Goal: Transaction & Acquisition: Obtain resource

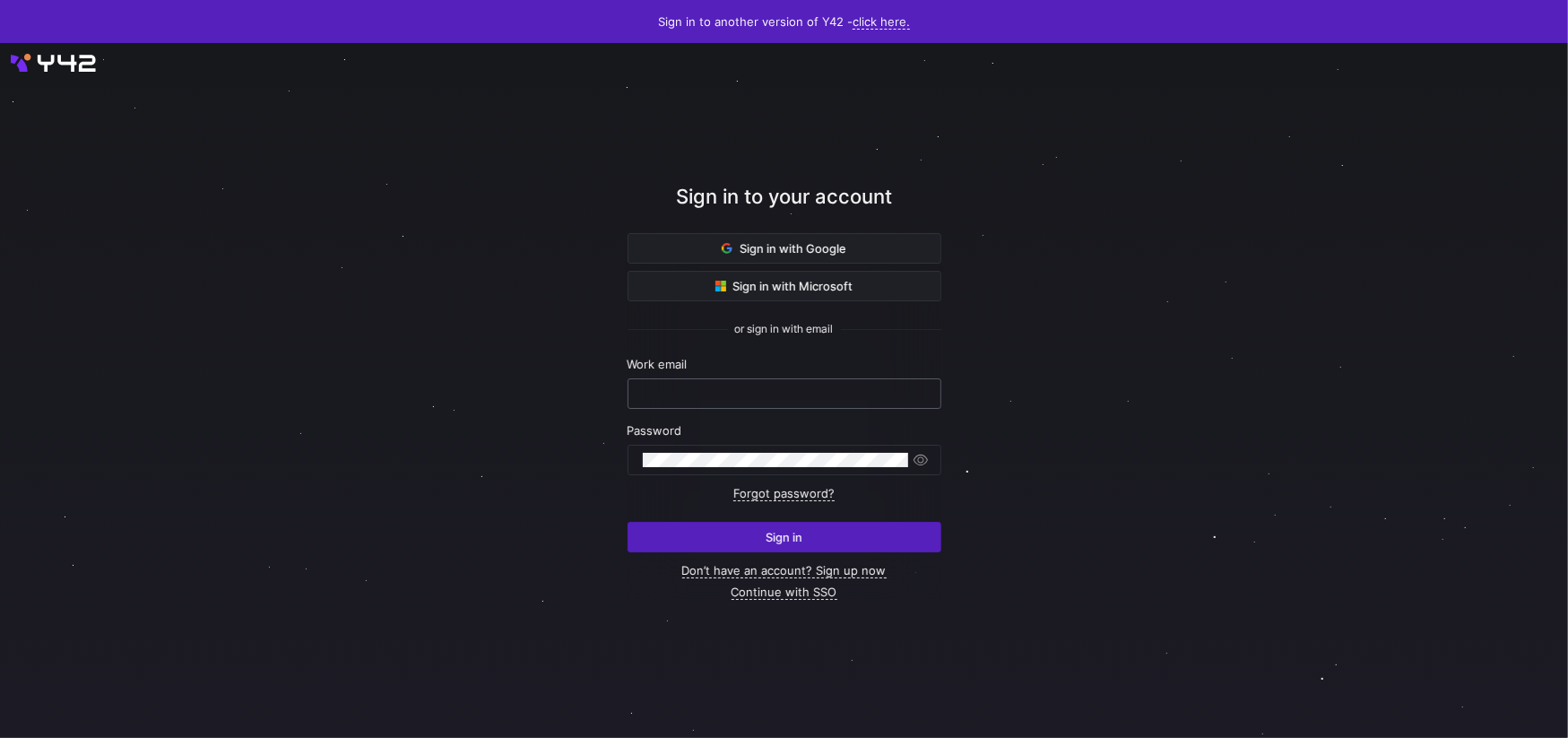
click at [693, 392] on input "text" at bounding box center [784, 393] width 283 height 14
paste input "[PERSON_NAME][EMAIL_ADDRESS][DOMAIN_NAME]"
type input "[PERSON_NAME][EMAIL_ADDRESS][DOMAIN_NAME]"
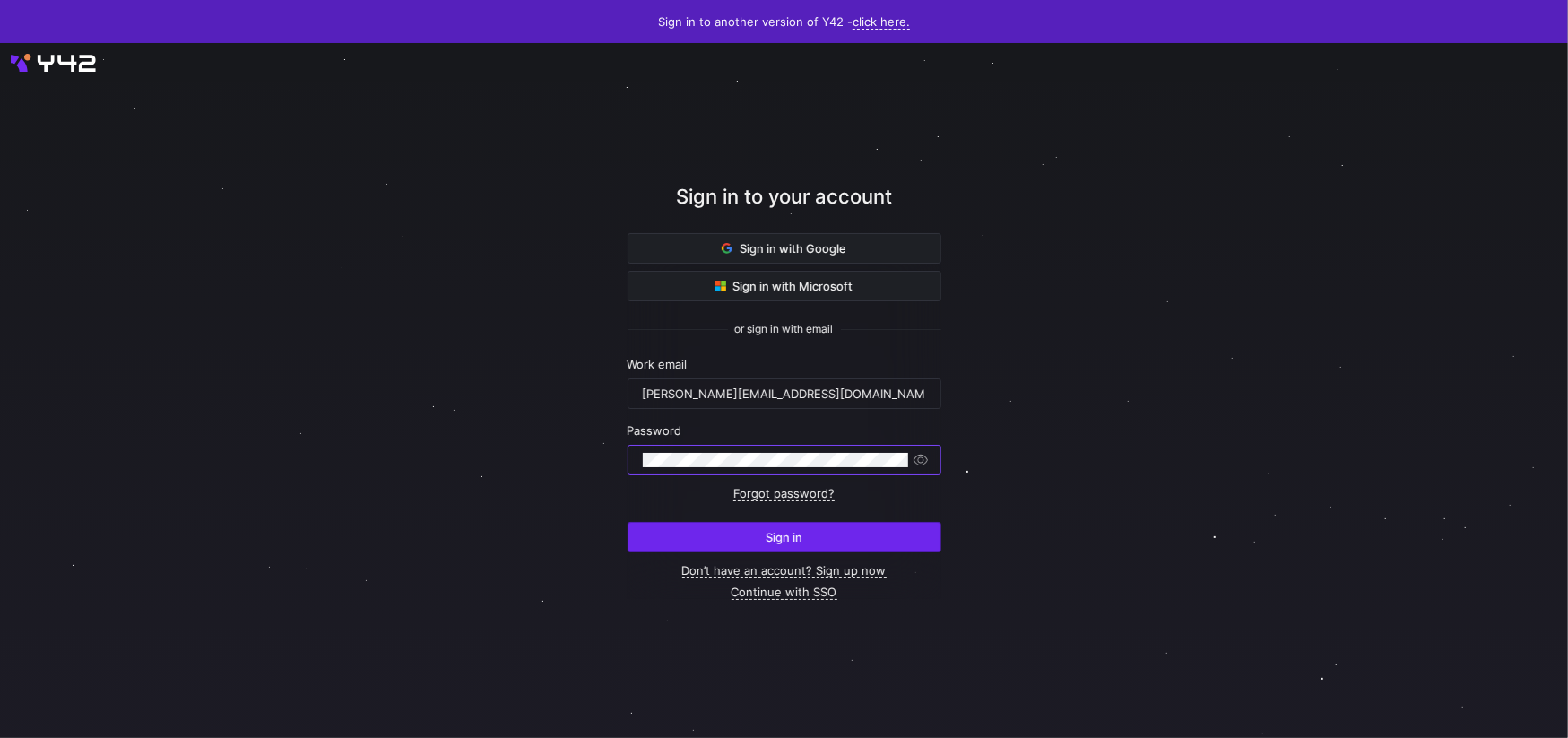
click at [821, 534] on span "submit" at bounding box center [784, 536] width 312 height 29
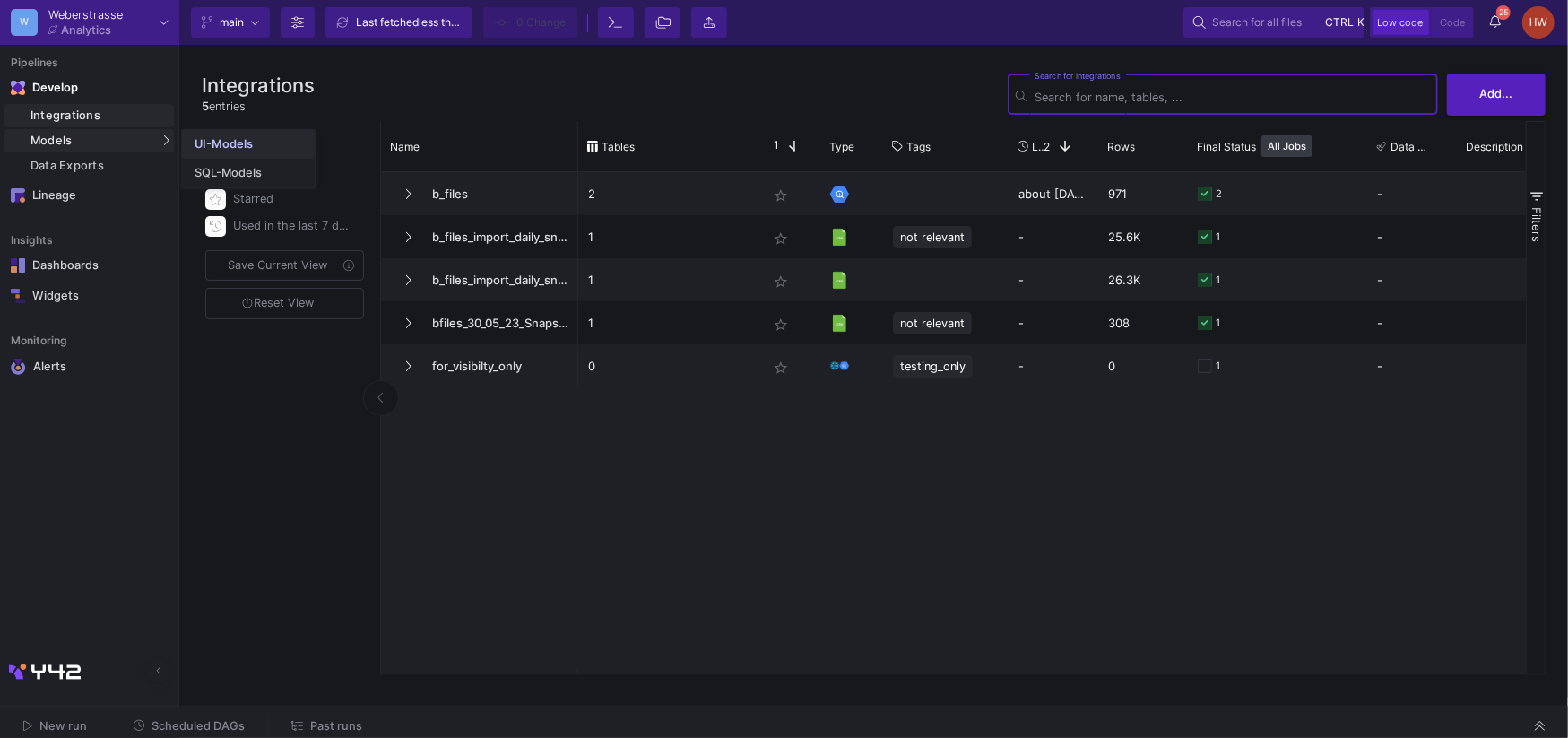
click at [217, 141] on div "UI-Models" at bounding box center [223, 144] width 59 height 14
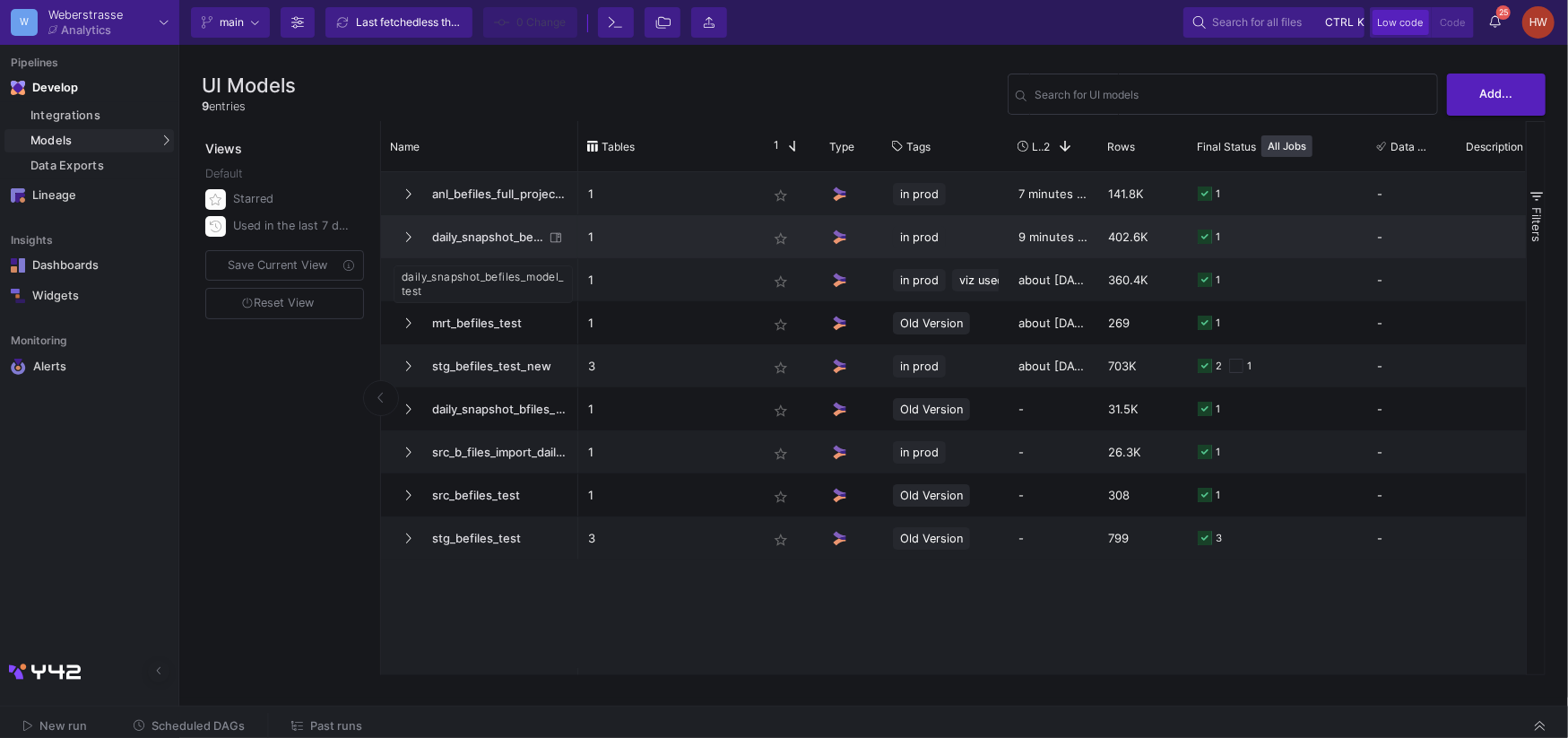
click at [516, 234] on span "daily_snapshot_befiles_model_test" at bounding box center [482, 236] width 123 height 42
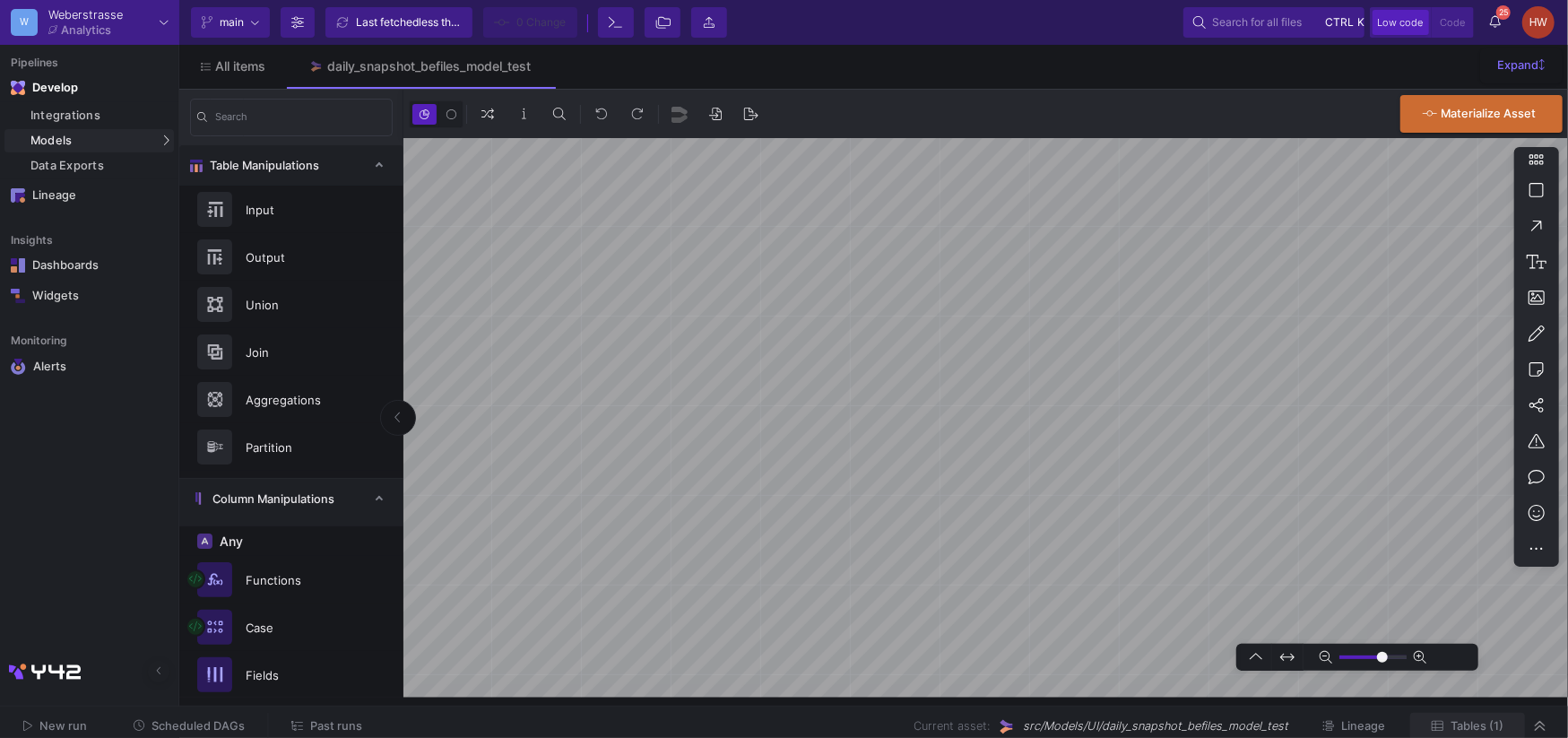
click at [1466, 721] on span "Tables (1)" at bounding box center [1476, 725] width 53 height 13
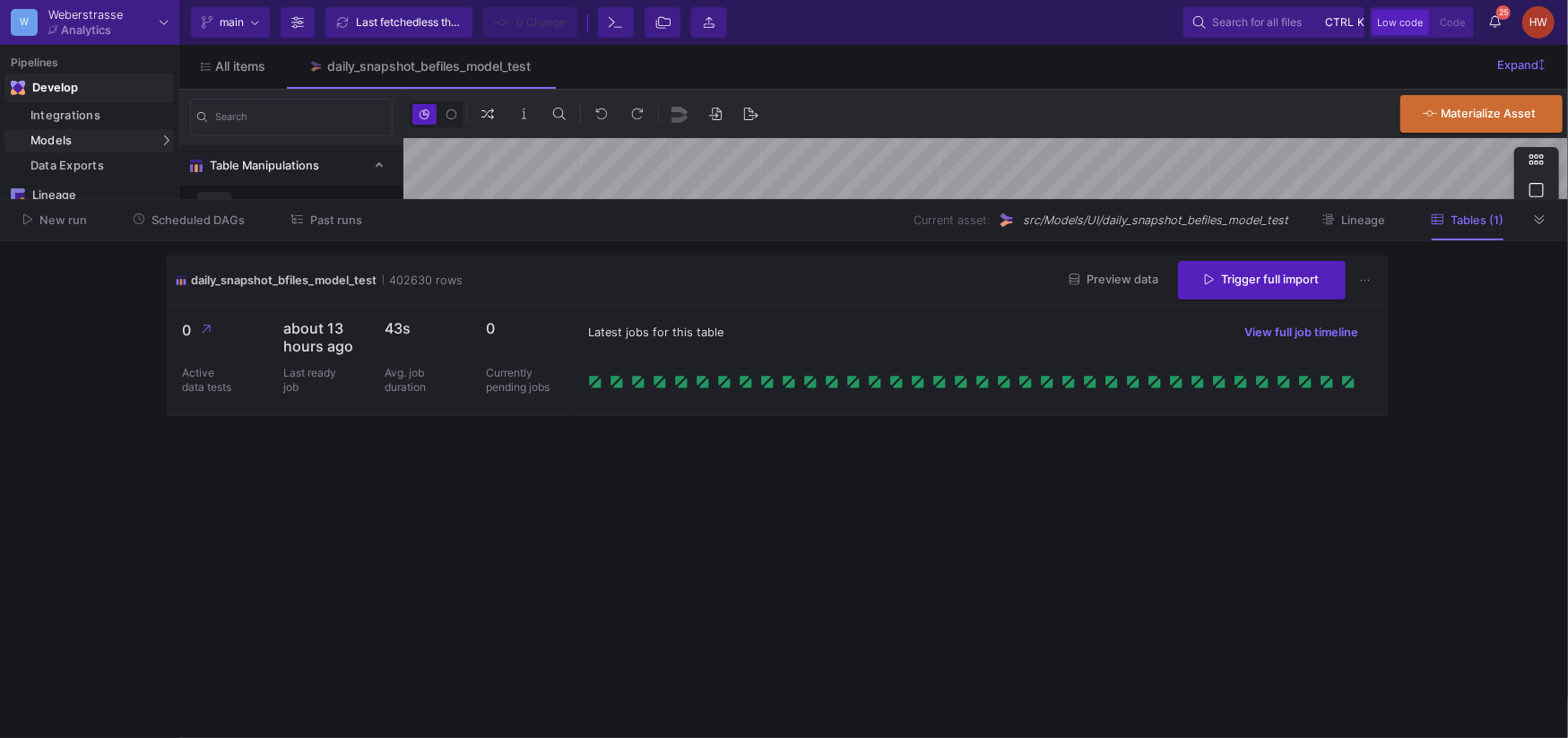
type input "-13"
click at [1120, 286] on span "Preview data" at bounding box center [1113, 279] width 88 height 13
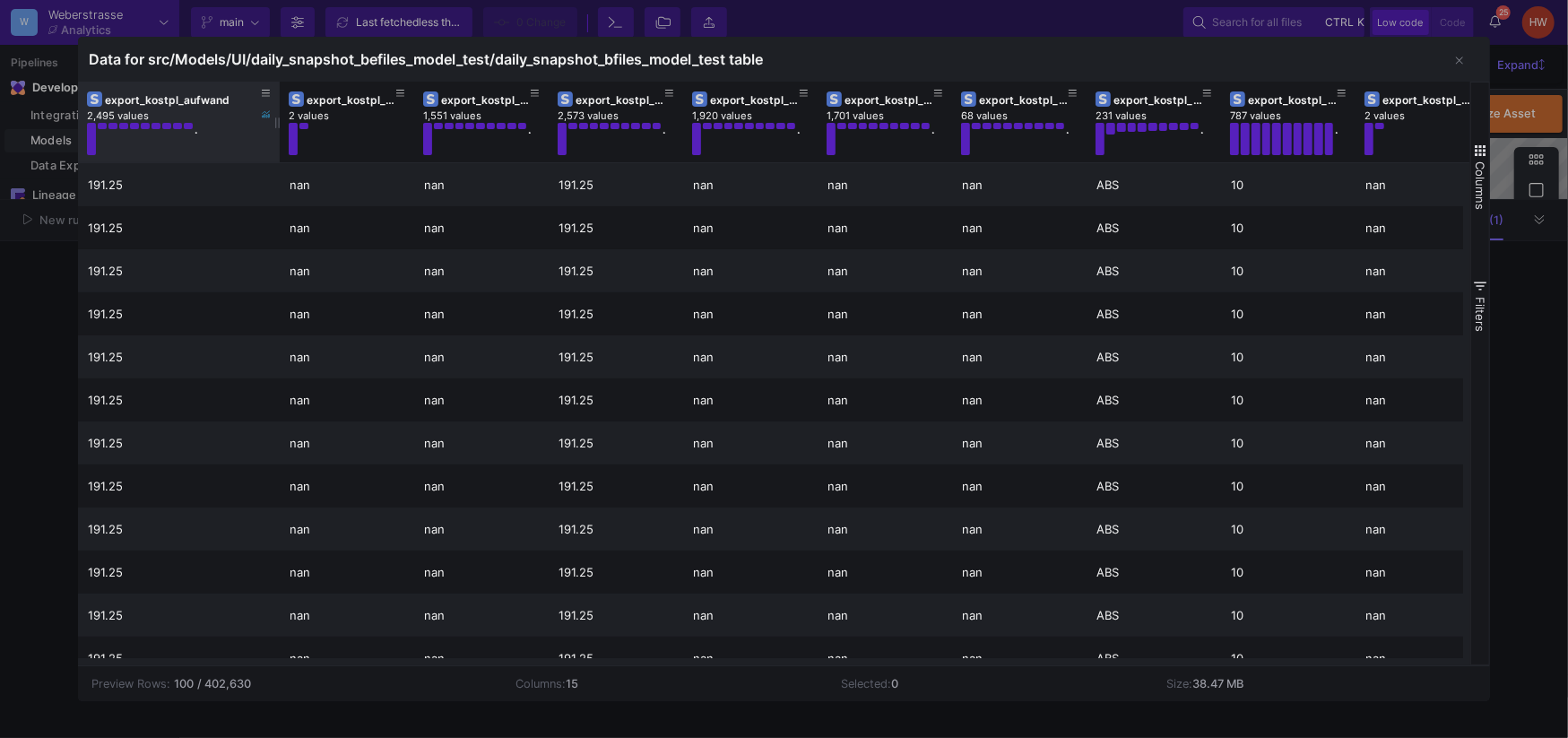
drag, startPoint x: 212, startPoint y: 89, endPoint x: 279, endPoint y: 106, distance: 69.1
click at [279, 106] on div at bounding box center [280, 122] width 7 height 81
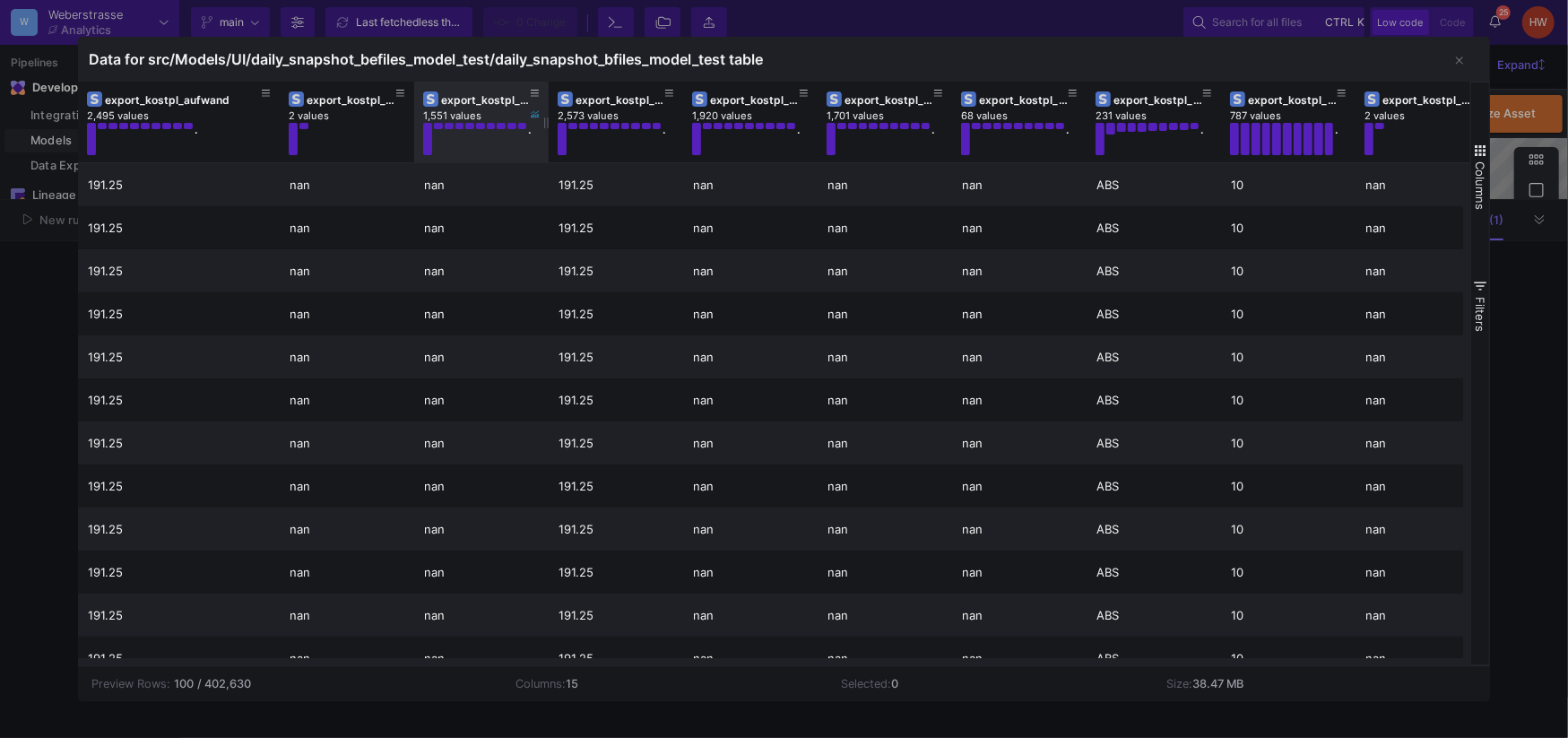
click at [415, 89] on div "export_kostpl_deltapositiv 1,551 values ." at bounding box center [481, 122] width 135 height 81
drag, startPoint x: 415, startPoint y: 90, endPoint x: 501, endPoint y: 98, distance: 86.4
drag, startPoint x: 434, startPoint y: 101, endPoint x: 308, endPoint y: 107, distance: 126.1
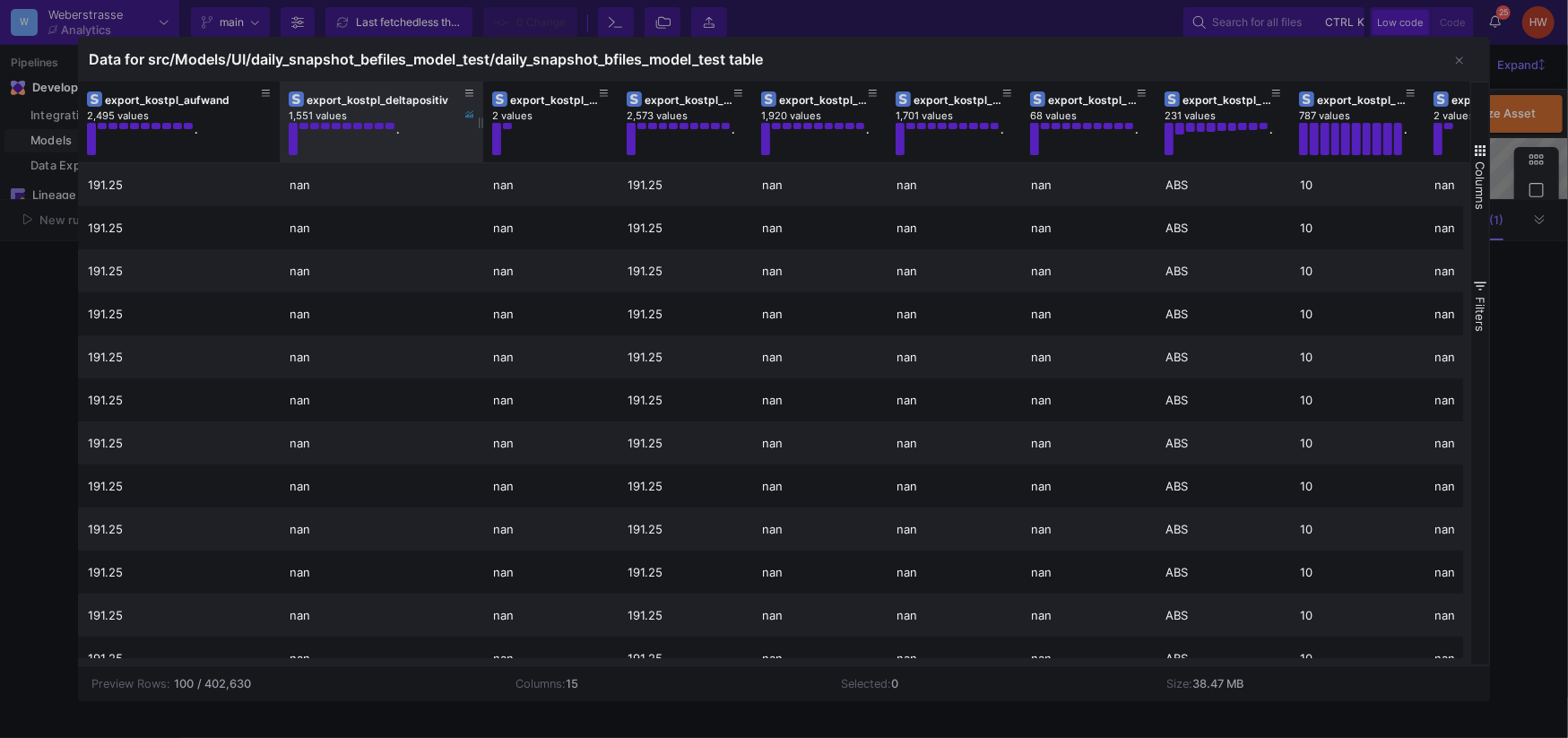
drag, startPoint x: 412, startPoint y: 96, endPoint x: 477, endPoint y: 111, distance: 66.7
click at [480, 111] on div at bounding box center [483, 122] width 7 height 81
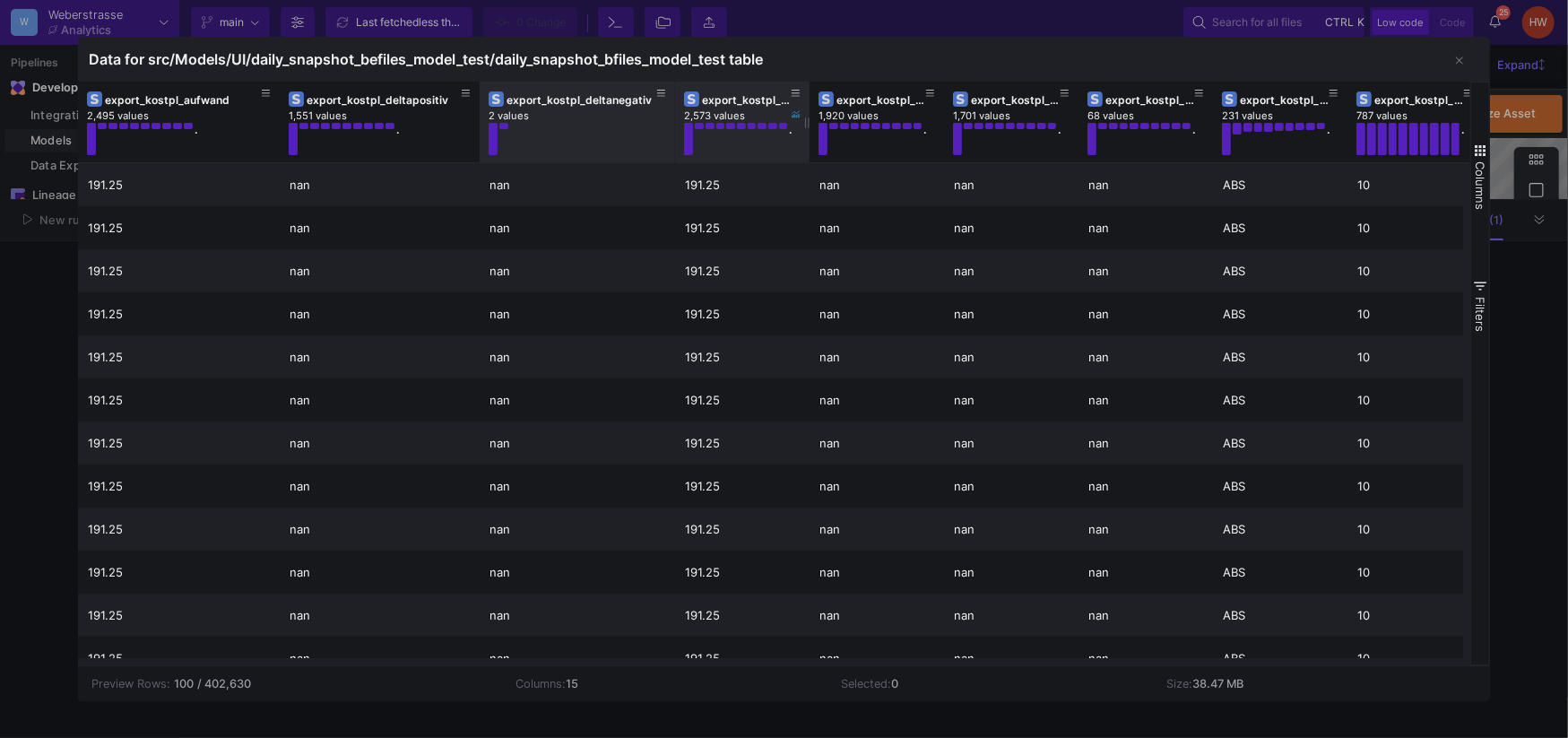
drag, startPoint x: 613, startPoint y: 96, endPoint x: 674, endPoint y: 98, distance: 61.0
click at [674, 98] on div at bounding box center [675, 122] width 7 height 81
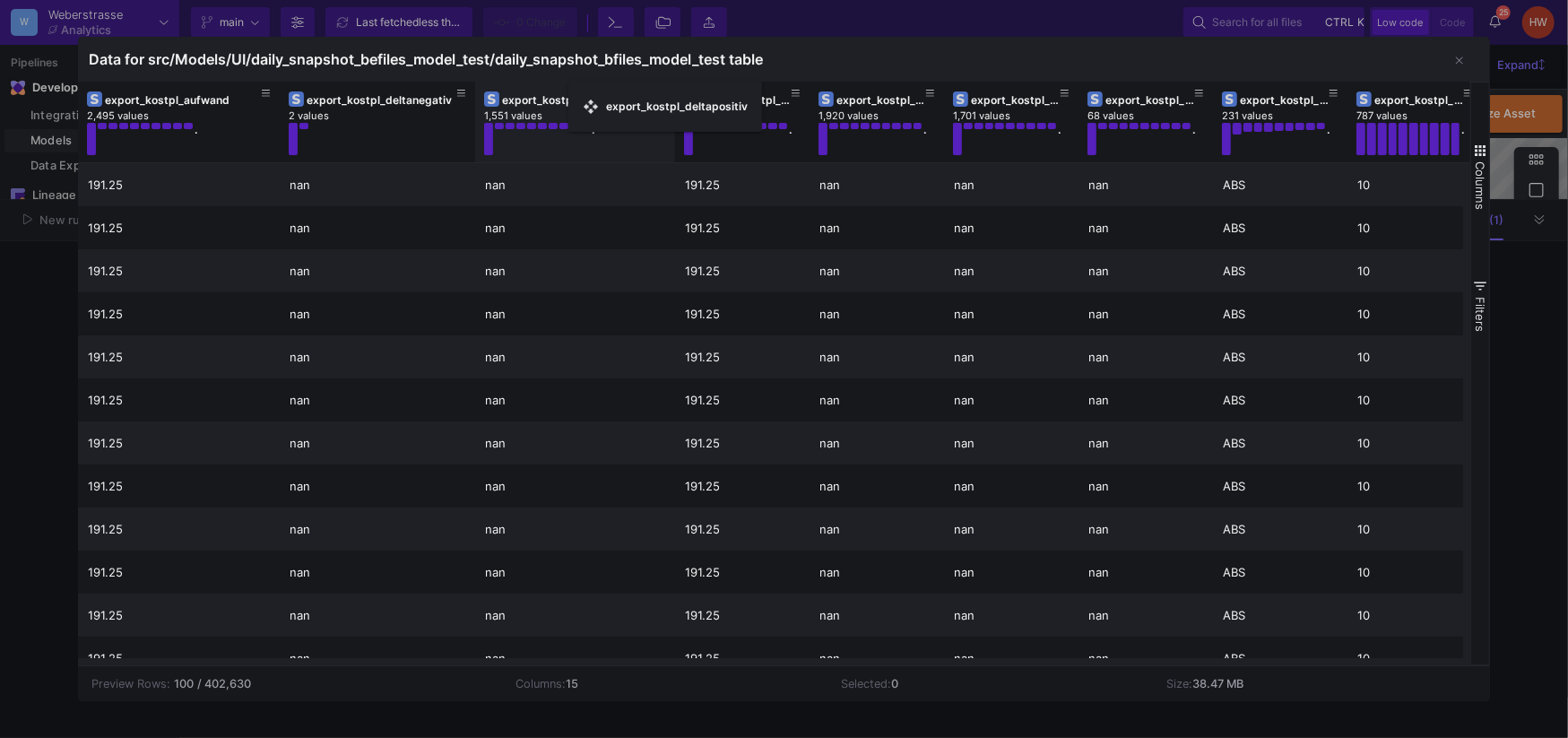
drag, startPoint x: 398, startPoint y: 94, endPoint x: 577, endPoint y: 92, distance: 179.0
click at [810, 97] on div "export_kostpl_geleistet 1,920 values ." at bounding box center [876, 122] width 135 height 81
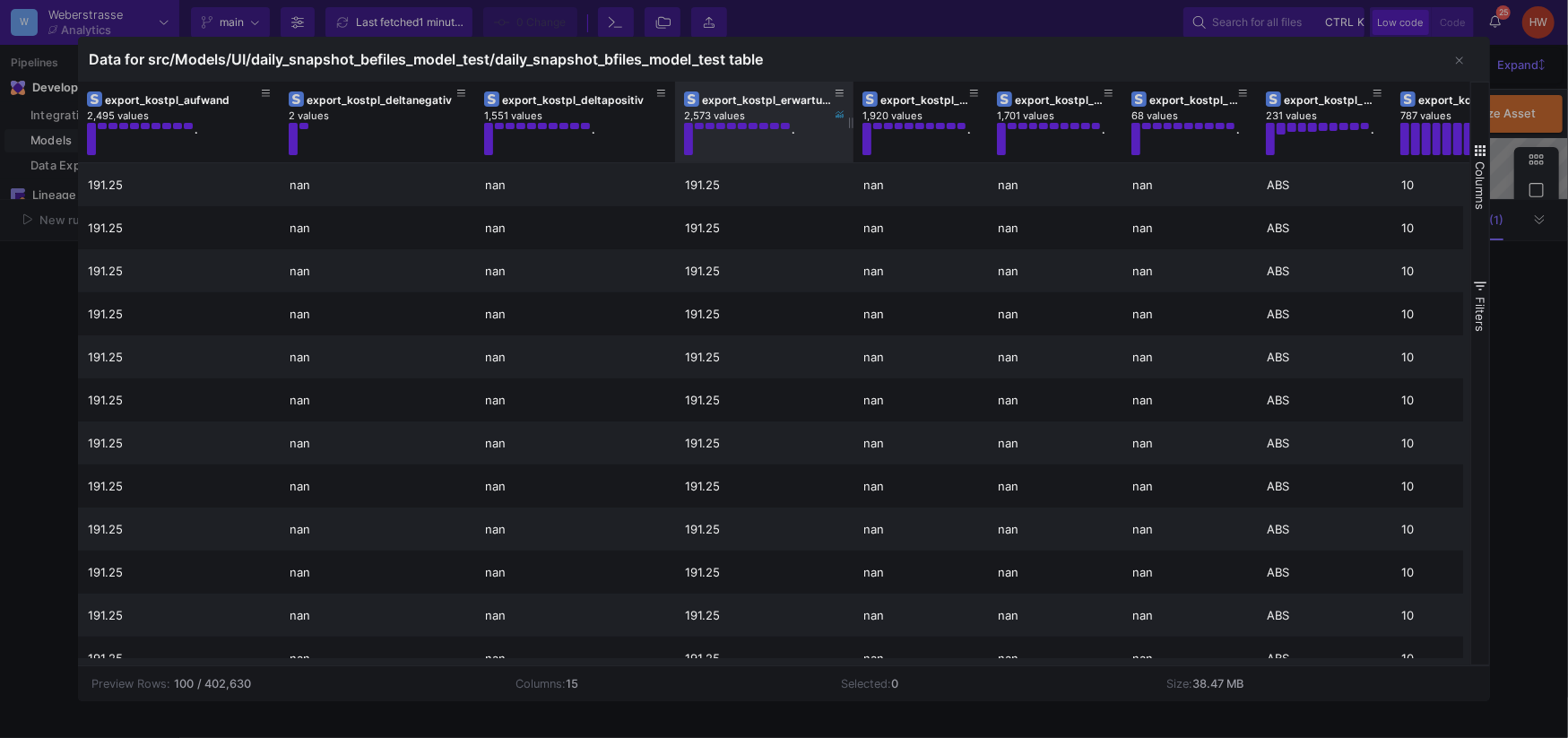
drag, startPoint x: 809, startPoint y: 99, endPoint x: 857, endPoint y: 98, distance: 48.0
click at [857, 98] on div at bounding box center [853, 122] width 7 height 81
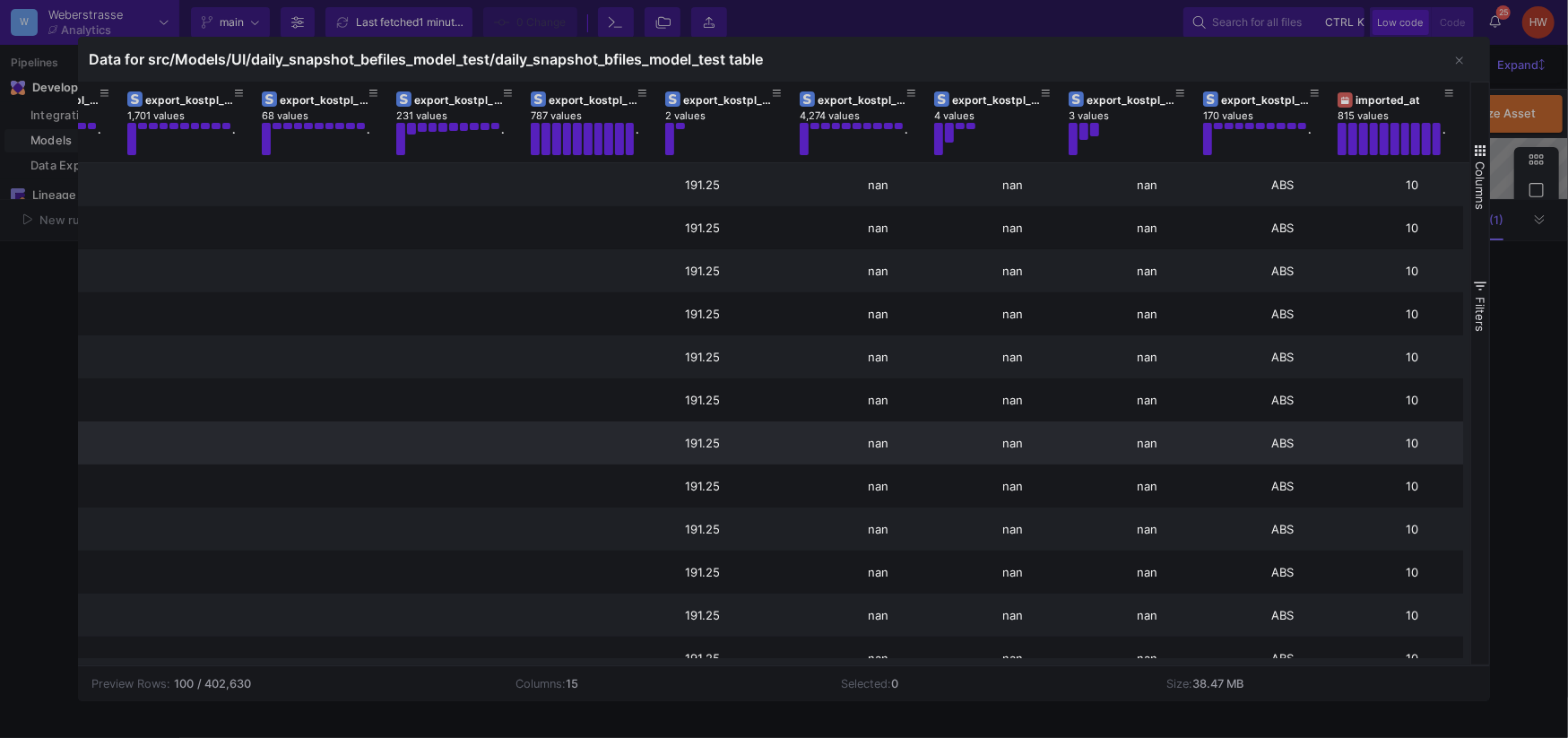
scroll to position [0, 874]
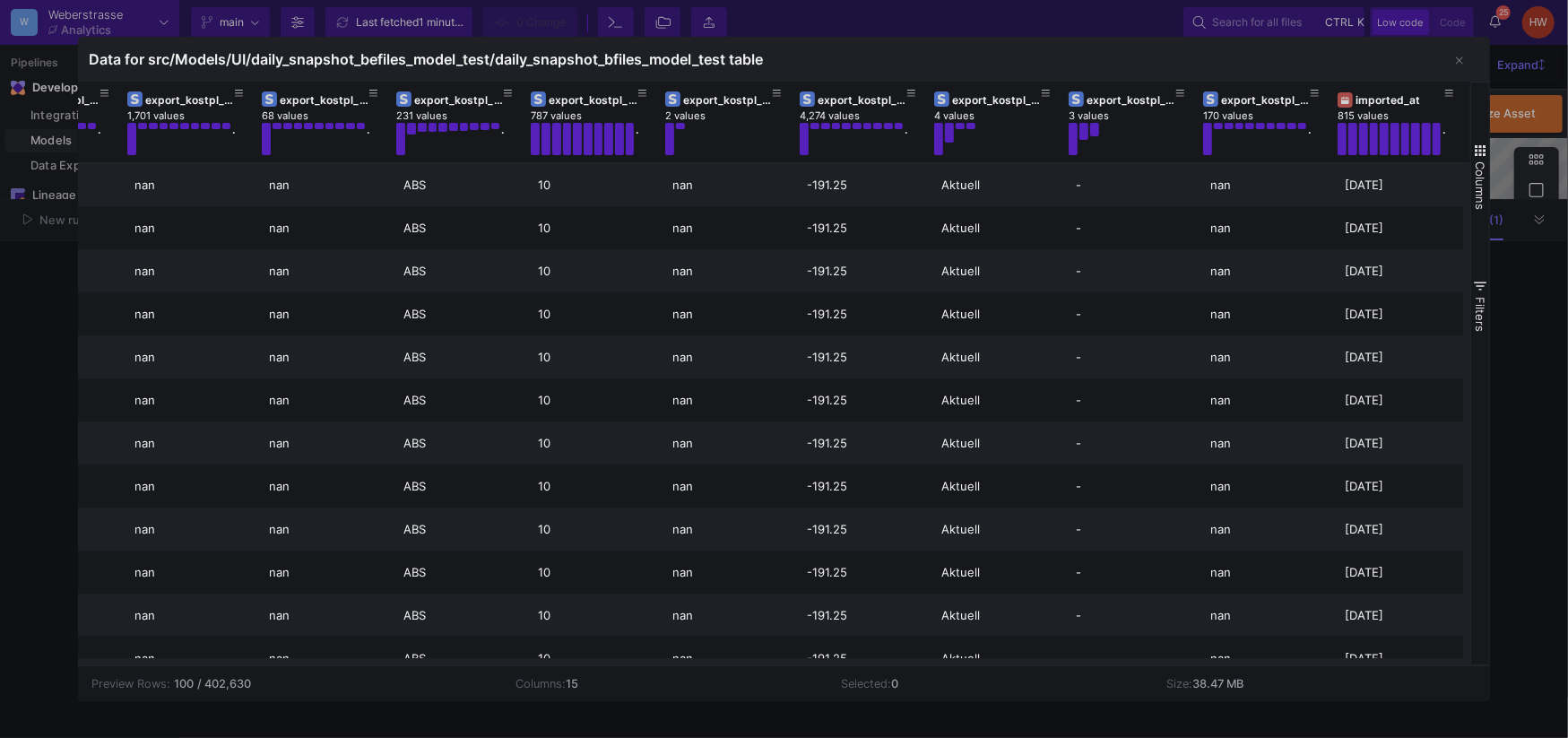
drag, startPoint x: 800, startPoint y: 58, endPoint x: 501, endPoint y: 67, distance: 299.1
click at [501, 67] on div "Data for src/Models/UI/daily_snapshot_befiles_model_test/daily_snapshot_bfiles_…" at bounding box center [784, 59] width 1411 height 45
copy div "daily_snapshot_bfiles_model_test table"
click at [1472, 63] on button "button" at bounding box center [1459, 60] width 36 height 36
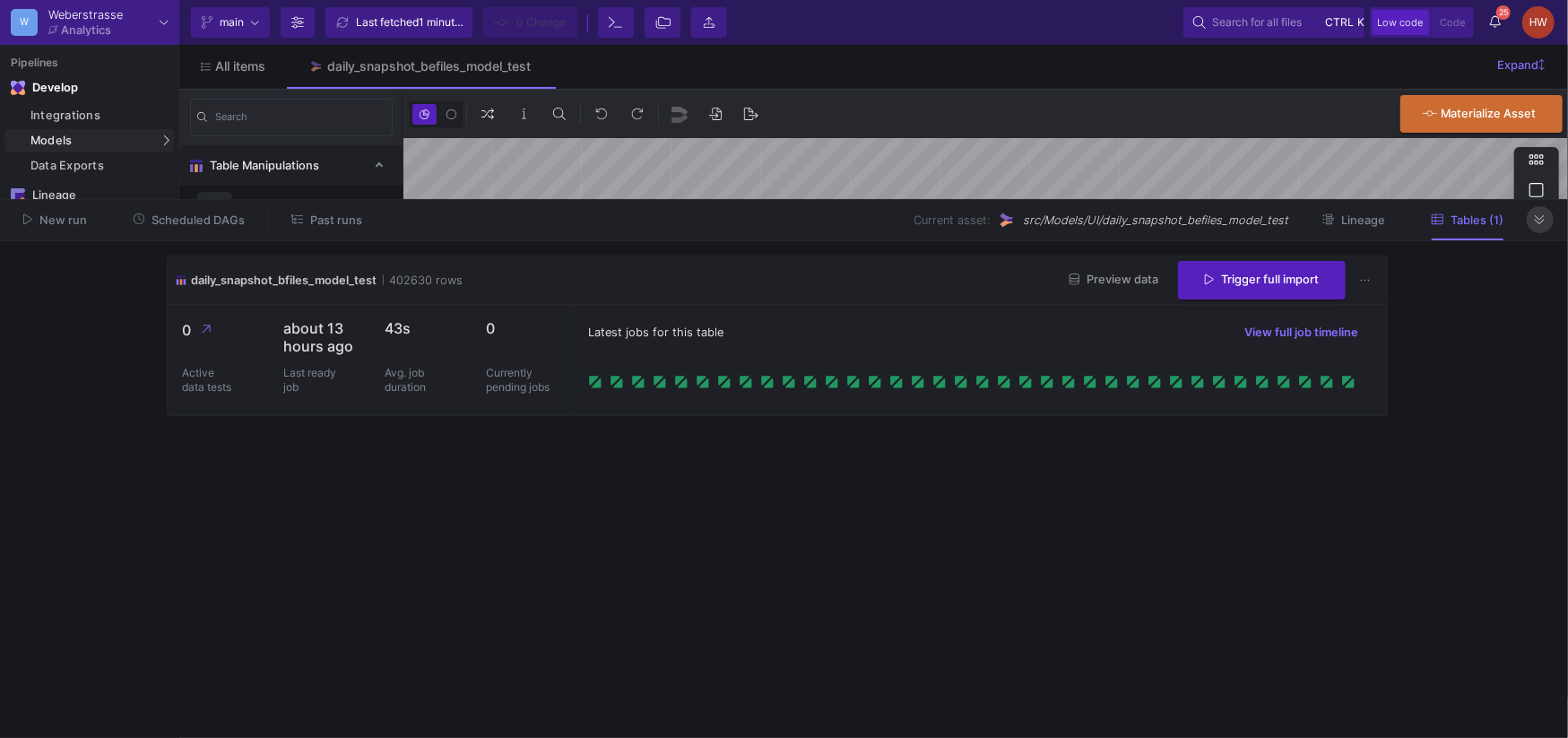
click at [1548, 217] on button at bounding box center [1539, 219] width 27 height 27
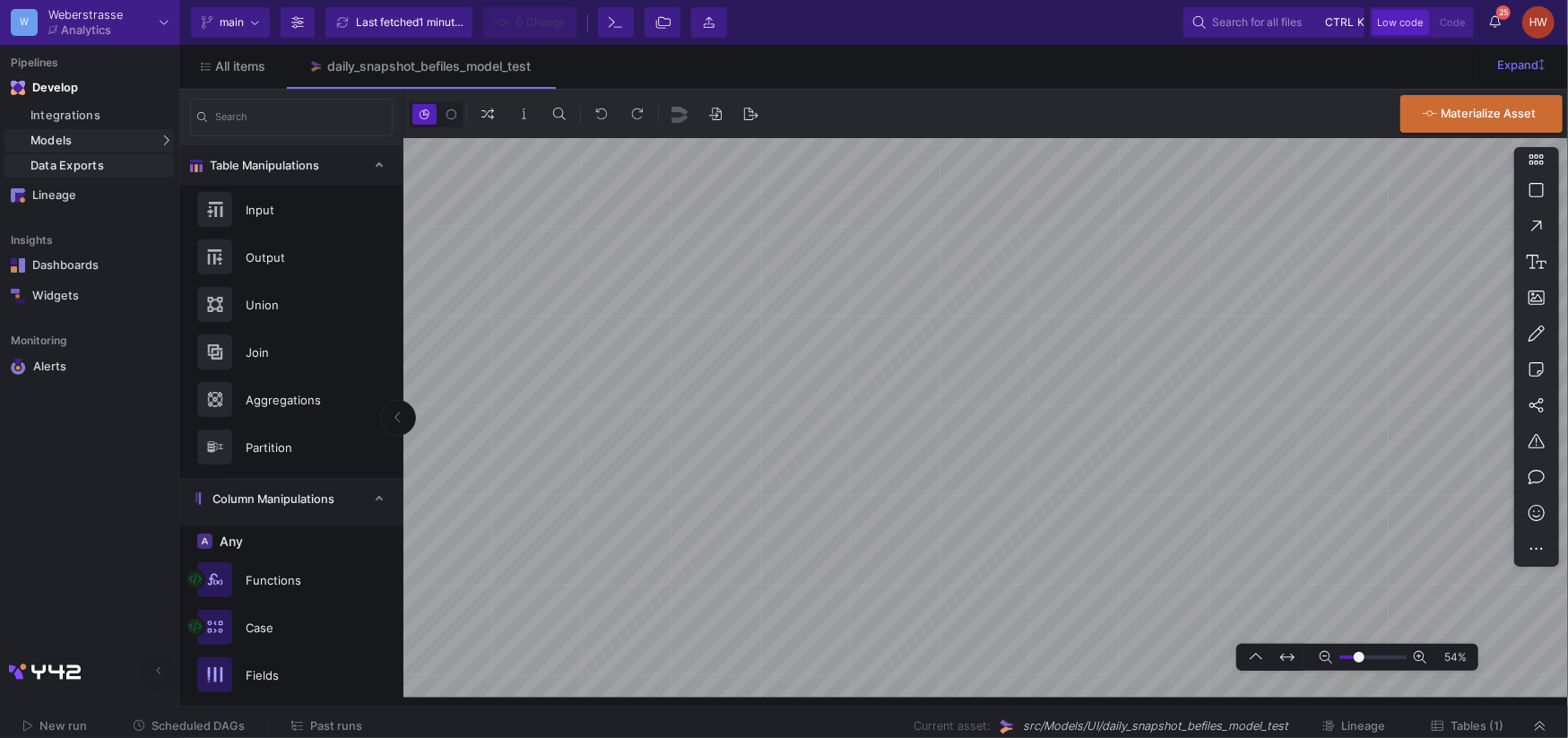
click at [106, 164] on div "Data Exports" at bounding box center [99, 165] width 138 height 14
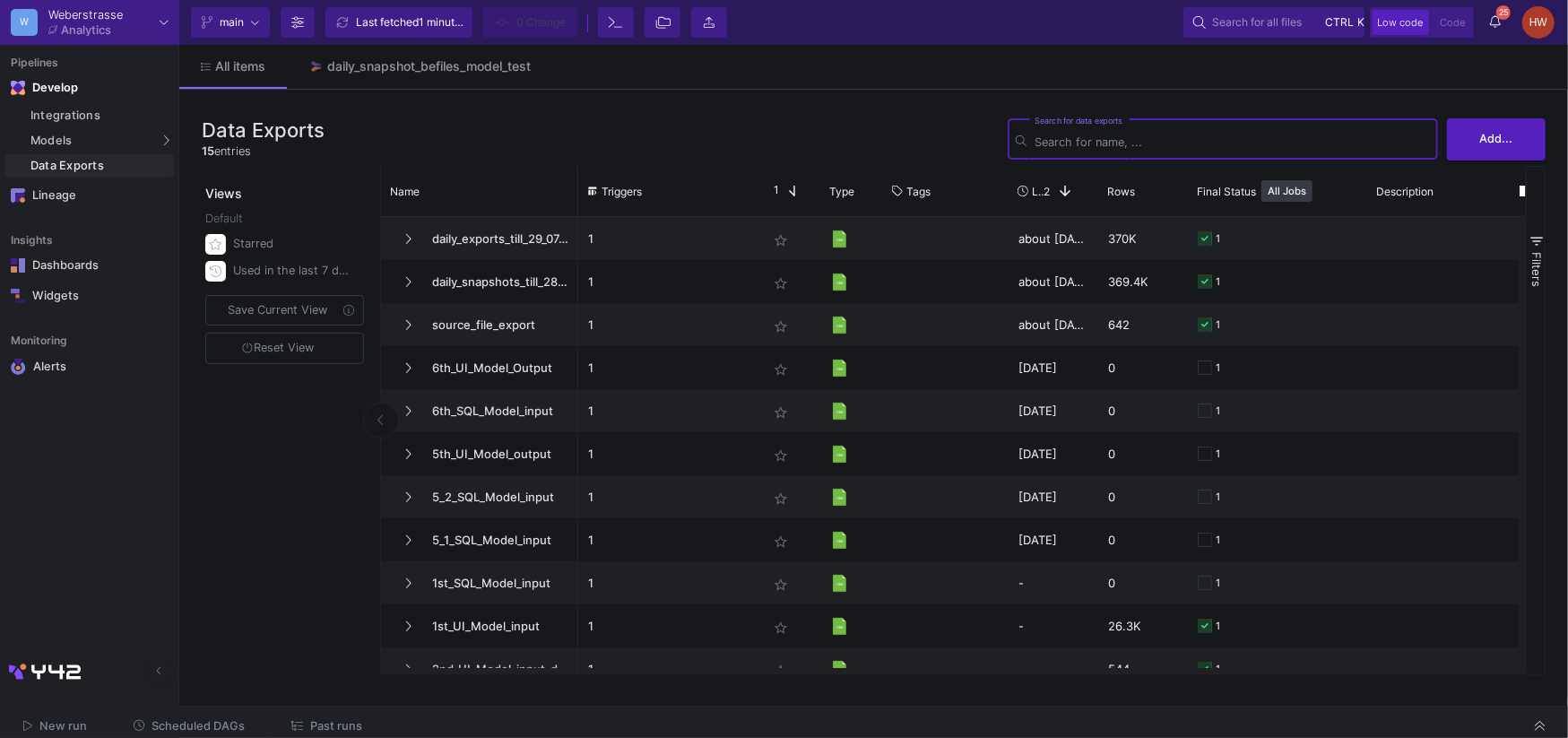
click at [316, 590] on div "Views Default Starred Used in the last 7 days Save Current View Reset View" at bounding box center [286, 420] width 169 height 509
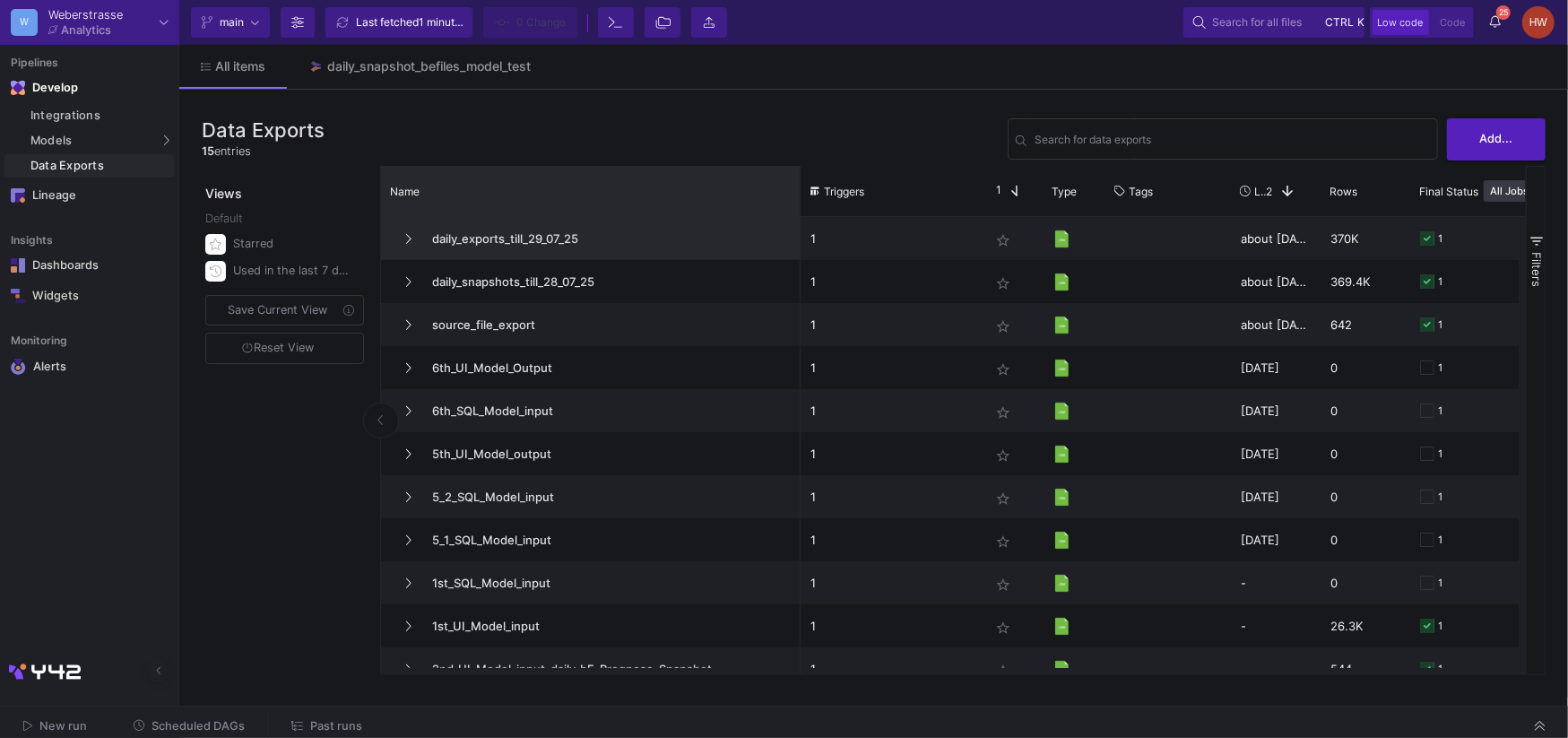
drag, startPoint x: 575, startPoint y: 213, endPoint x: 796, endPoint y: 219, distance: 221.1
click at [796, 219] on div "Name Triggers Star 1 Type" at bounding box center [954, 420] width 1145 height 509
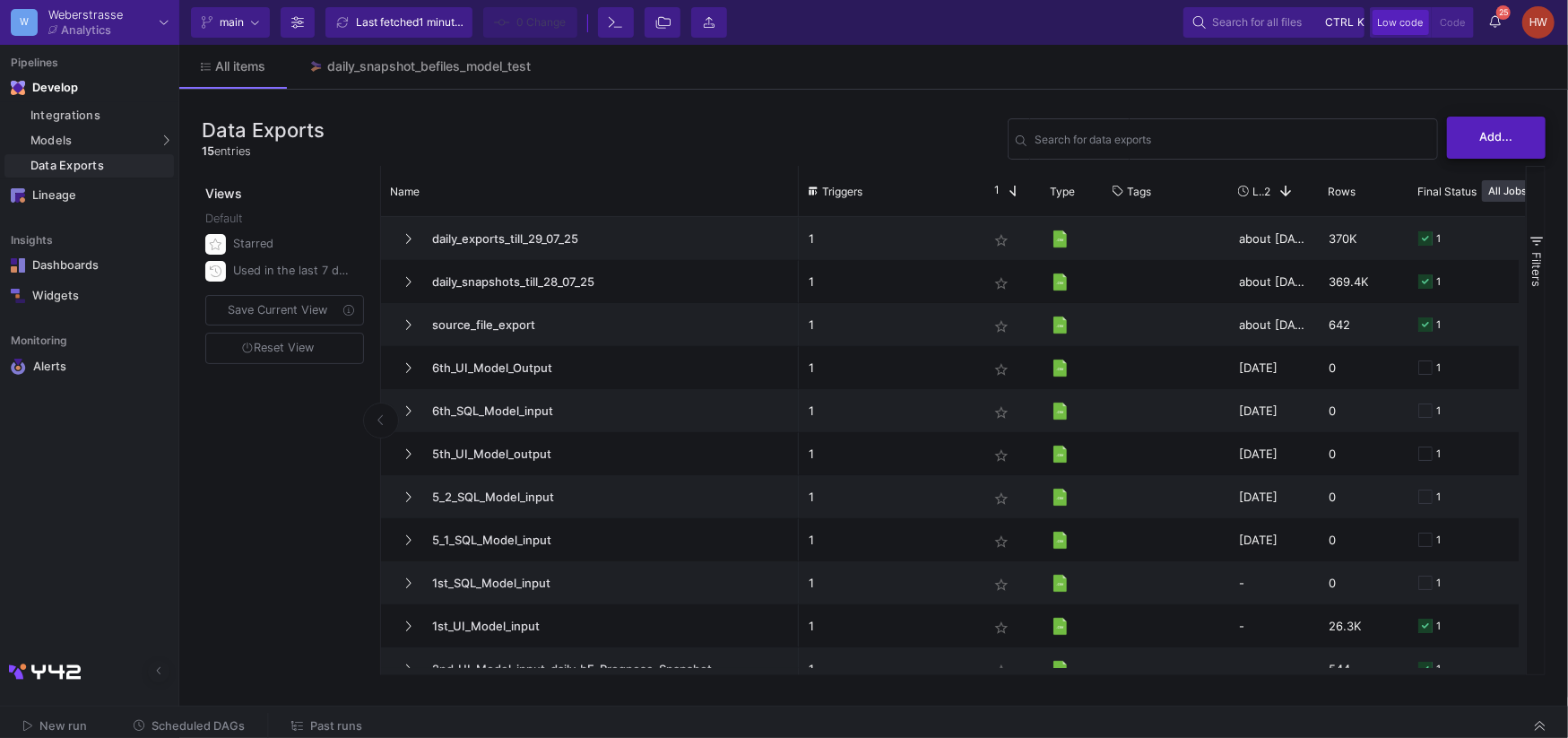
click at [1497, 146] on button "Add..." at bounding box center [1496, 137] width 99 height 42
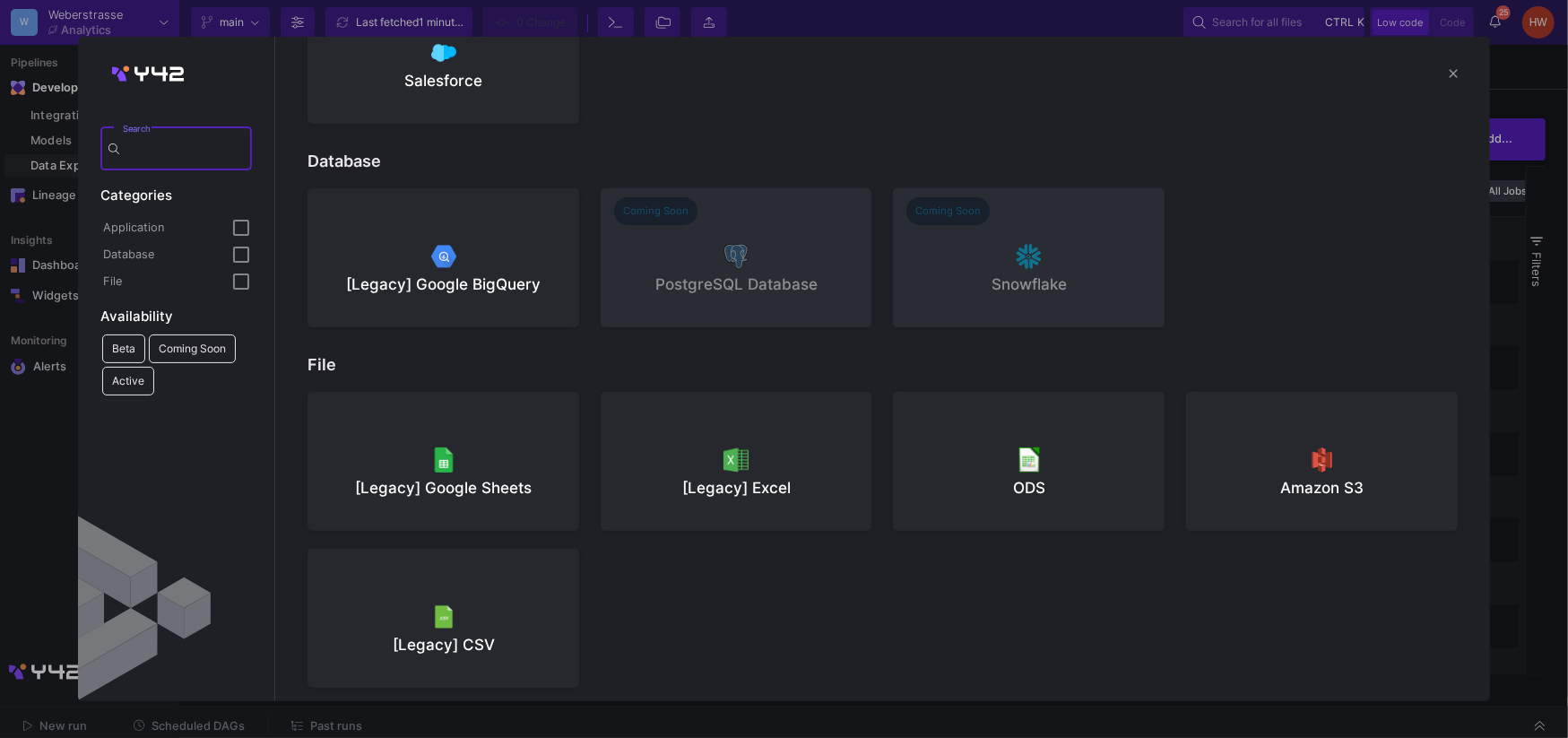
scroll to position [128, 0]
click at [523, 613] on div at bounding box center [442, 616] width 243 height 27
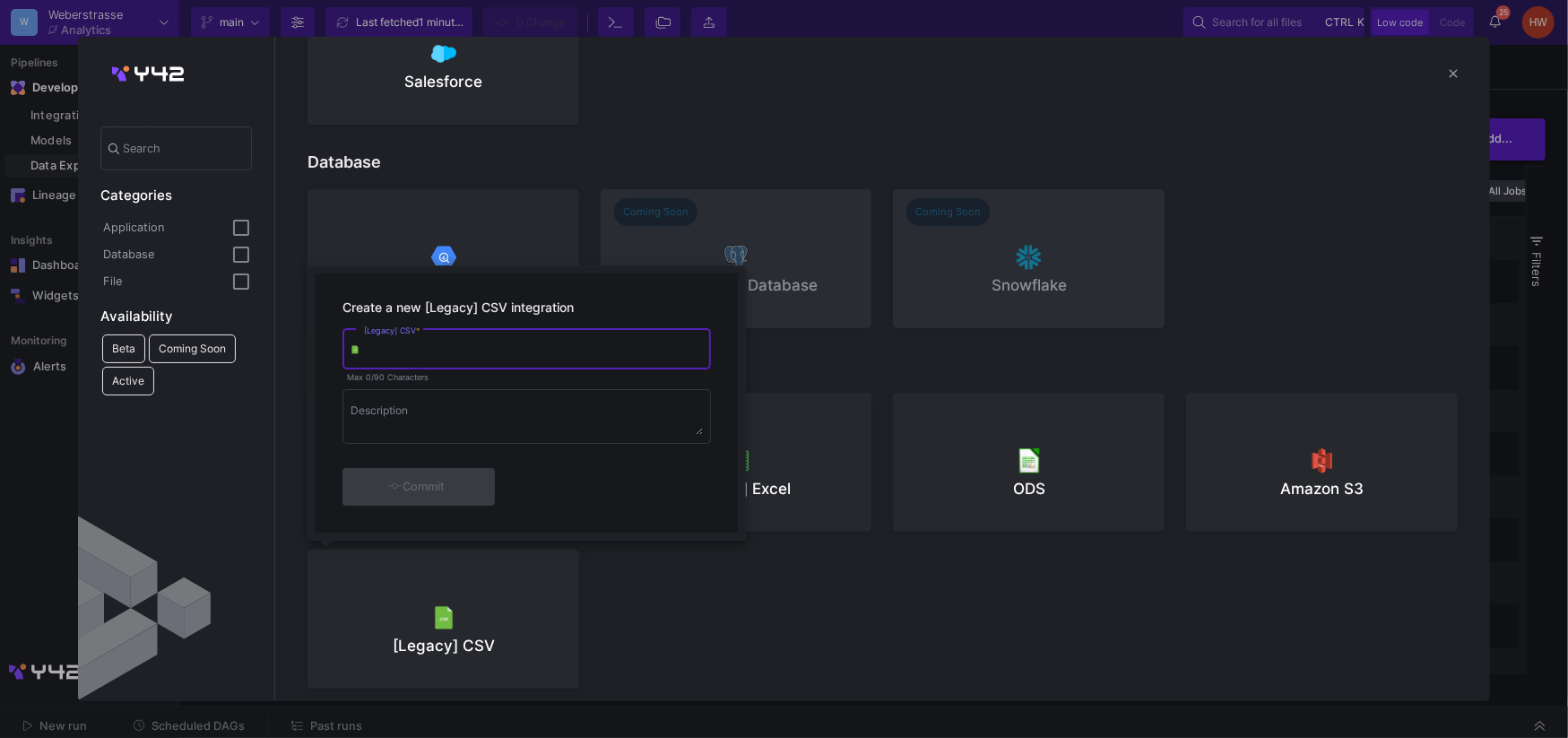
click at [1455, 76] on div at bounding box center [784, 369] width 1568 height 738
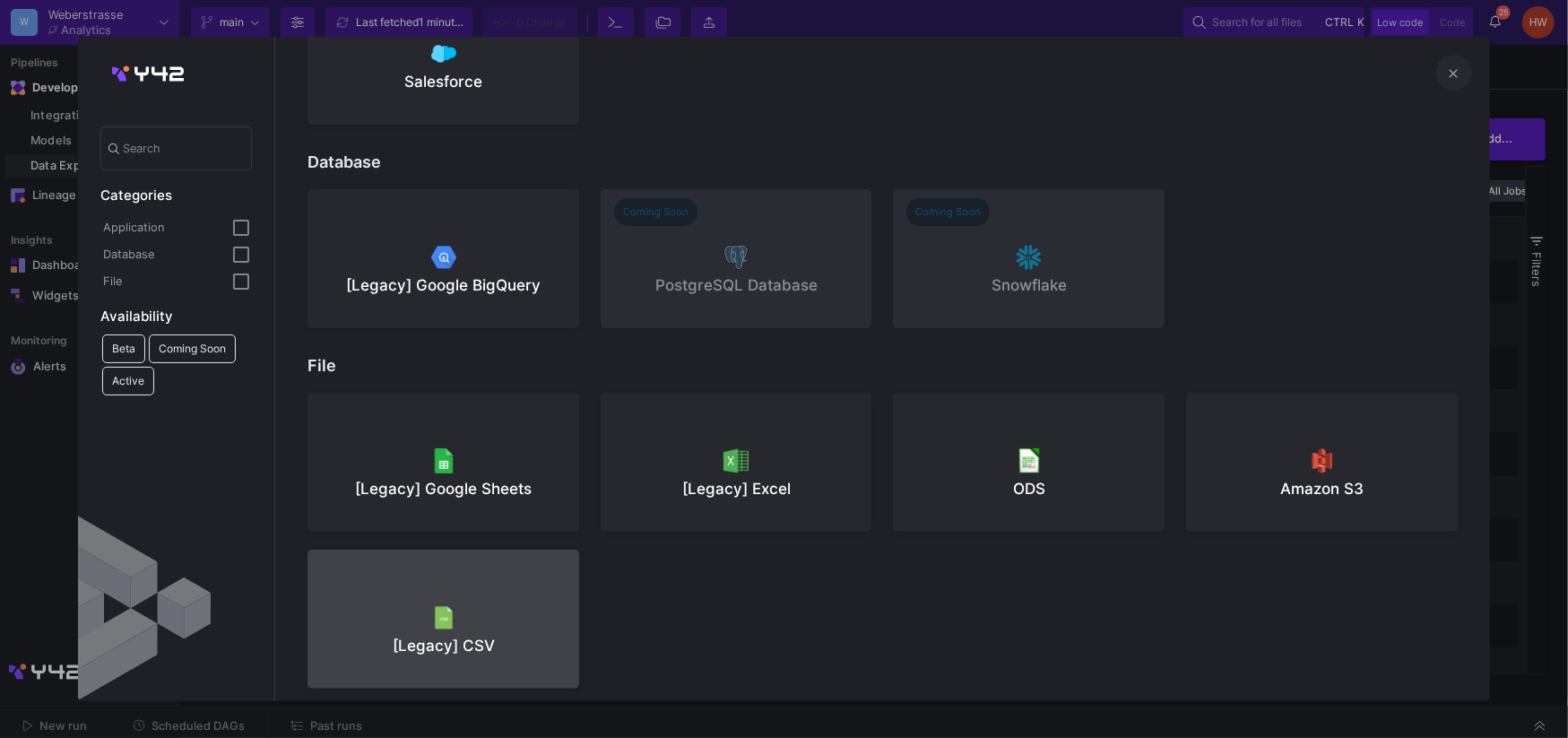
click at [1445, 75] on mat-icon "close" at bounding box center [1454, 73] width 21 height 21
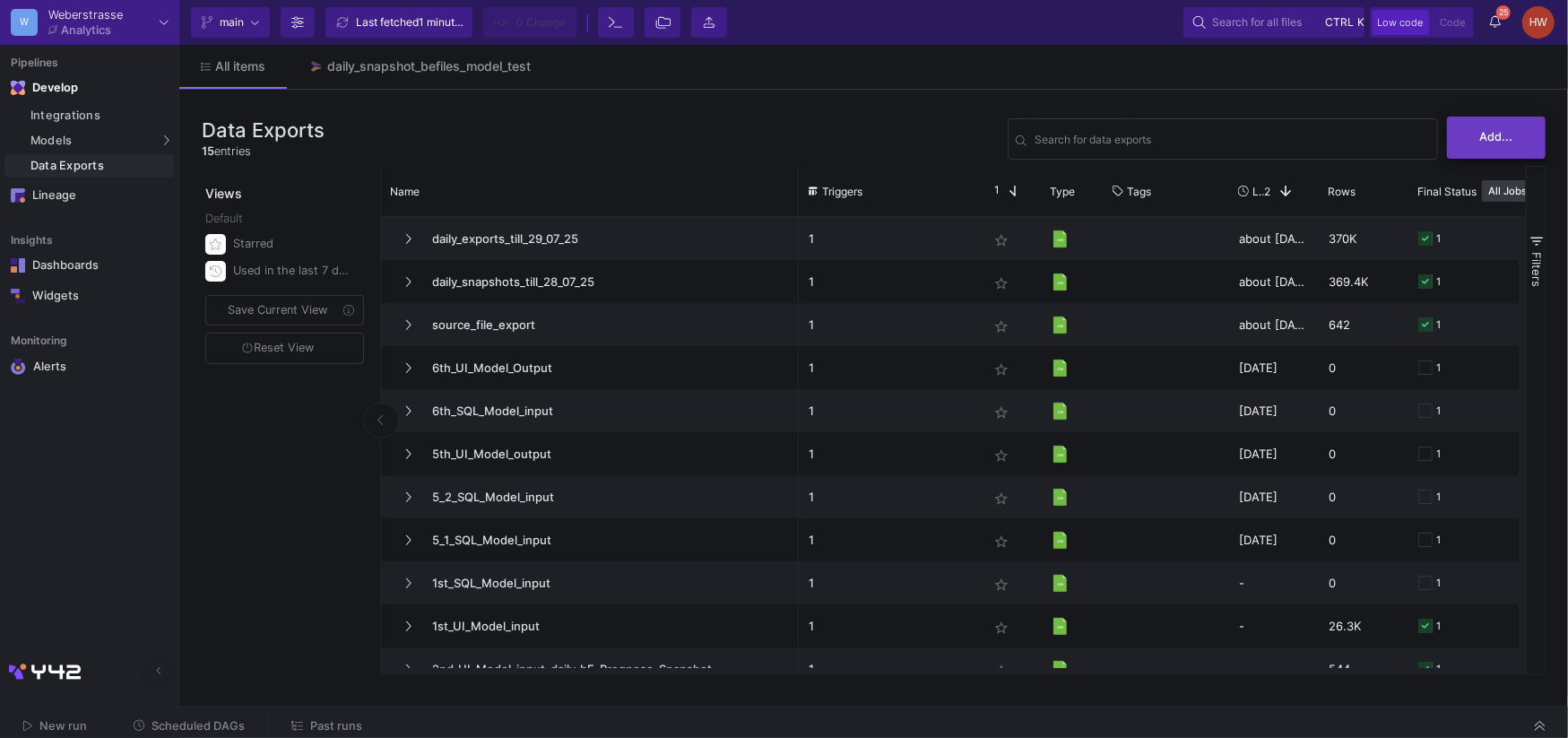
click at [1517, 138] on button "Add..." at bounding box center [1496, 137] width 99 height 42
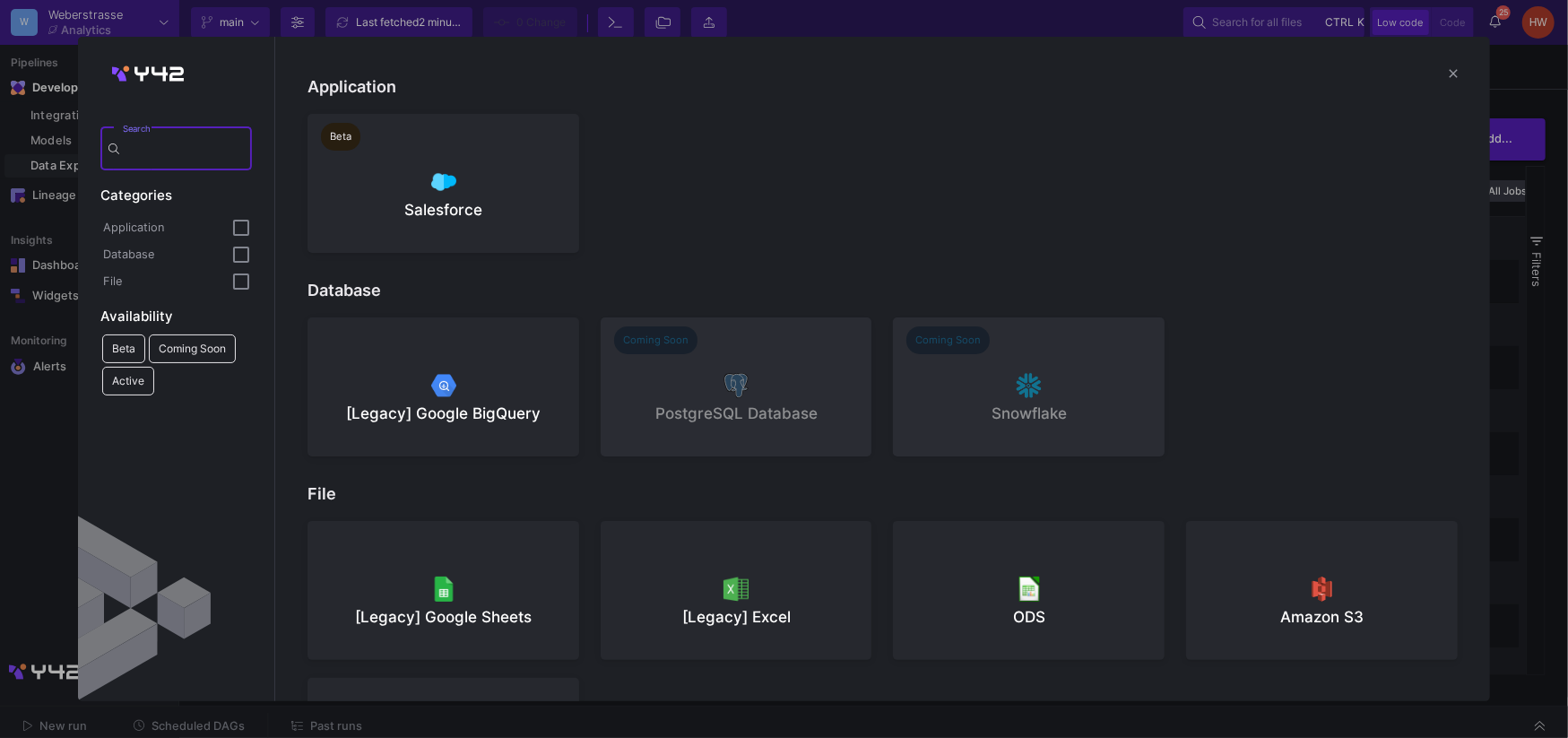
scroll to position [156, 0]
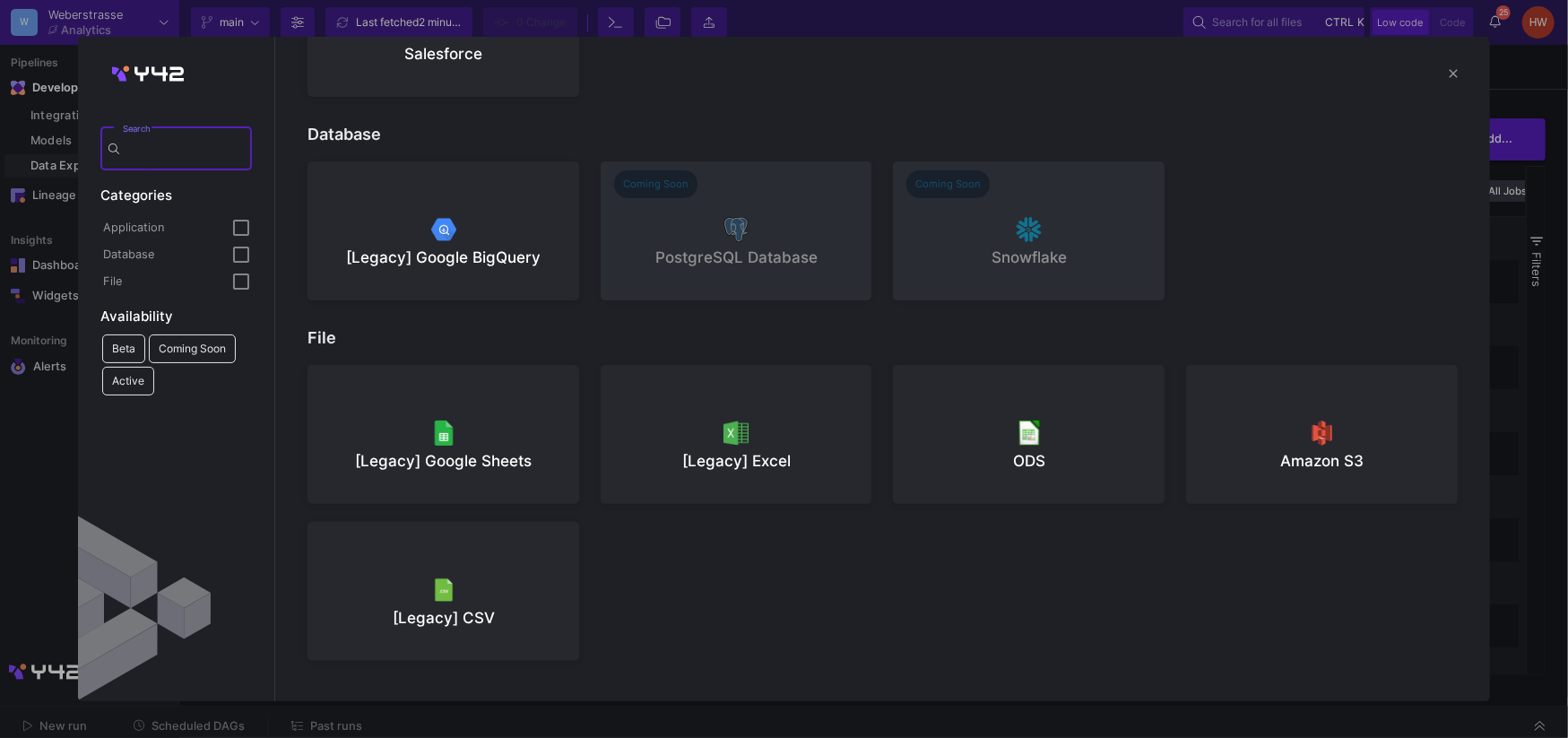
click at [481, 565] on button "[Legacy] CSV" at bounding box center [443, 590] width 271 height 138
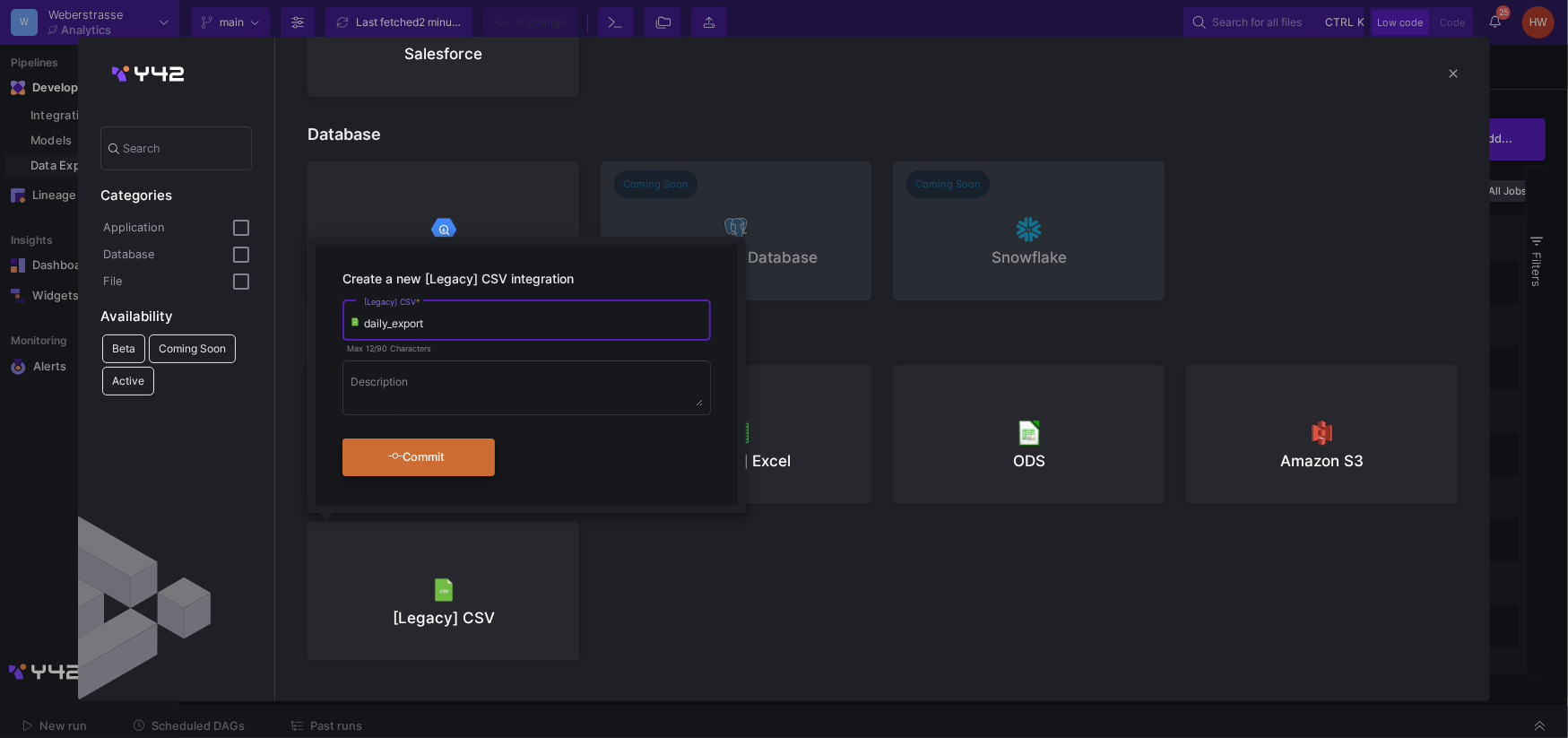
type input "daily_export"
click at [379, 450] on div "Commit" at bounding box center [416, 456] width 103 height 33
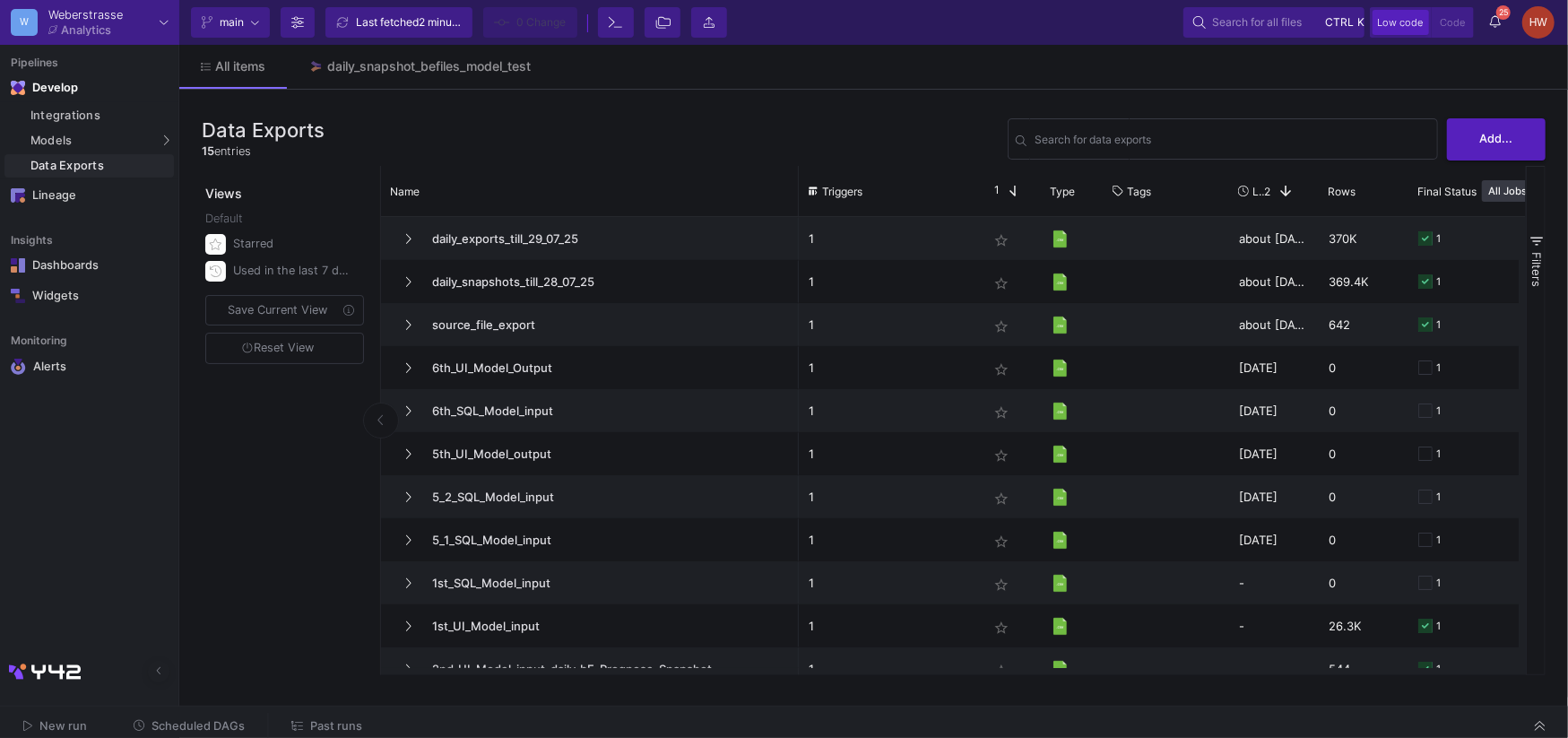
scroll to position [0, 0]
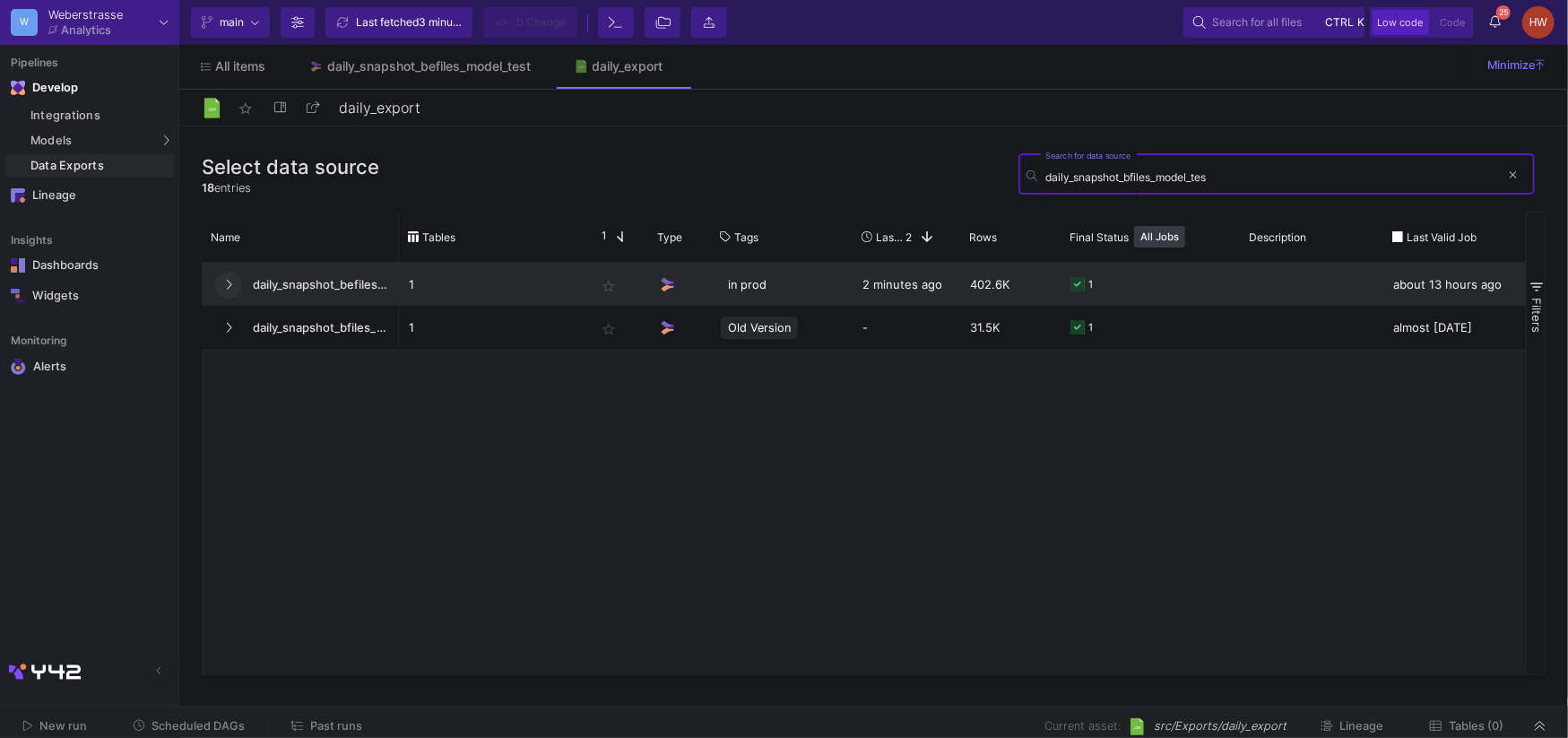
type input "daily_snapshot_bfiles_model_tes"
click at [228, 281] on icon at bounding box center [230, 284] width 6 height 10
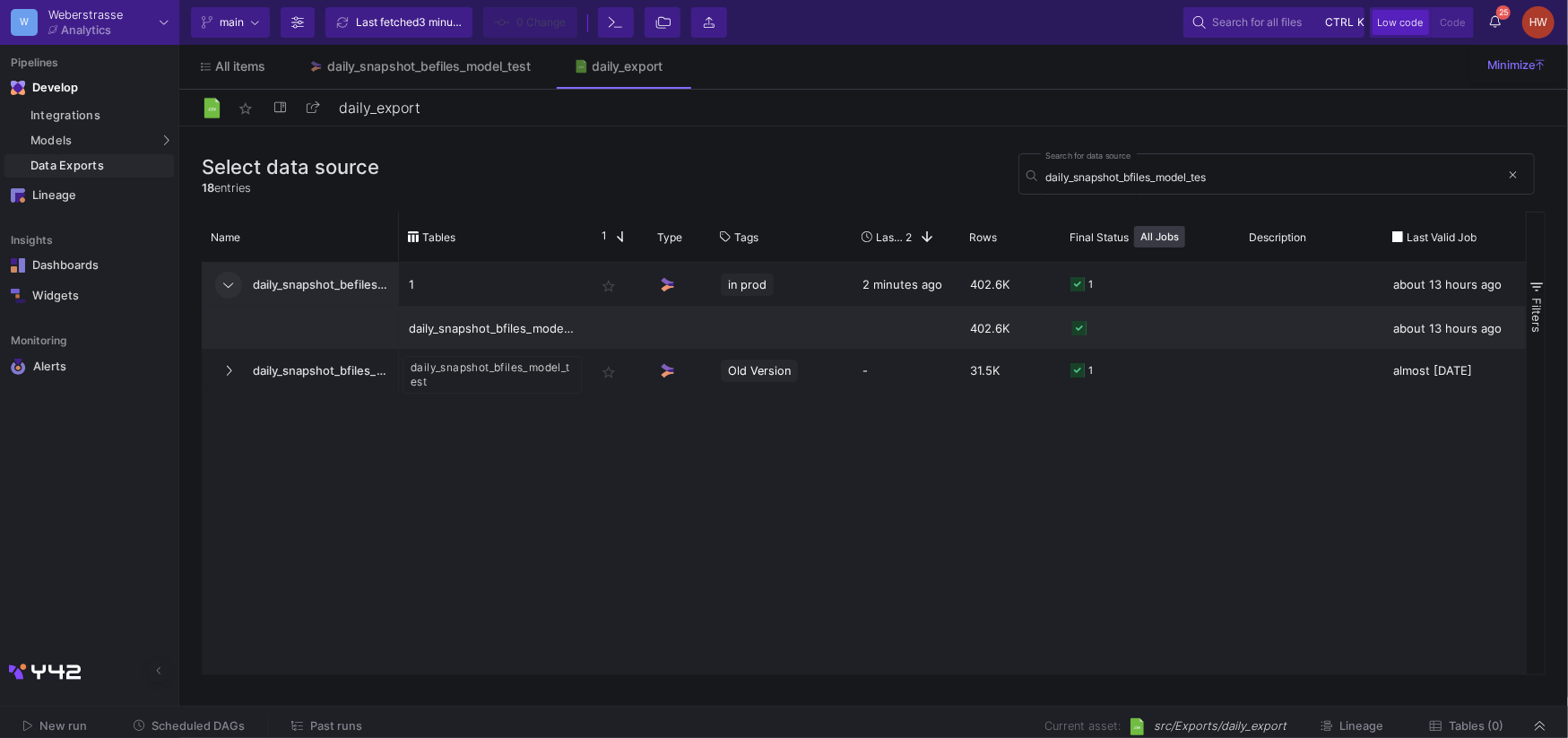
click at [511, 323] on div "daily_snapshot_bfiles_model_test" at bounding box center [492, 328] width 166 height 42
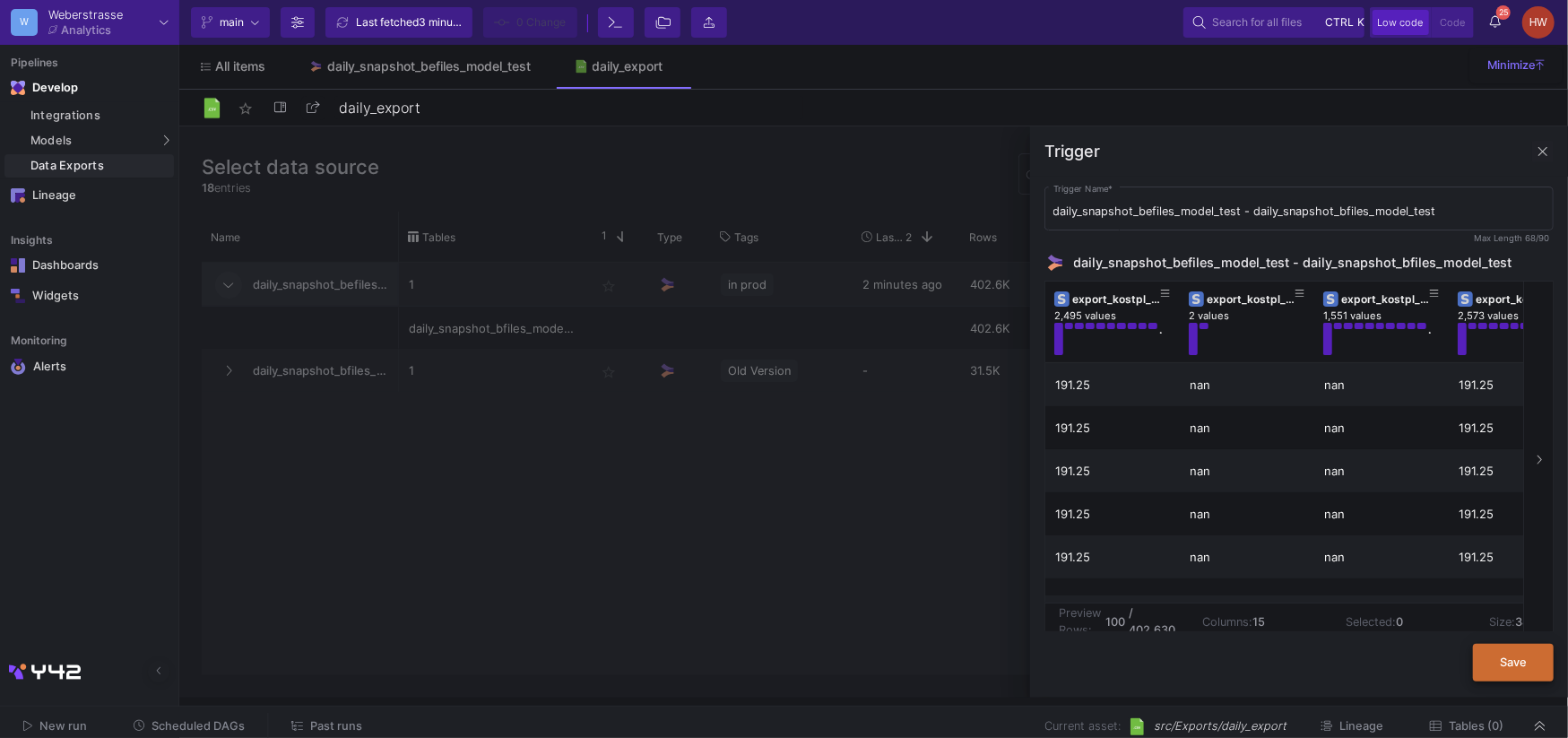
click at [1531, 666] on button "Save" at bounding box center [1512, 662] width 81 height 38
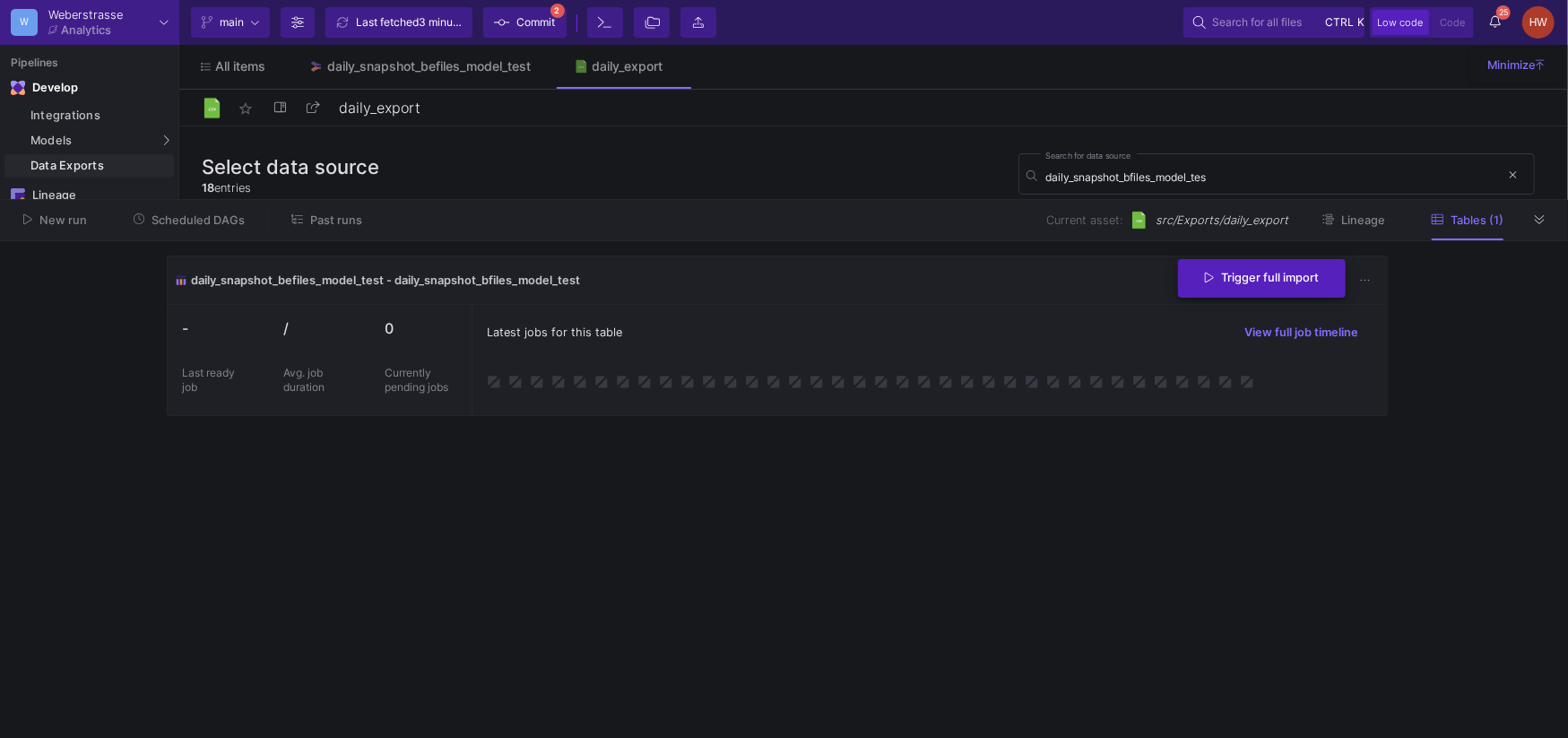
click at [1268, 279] on span "Trigger full import" at bounding box center [1261, 277] width 113 height 13
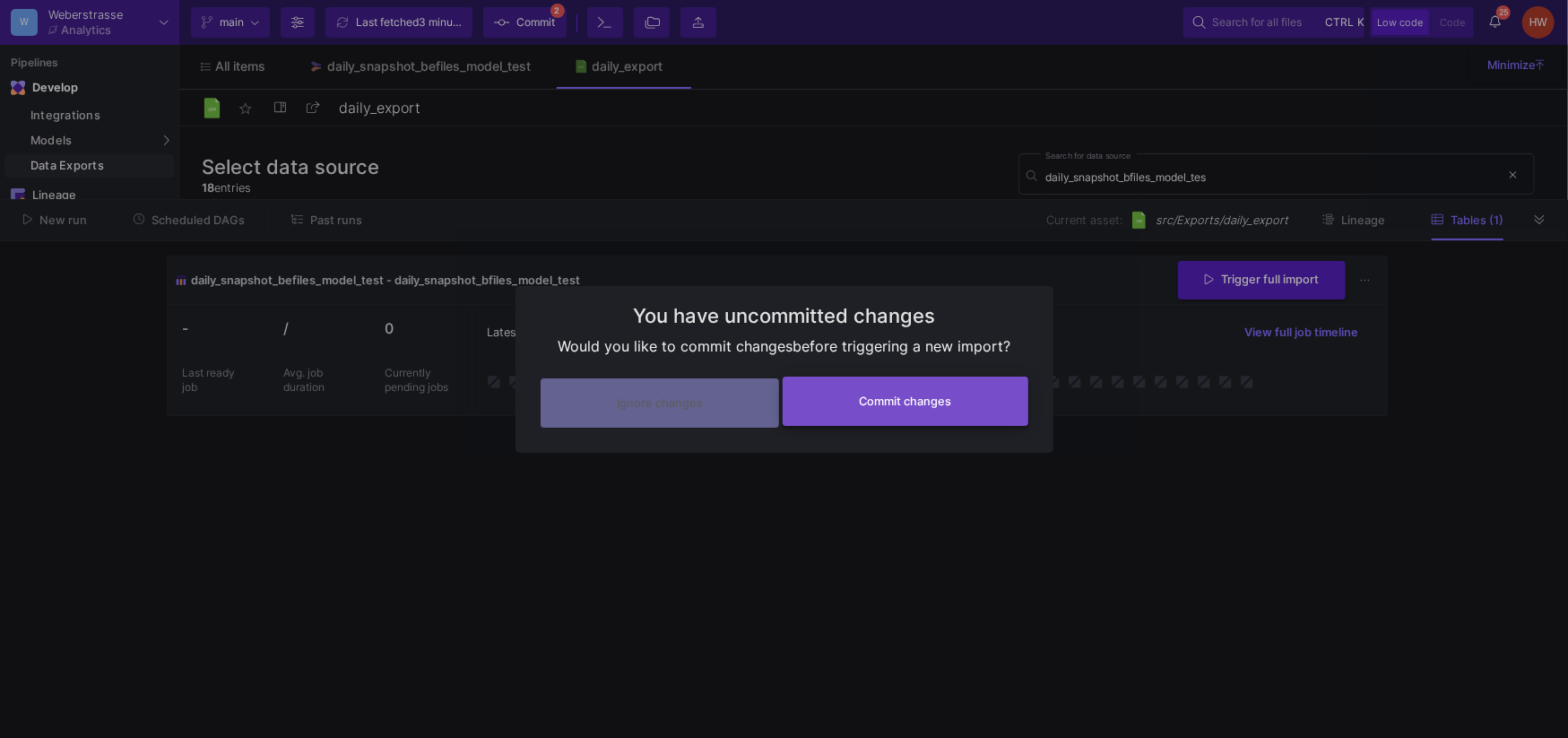
click at [863, 406] on span "Commit changes" at bounding box center [904, 401] width 92 height 13
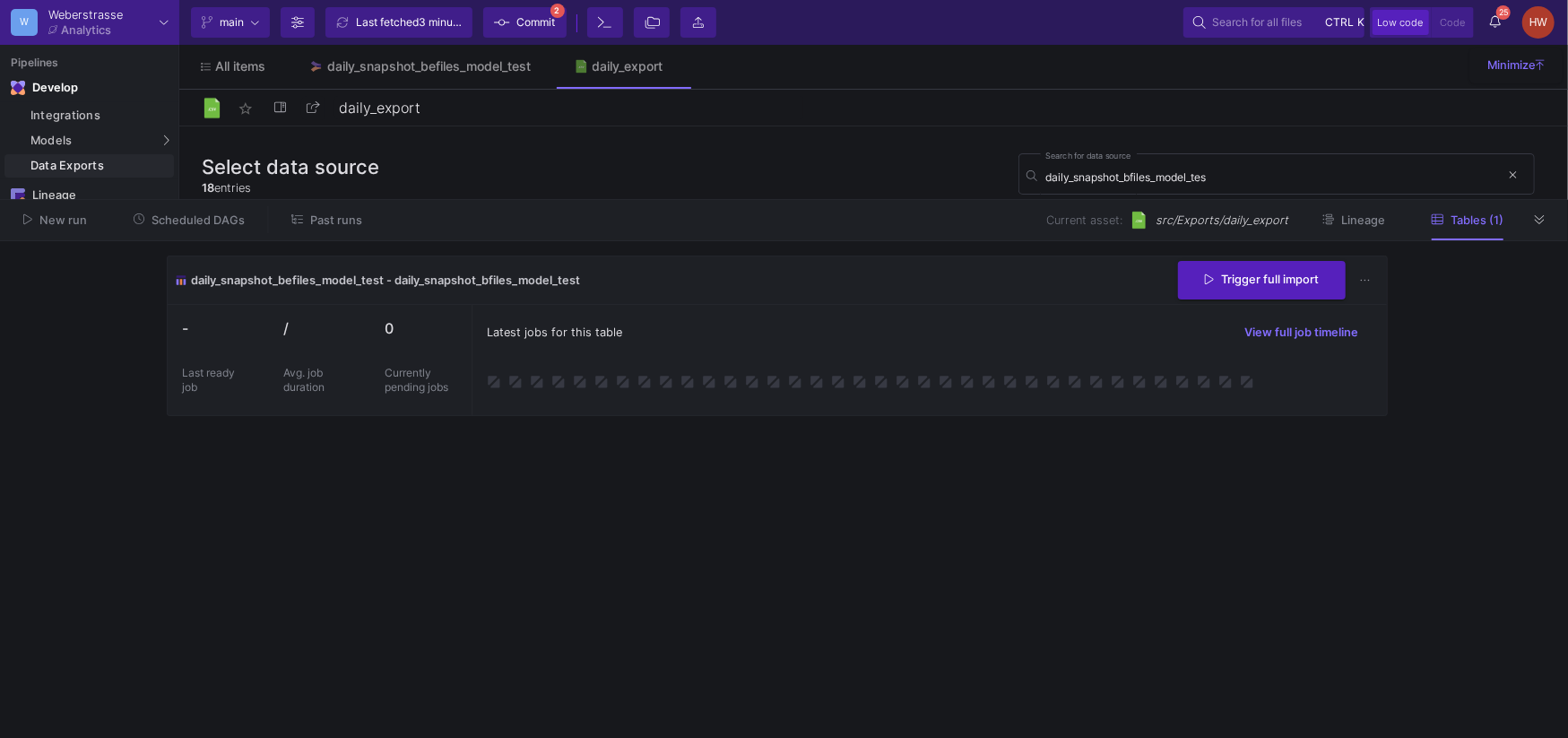
click at [518, 21] on span "Commit" at bounding box center [535, 22] width 38 height 27
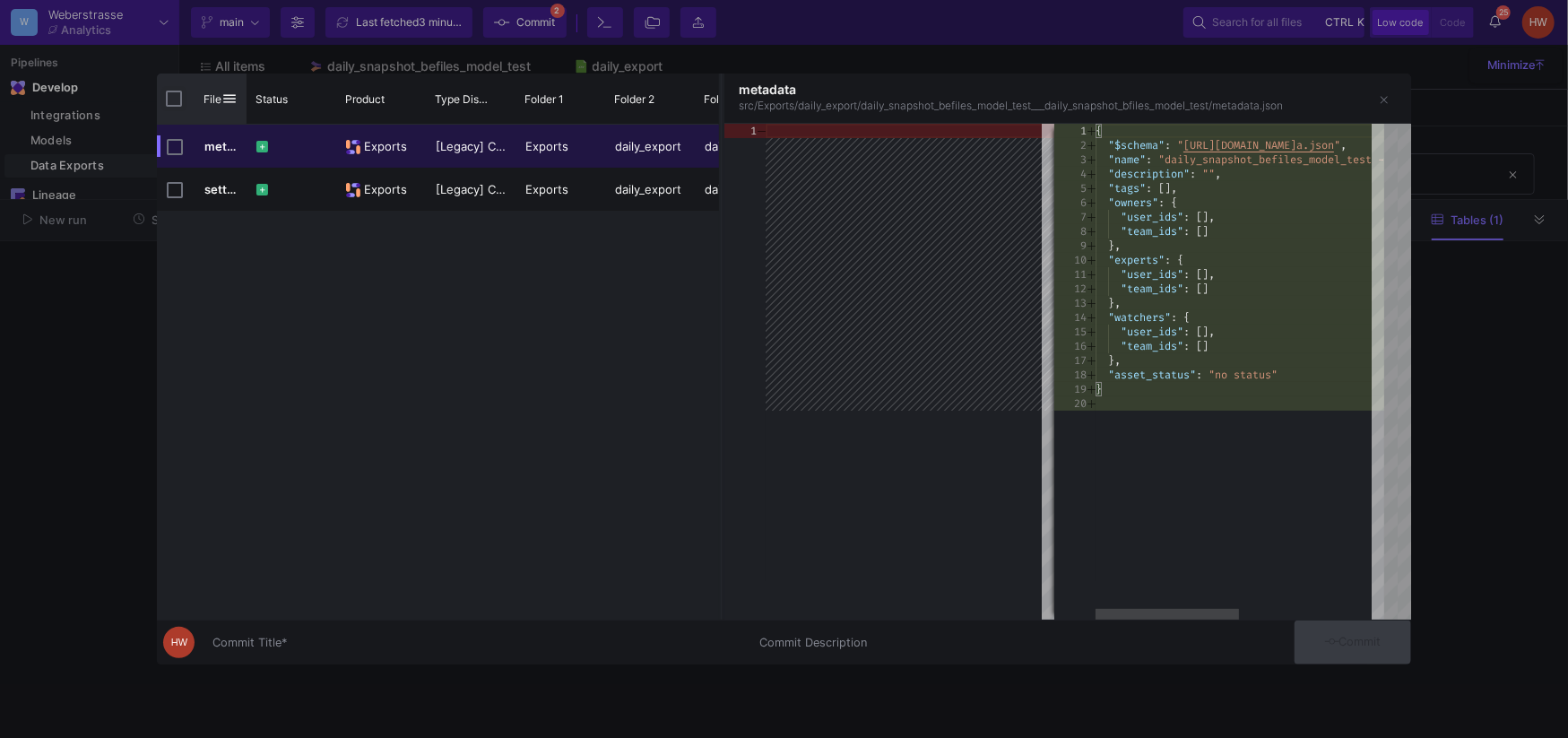
click at [170, 98] on input "Press Space to toggle all rows selection (unchecked)" at bounding box center [173, 98] width 16 height 16
checkbox input "true"
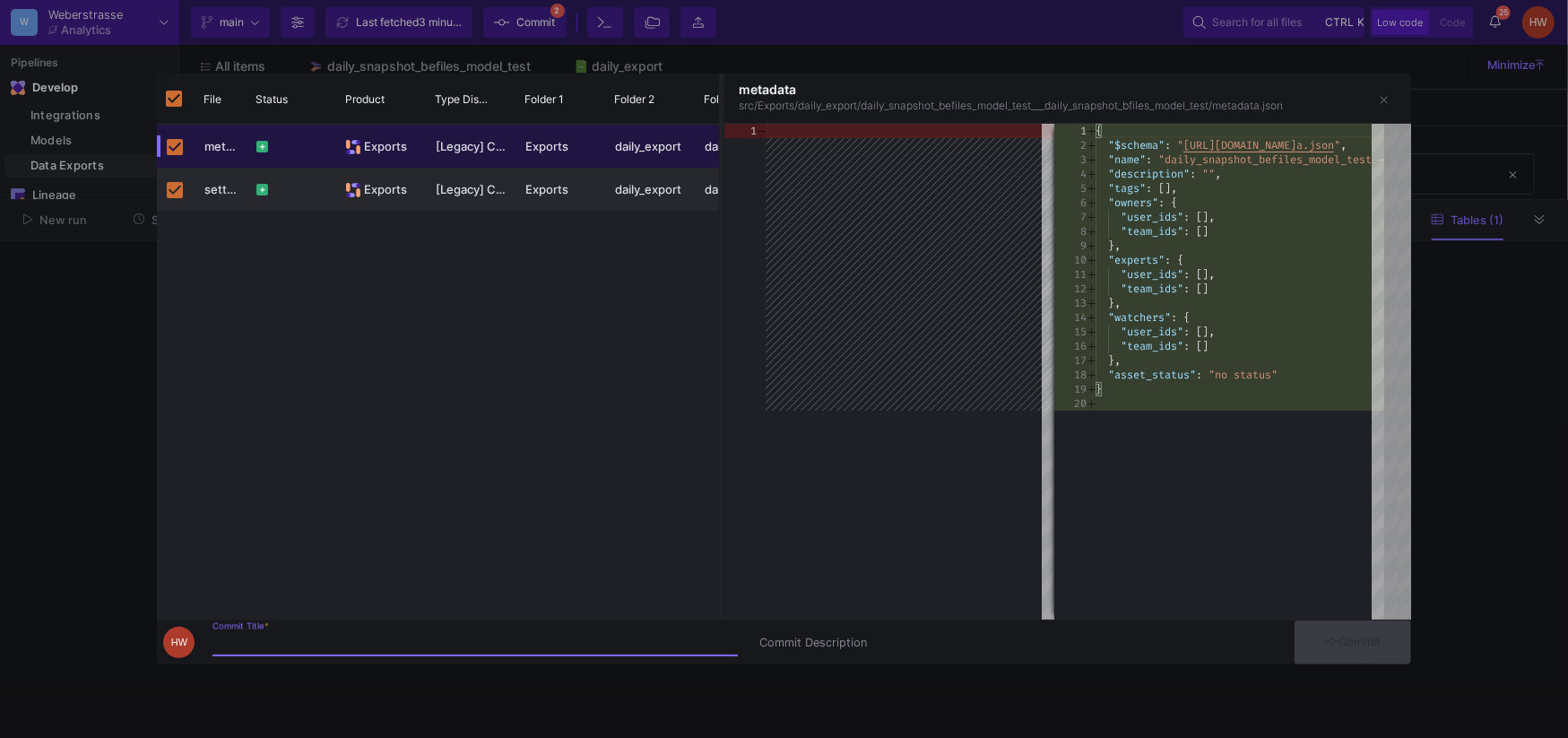
click at [407, 636] on input "Commit Title *" at bounding box center [475, 642] width 525 height 14
type input "export last data"
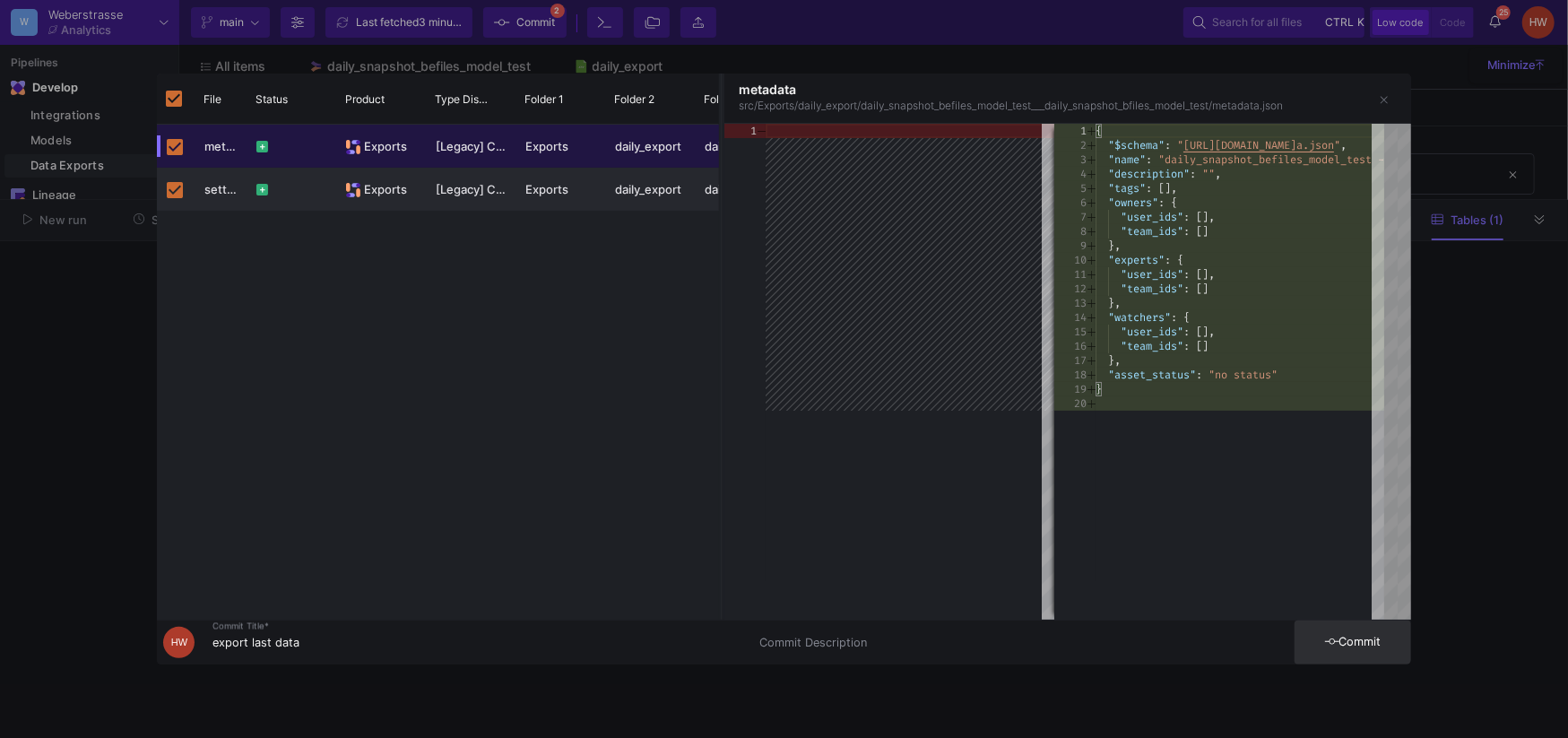
click at [1363, 655] on button "Commit" at bounding box center [1352, 641] width 116 height 44
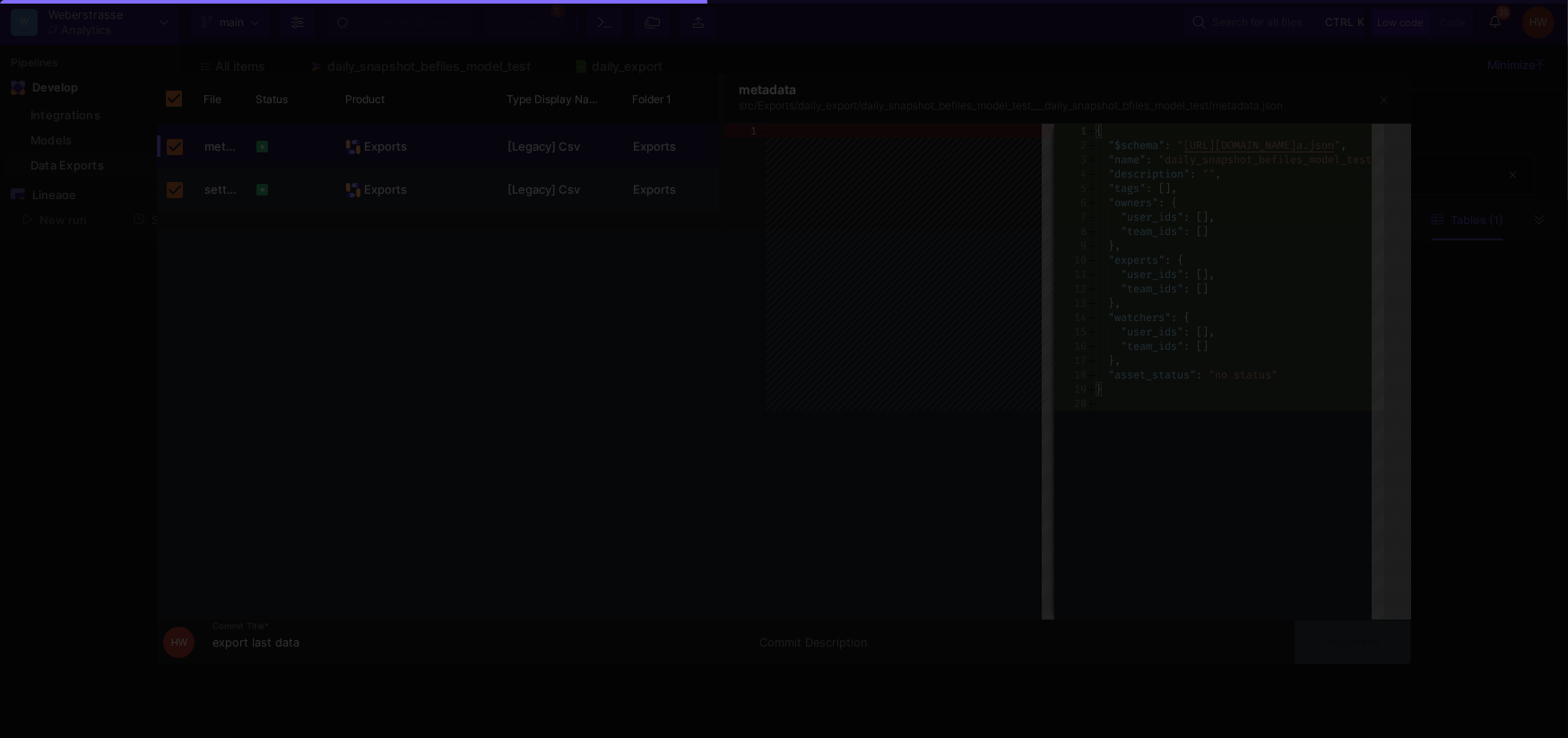
checkbox input "false"
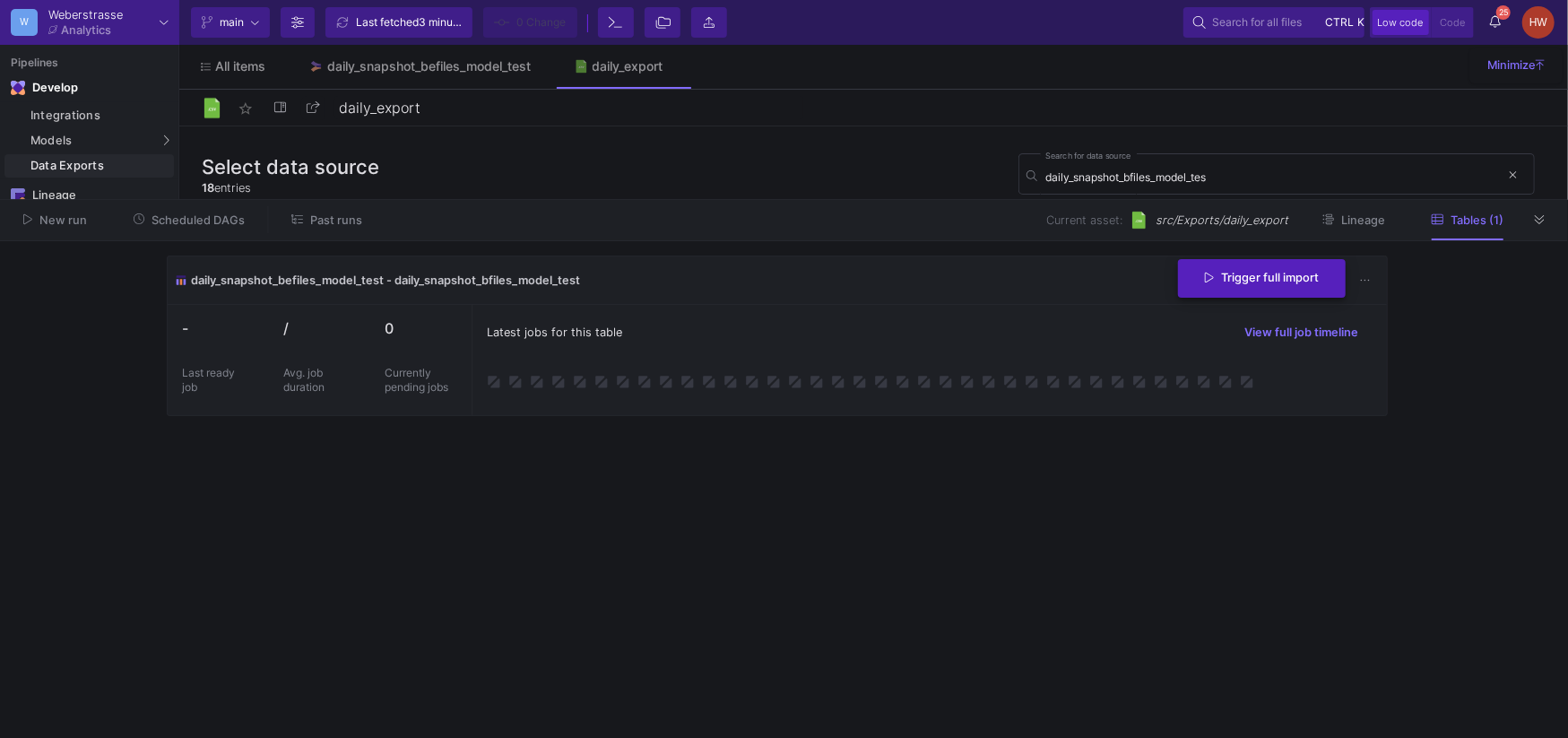
click at [1279, 278] on span "Trigger full import" at bounding box center [1261, 277] width 113 height 13
click at [1548, 223] on button at bounding box center [1539, 219] width 27 height 27
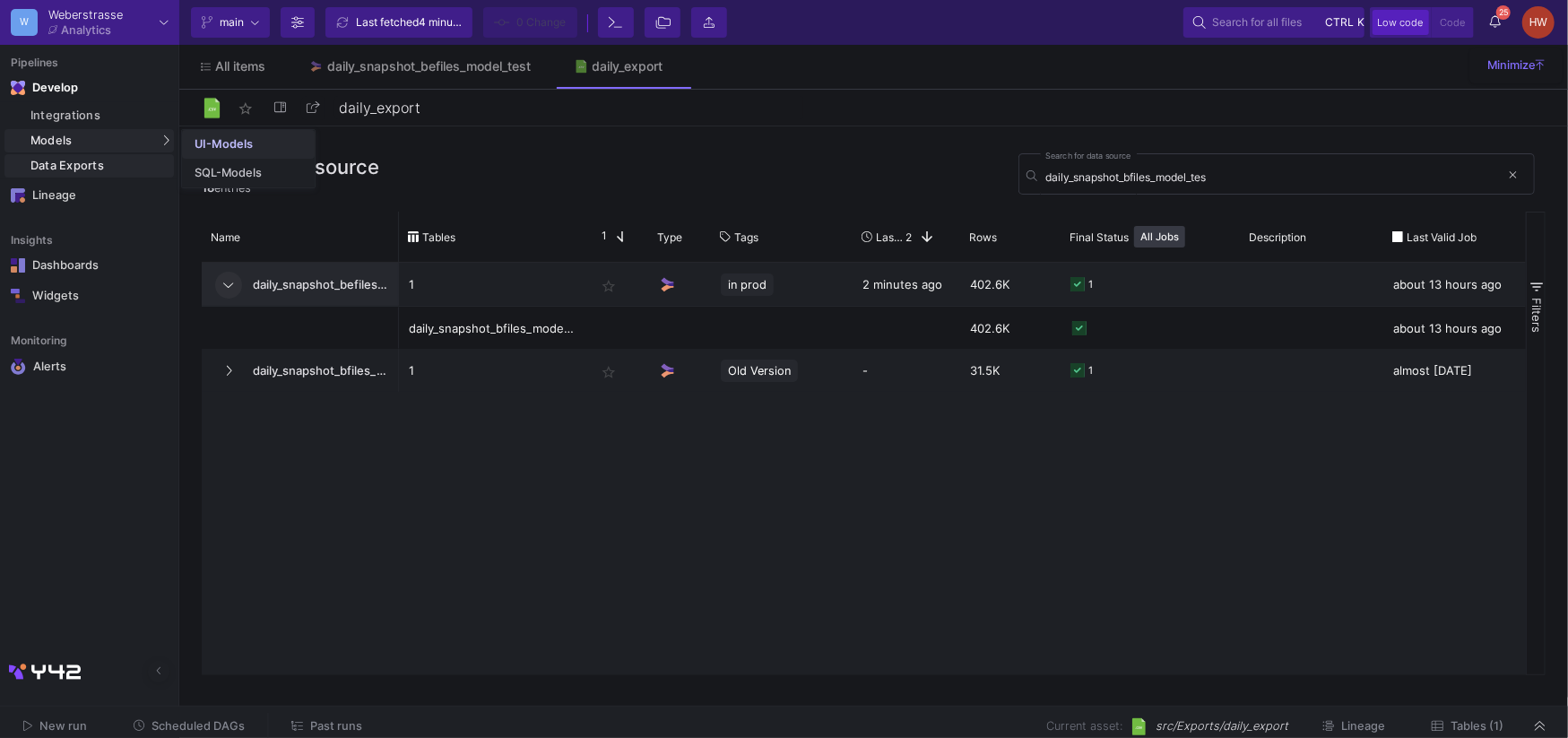
click at [215, 139] on div "UI-Models" at bounding box center [223, 144] width 59 height 14
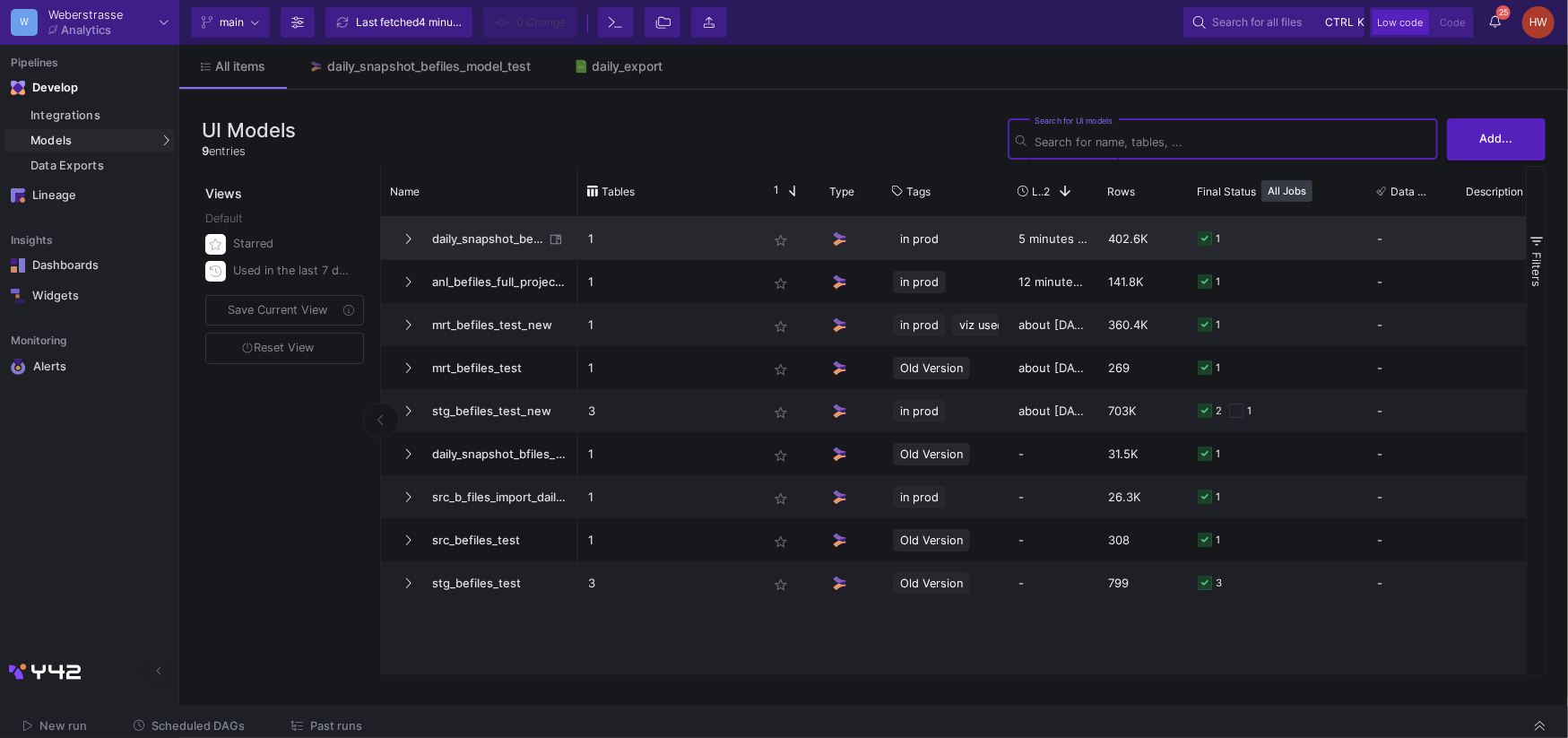
click at [470, 243] on span "daily_snapshot_befiles_model_test" at bounding box center [482, 238] width 123 height 42
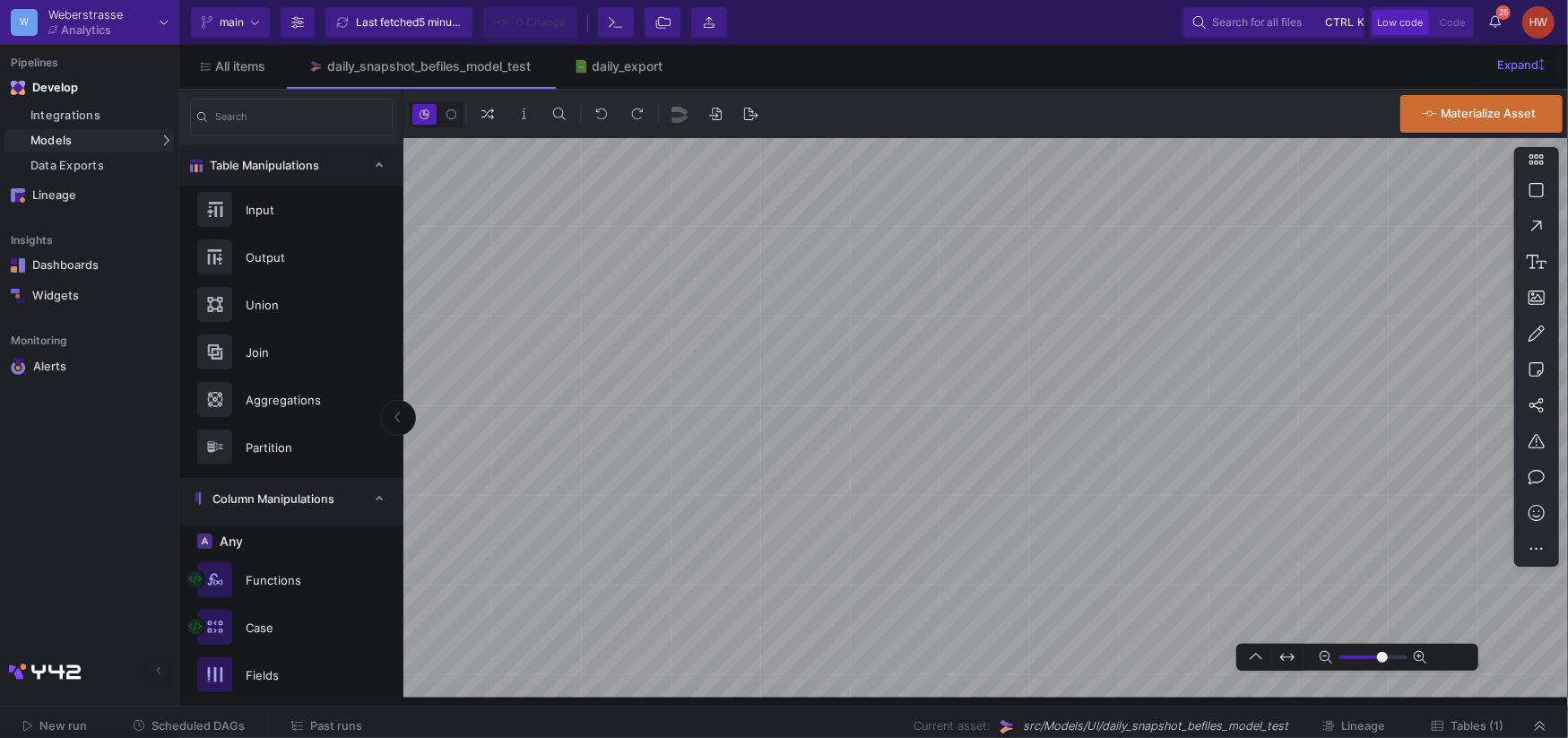
click at [1469, 717] on button "Tables (1)" at bounding box center [1467, 727] width 114 height 28
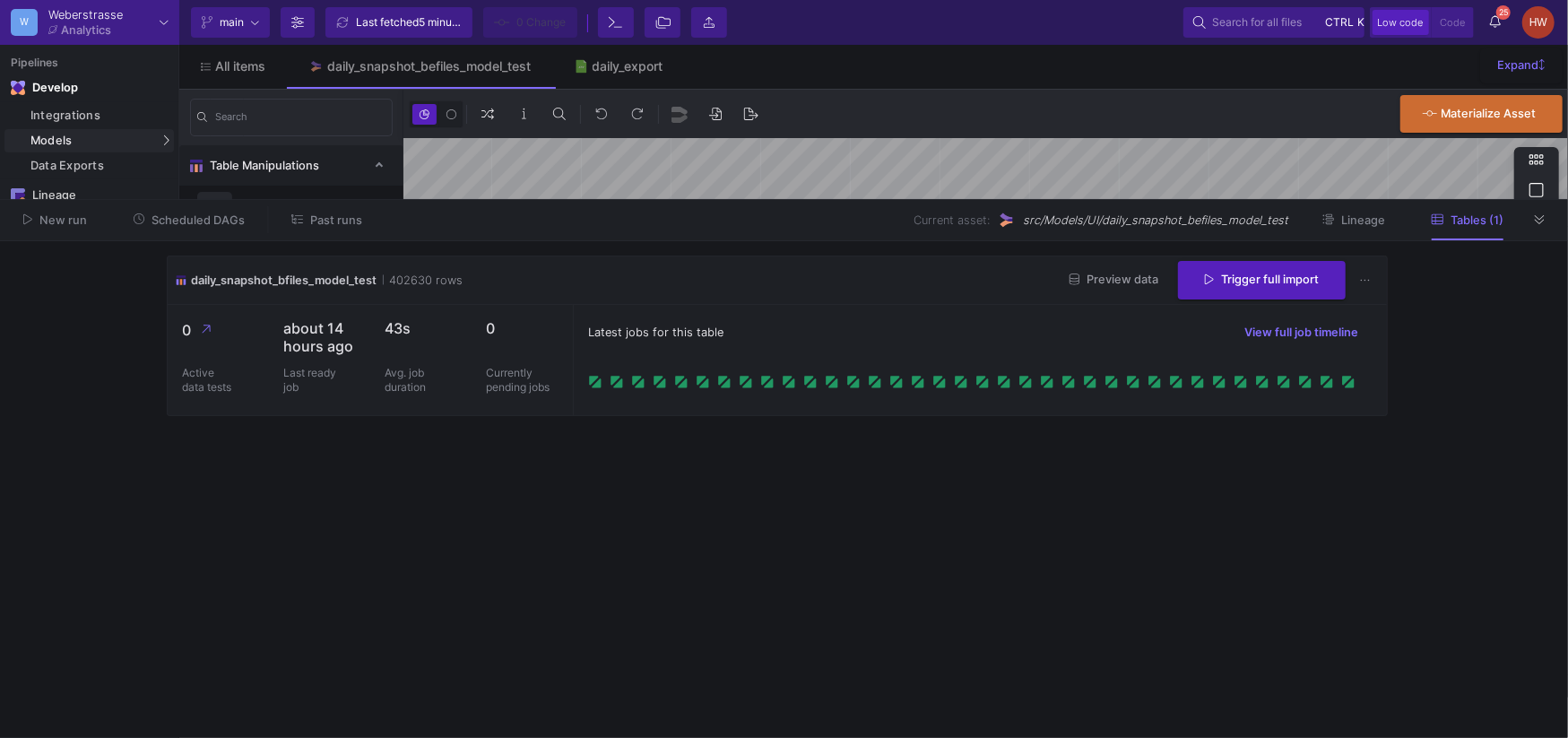
type input "-13"
click at [1087, 275] on span "Preview data" at bounding box center [1113, 279] width 88 height 13
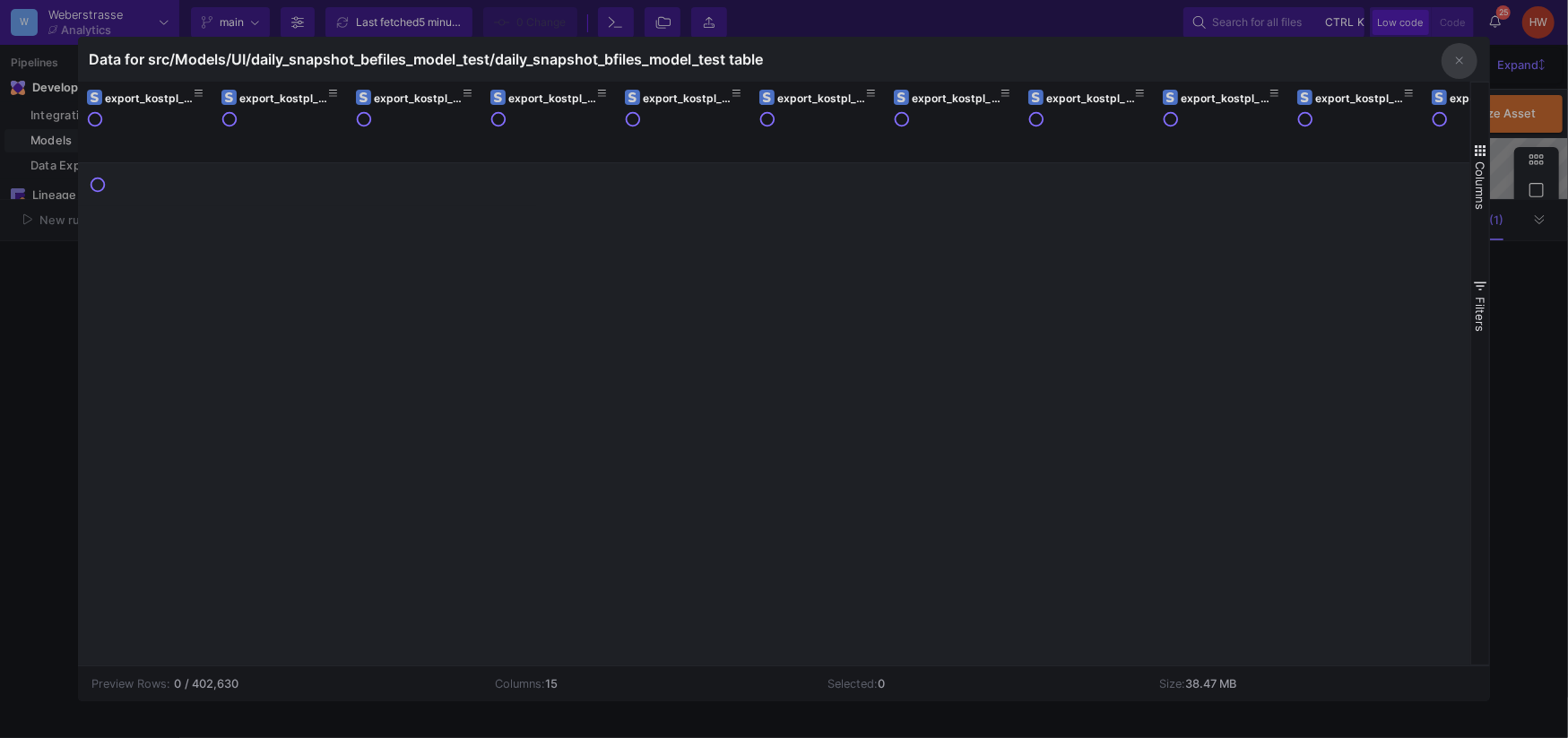
scroll to position [0, 625]
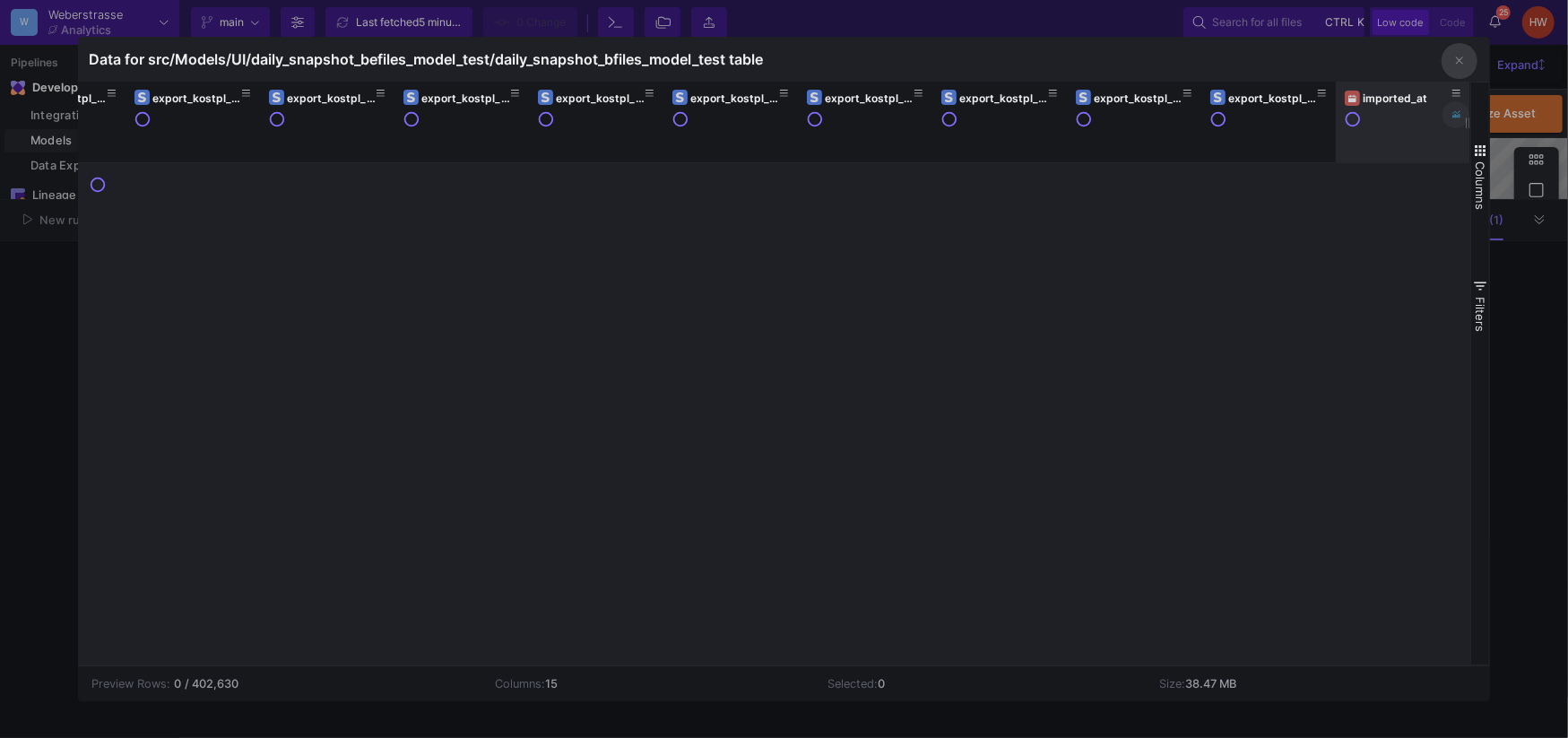
click at [1458, 115] on icon at bounding box center [1456, 115] width 9 height 7
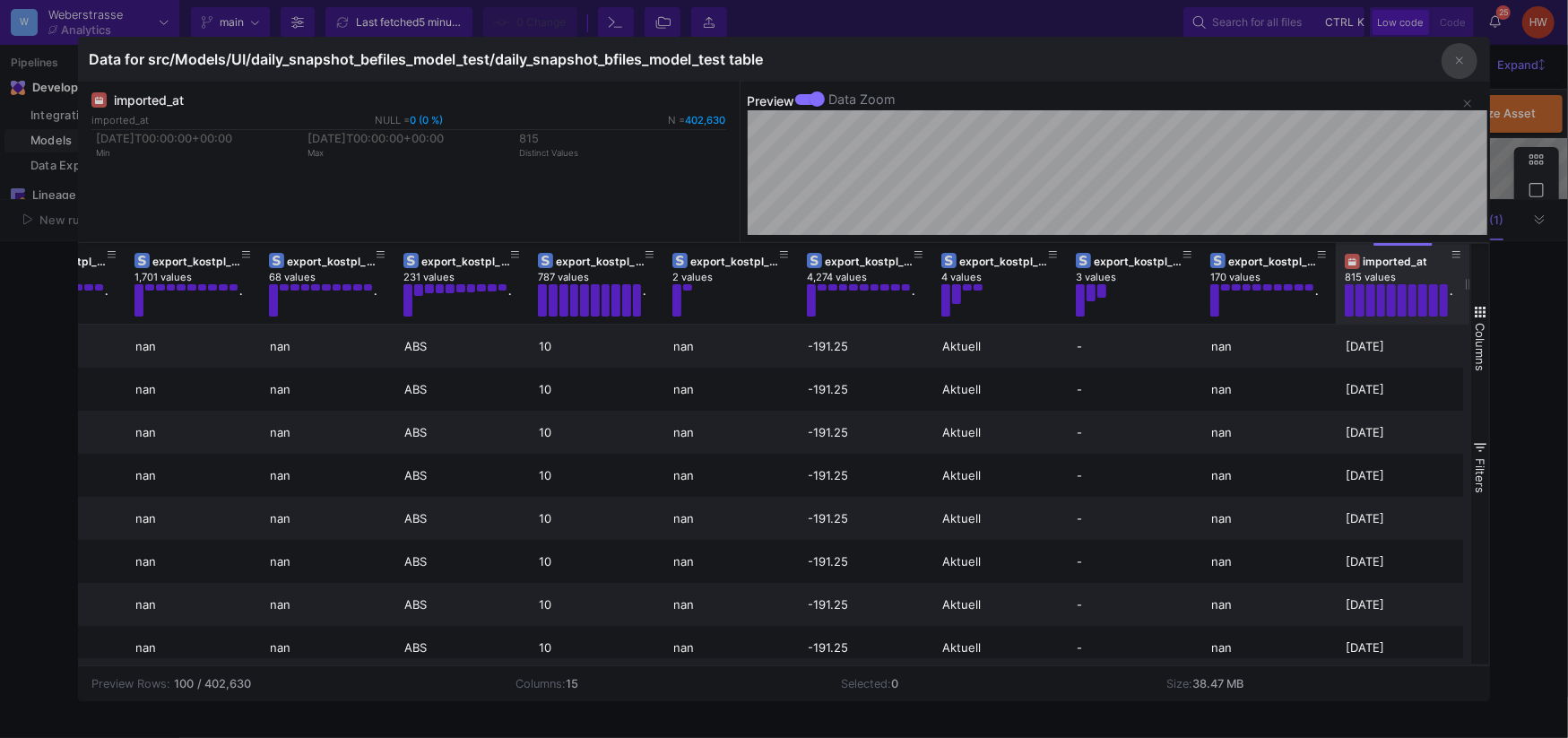
click at [1450, 63] on button "button" at bounding box center [1459, 60] width 36 height 36
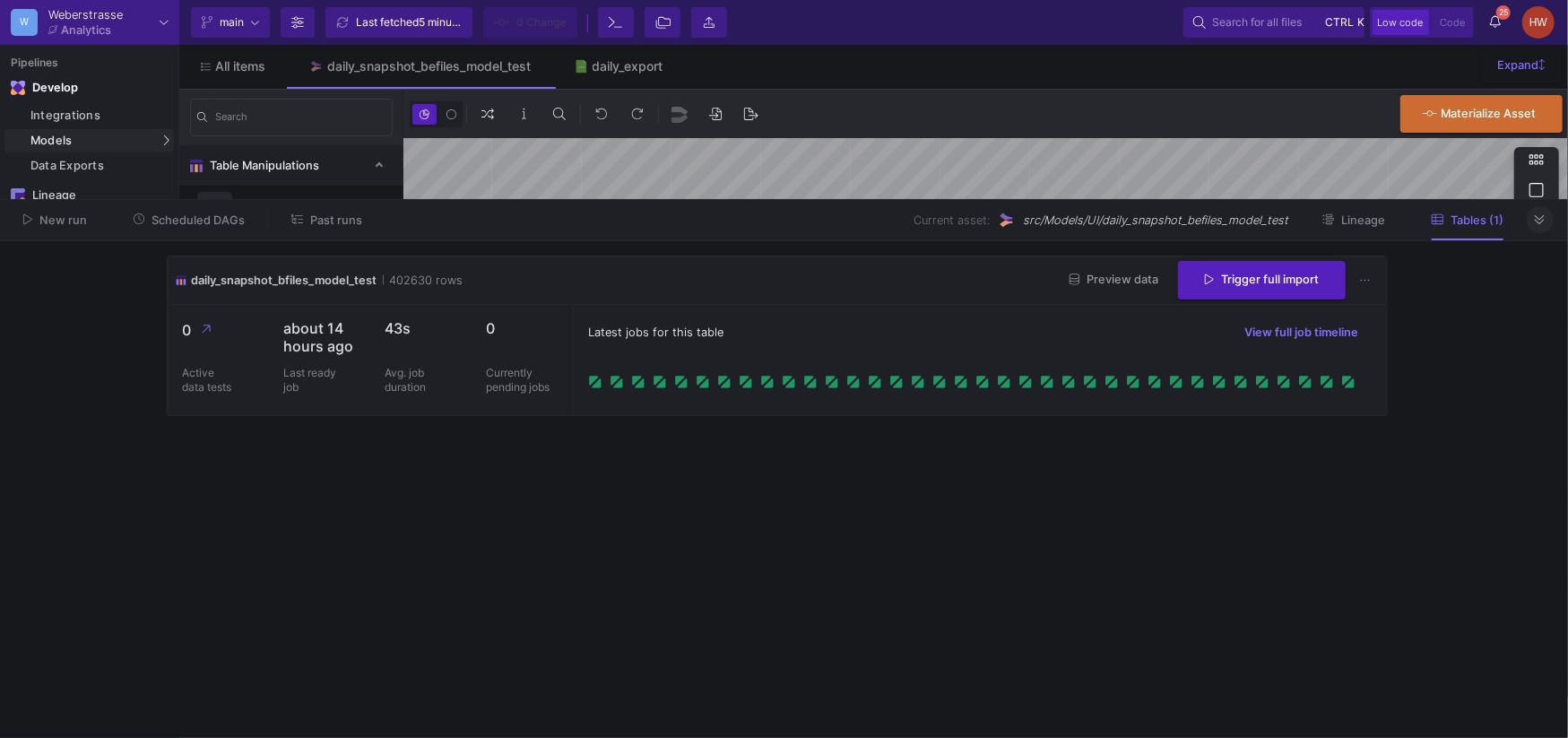
click at [1542, 217] on icon at bounding box center [1539, 219] width 10 height 12
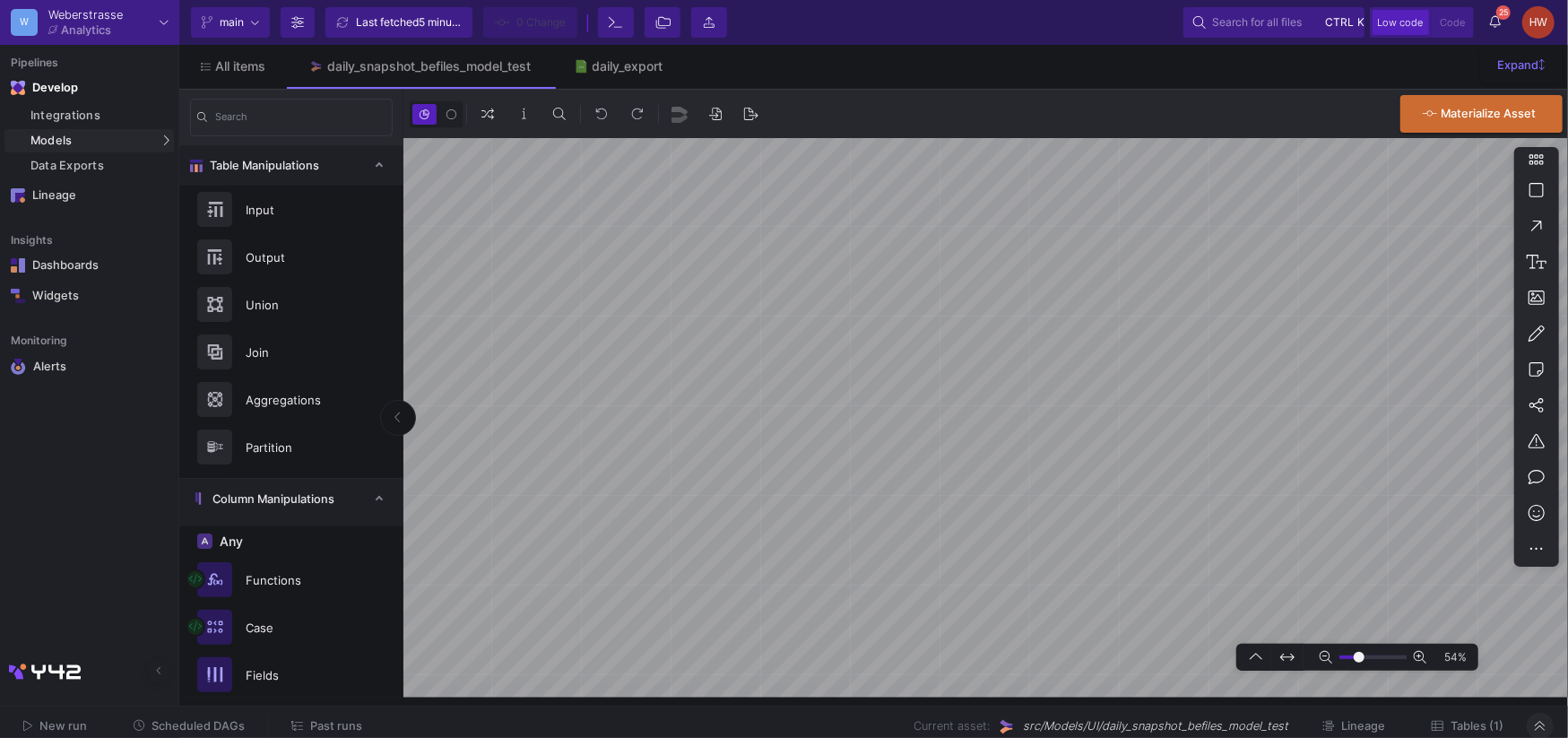
click at [299, 727] on span "Past runs" at bounding box center [326, 725] width 71 height 13
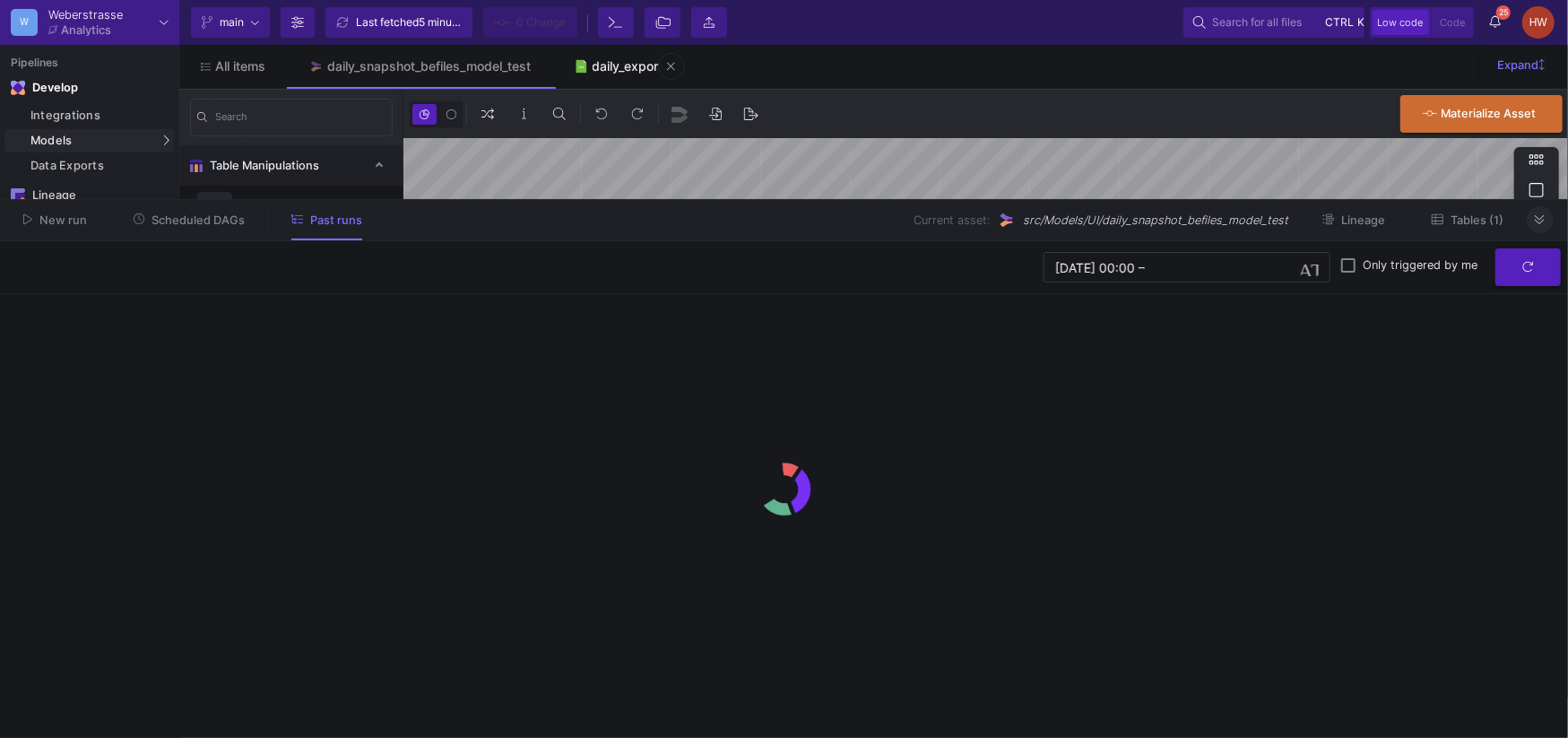
click at [624, 69] on div "daily_export" at bounding box center [627, 66] width 71 height 14
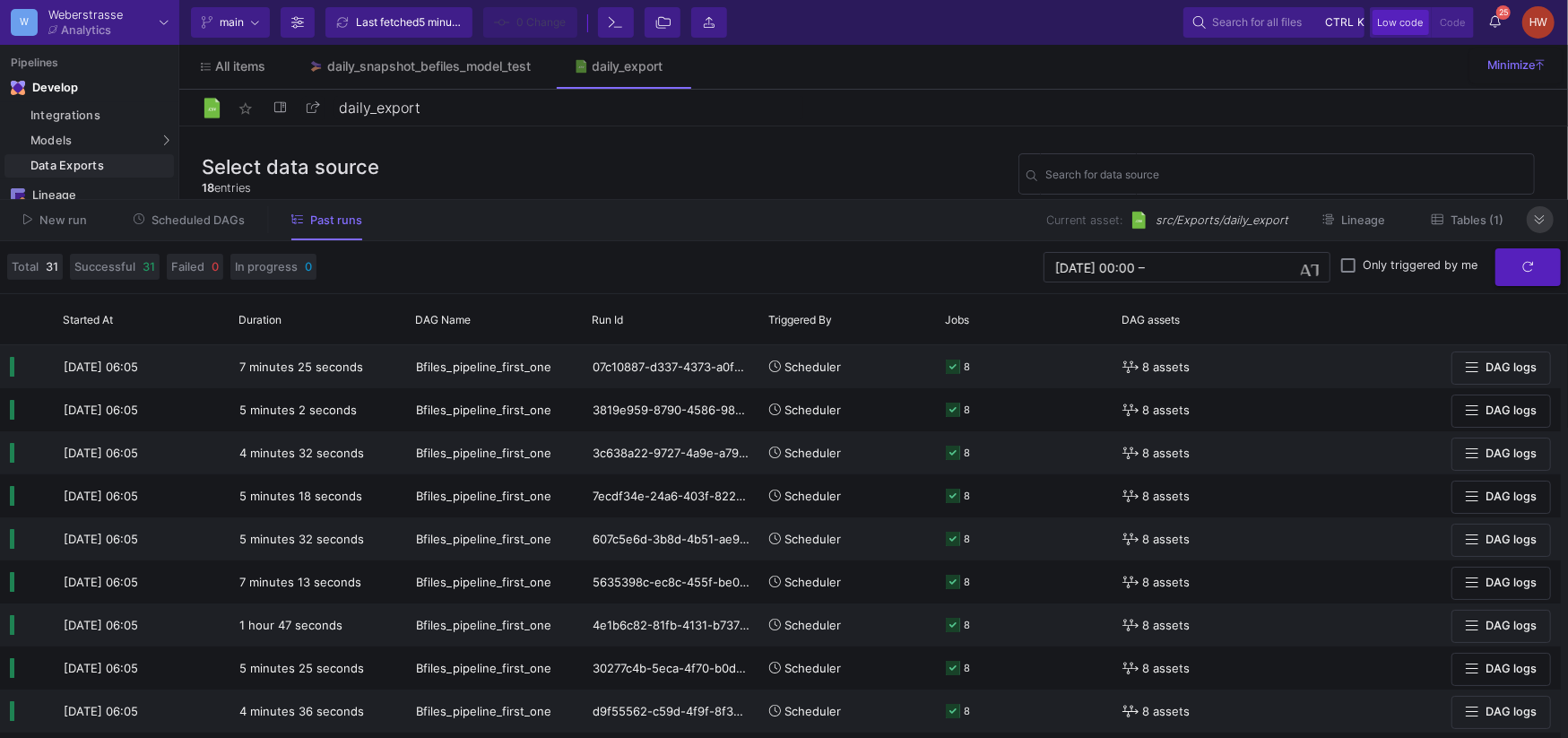
click at [1542, 217] on icon at bounding box center [1539, 219] width 10 height 12
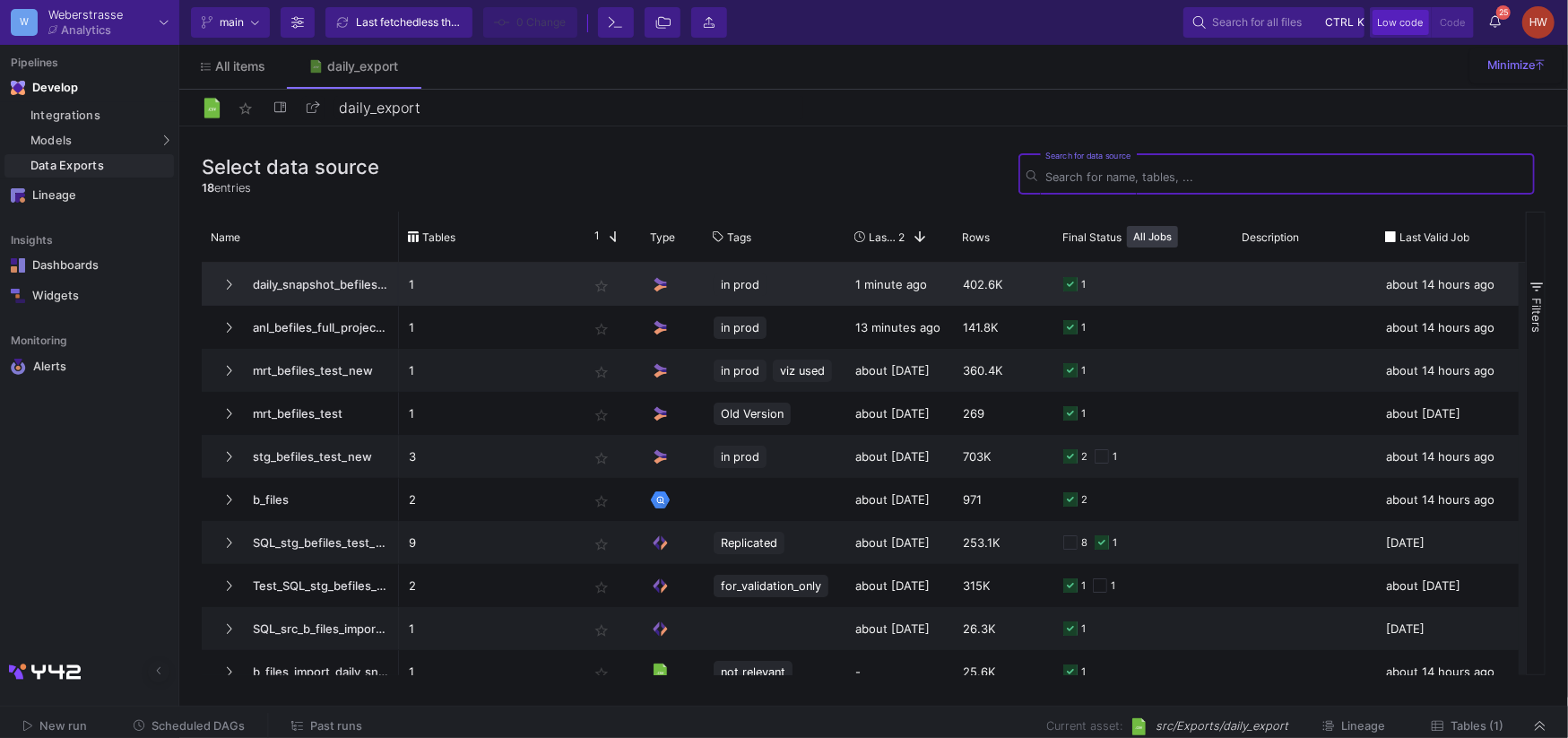
click at [305, 289] on span "daily_snapshot_befiles_model_test" at bounding box center [315, 284] width 147 height 42
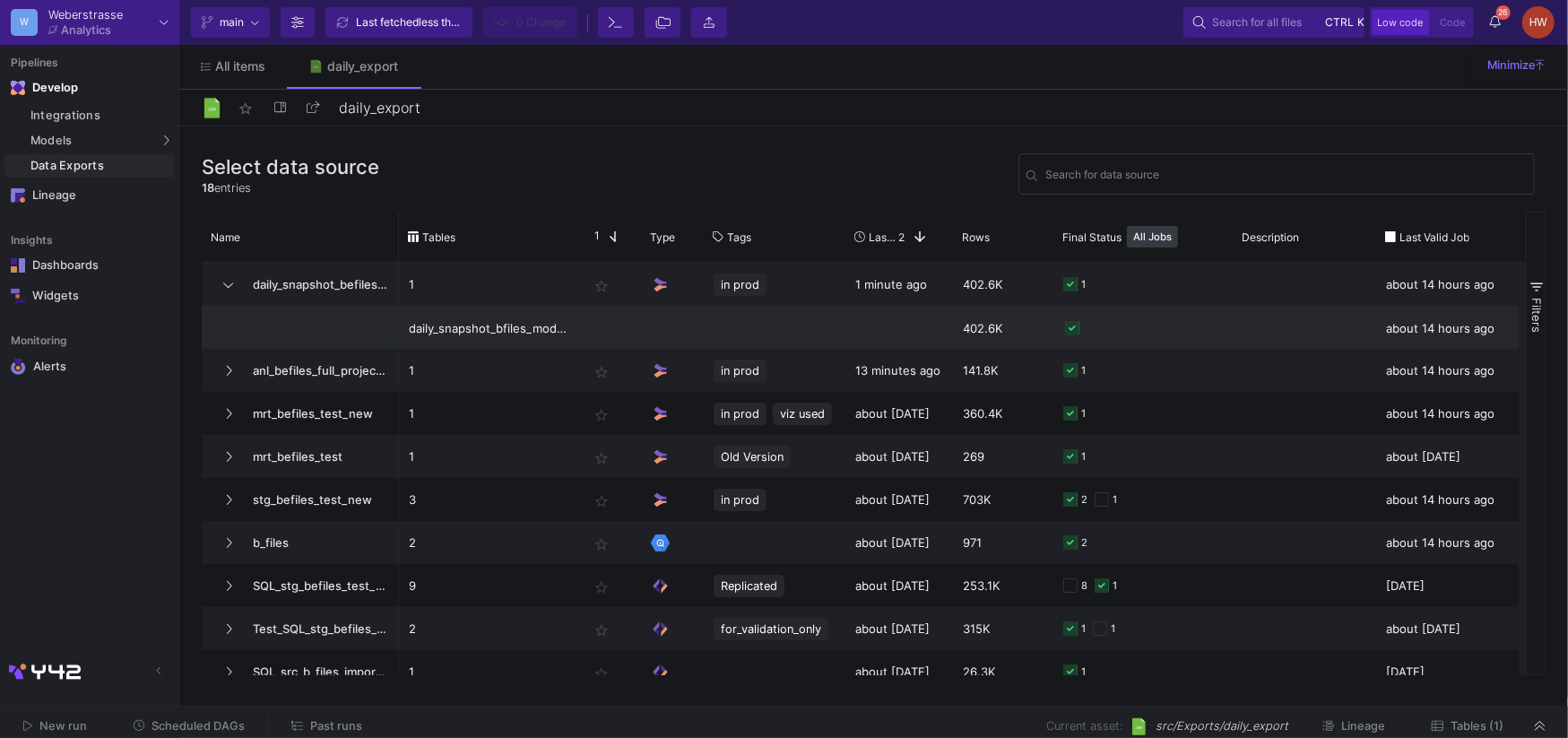
click at [520, 318] on div "daily_snapshot_bfiles_model_test" at bounding box center [489, 328] width 160 height 42
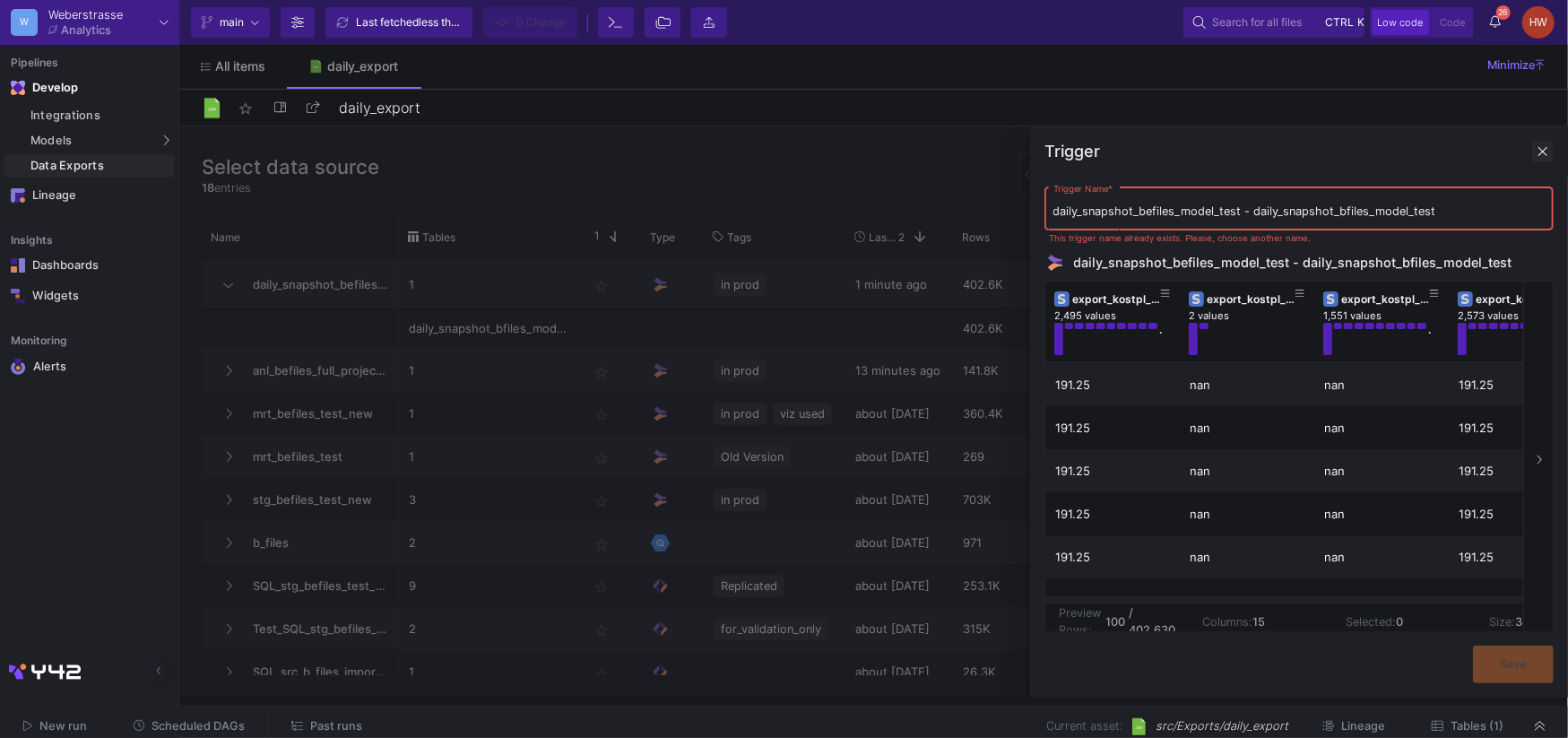
click at [1542, 151] on span at bounding box center [1542, 151] width 21 height 21
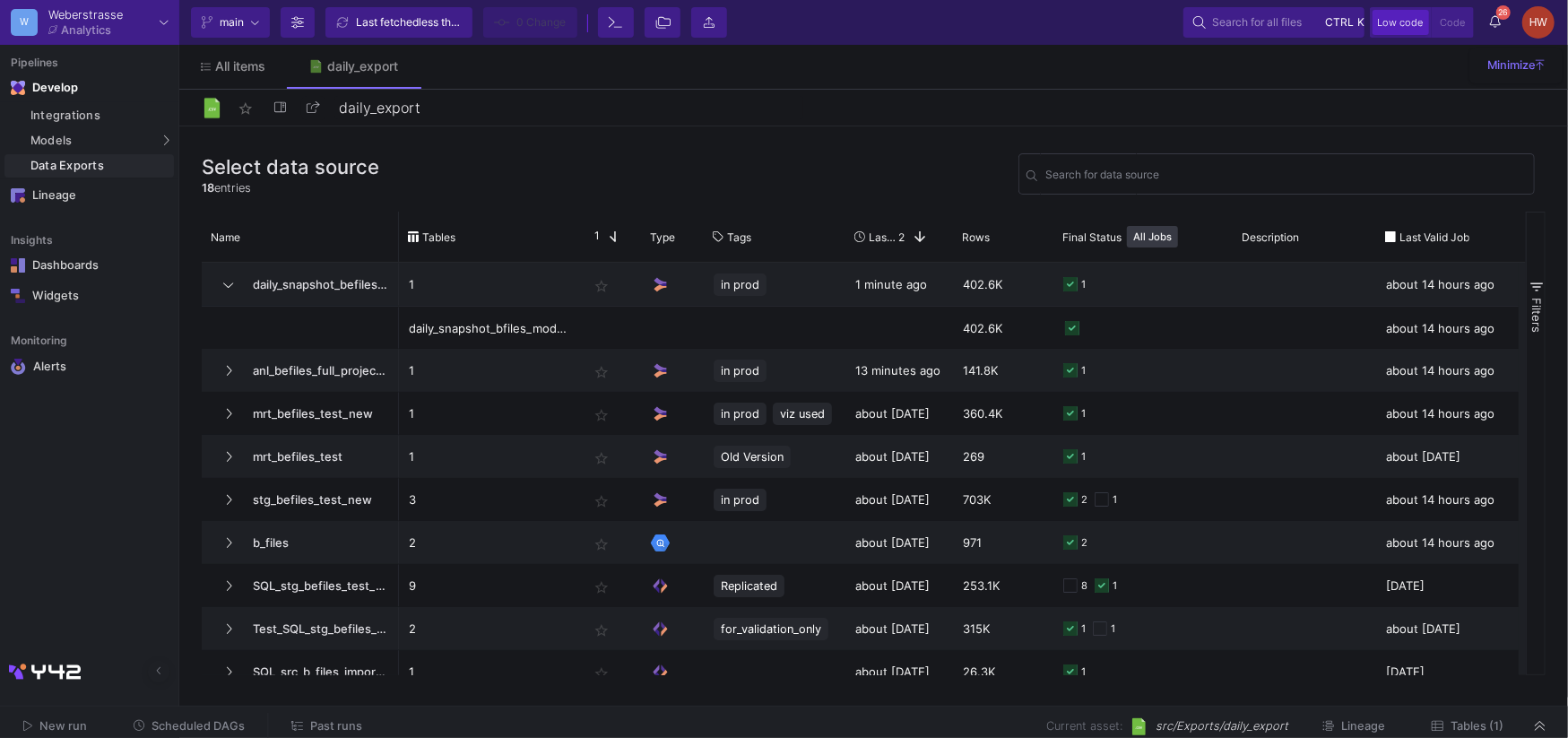
click at [1255, 721] on span "src/Exports/daily_export" at bounding box center [1221, 726] width 133 height 17
click at [1450, 731] on span "Tables (1)" at bounding box center [1476, 725] width 53 height 13
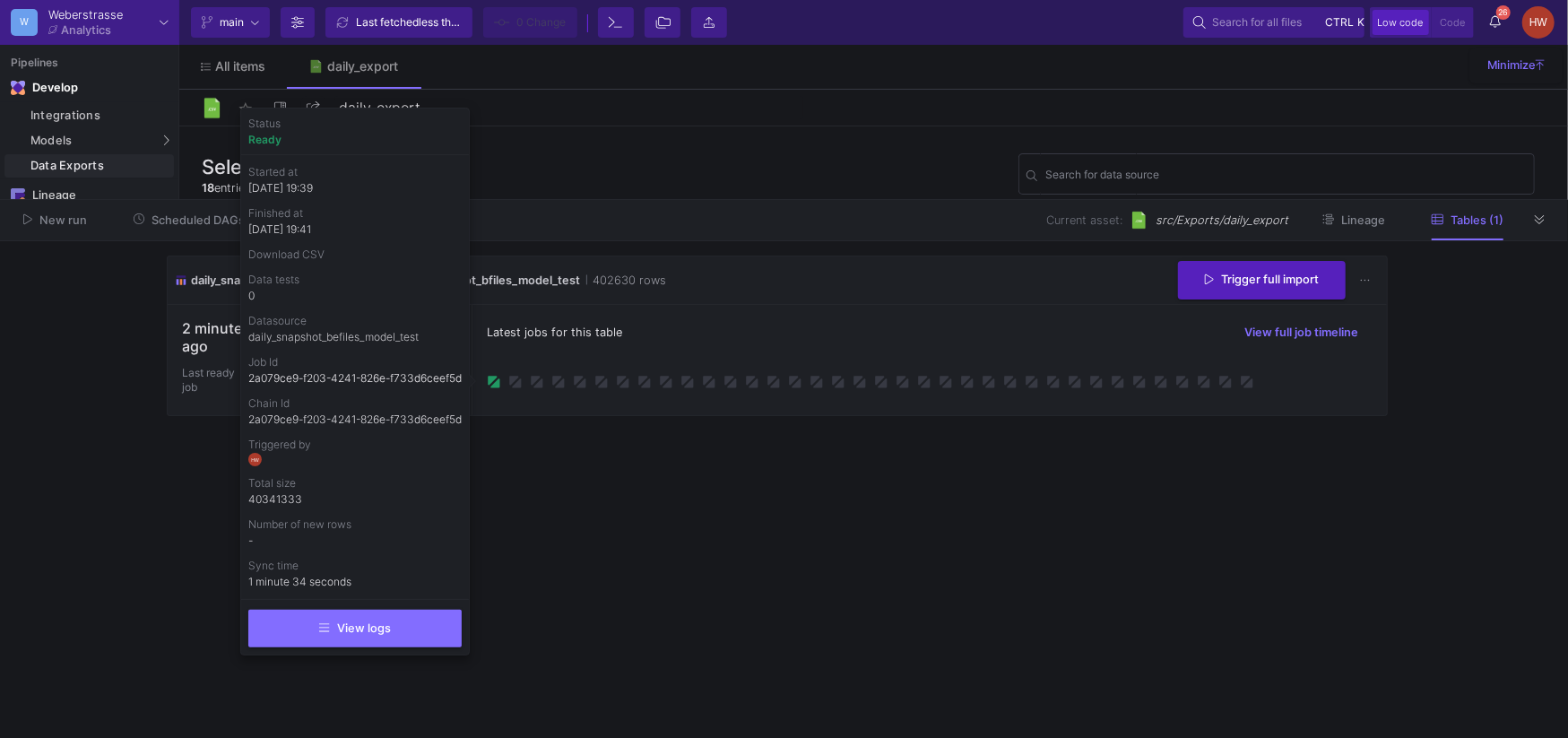
click at [376, 340] on link "daily_snapshot_befiles_model_test" at bounding box center [333, 336] width 170 height 13
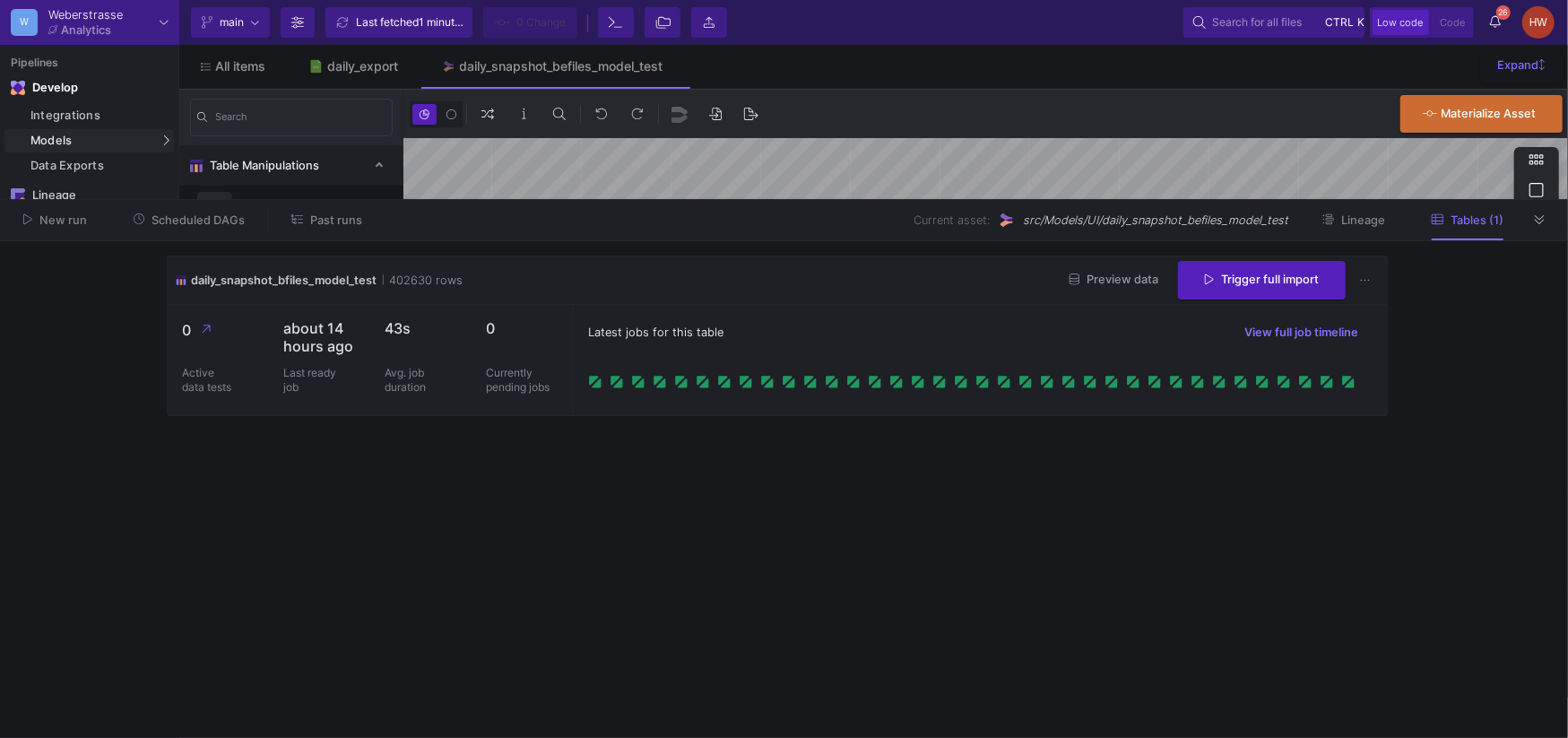
type input "-13"
click at [339, 70] on div "daily_export" at bounding box center [362, 66] width 71 height 14
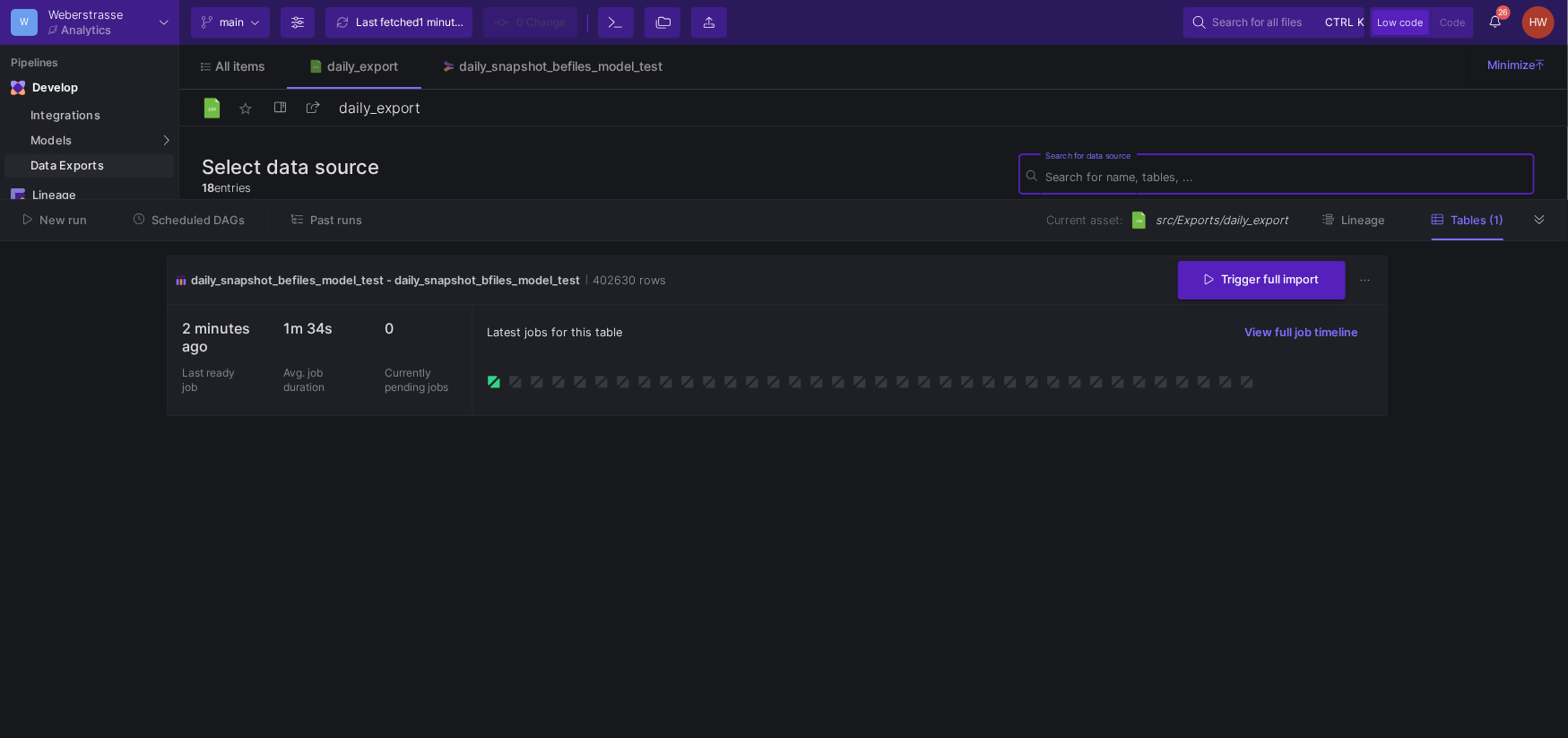
click at [490, 383] on icon at bounding box center [493, 379] width 9 height 9
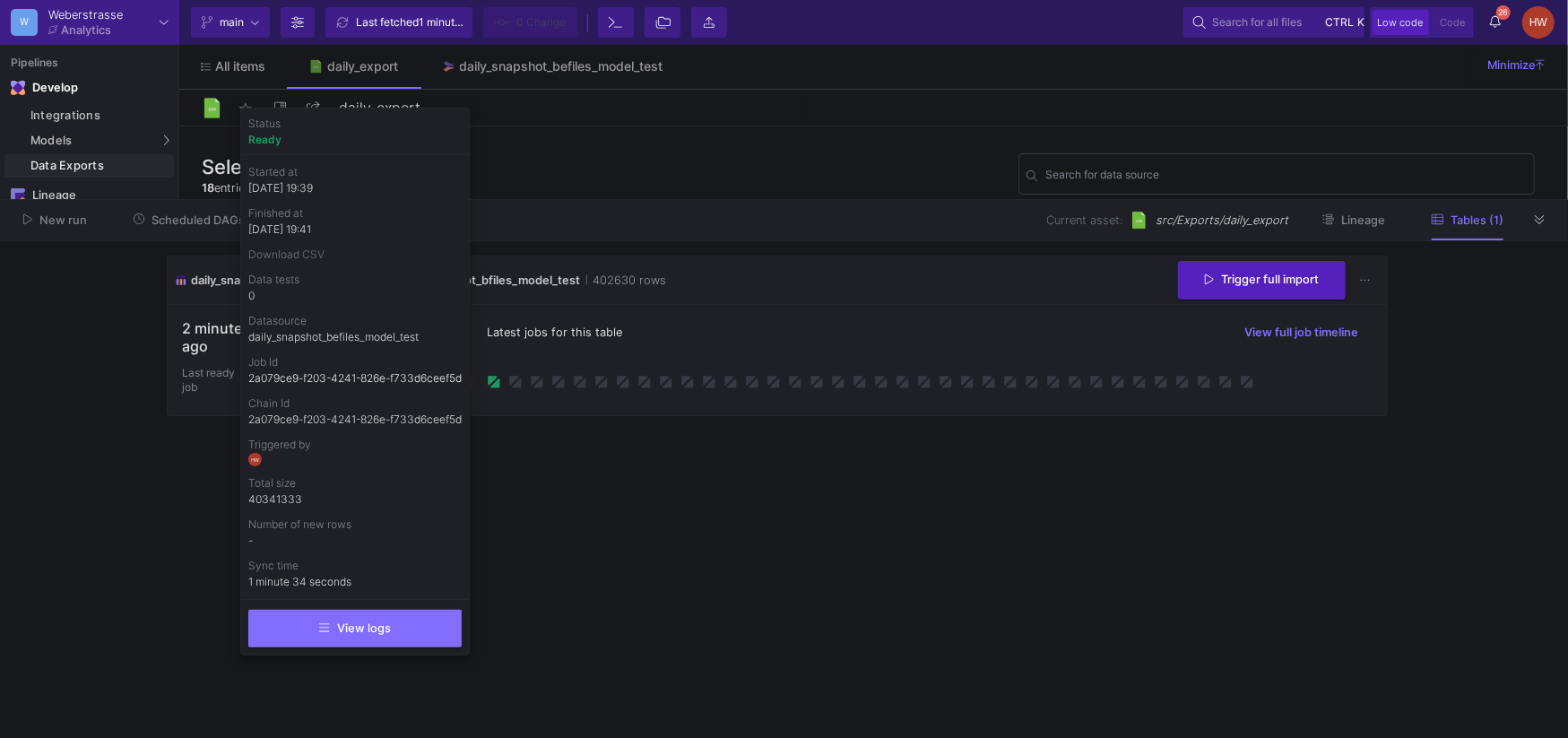
click at [283, 254] on link "Download CSV" at bounding box center [286, 254] width 76 height 13
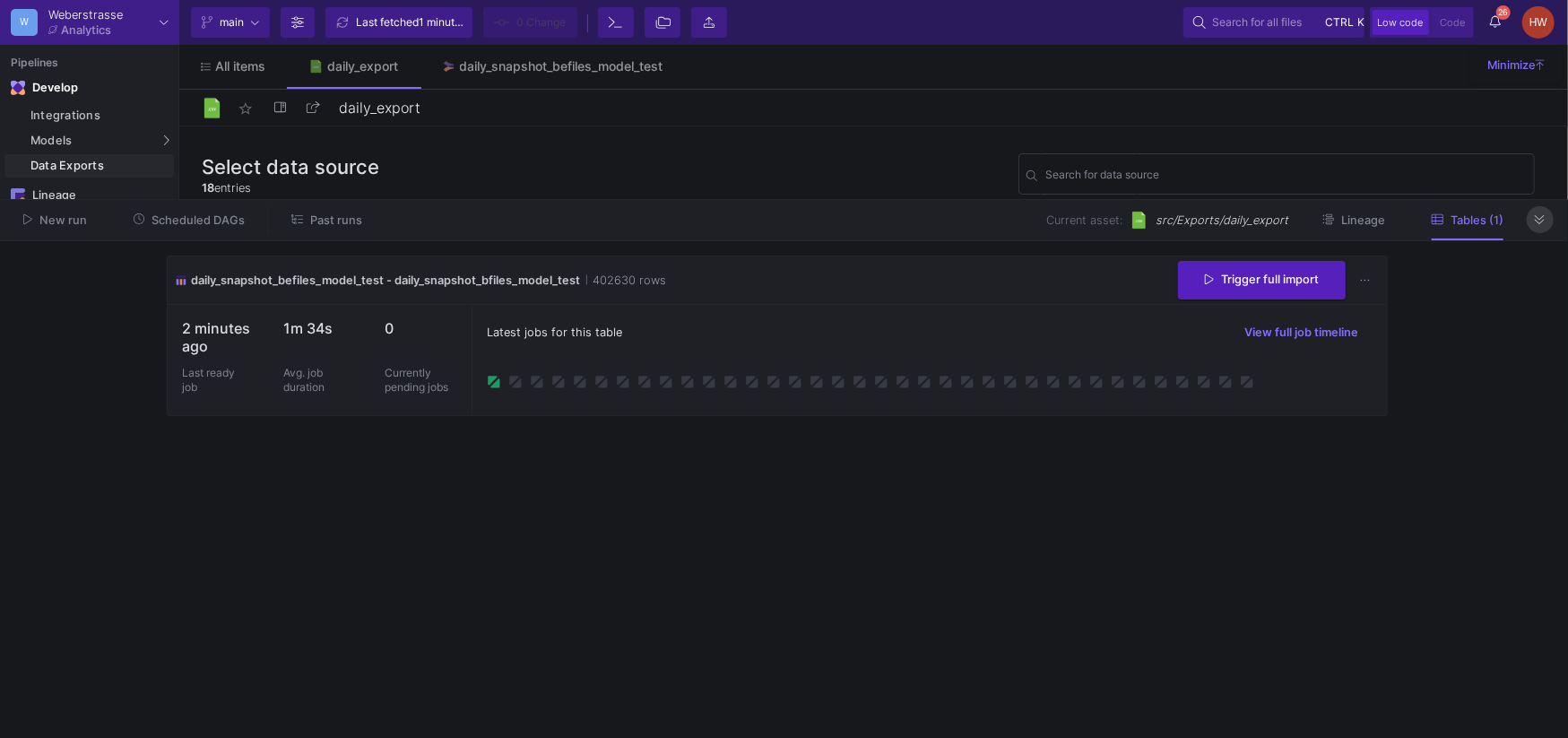
click at [1535, 219] on icon at bounding box center [1539, 219] width 10 height 12
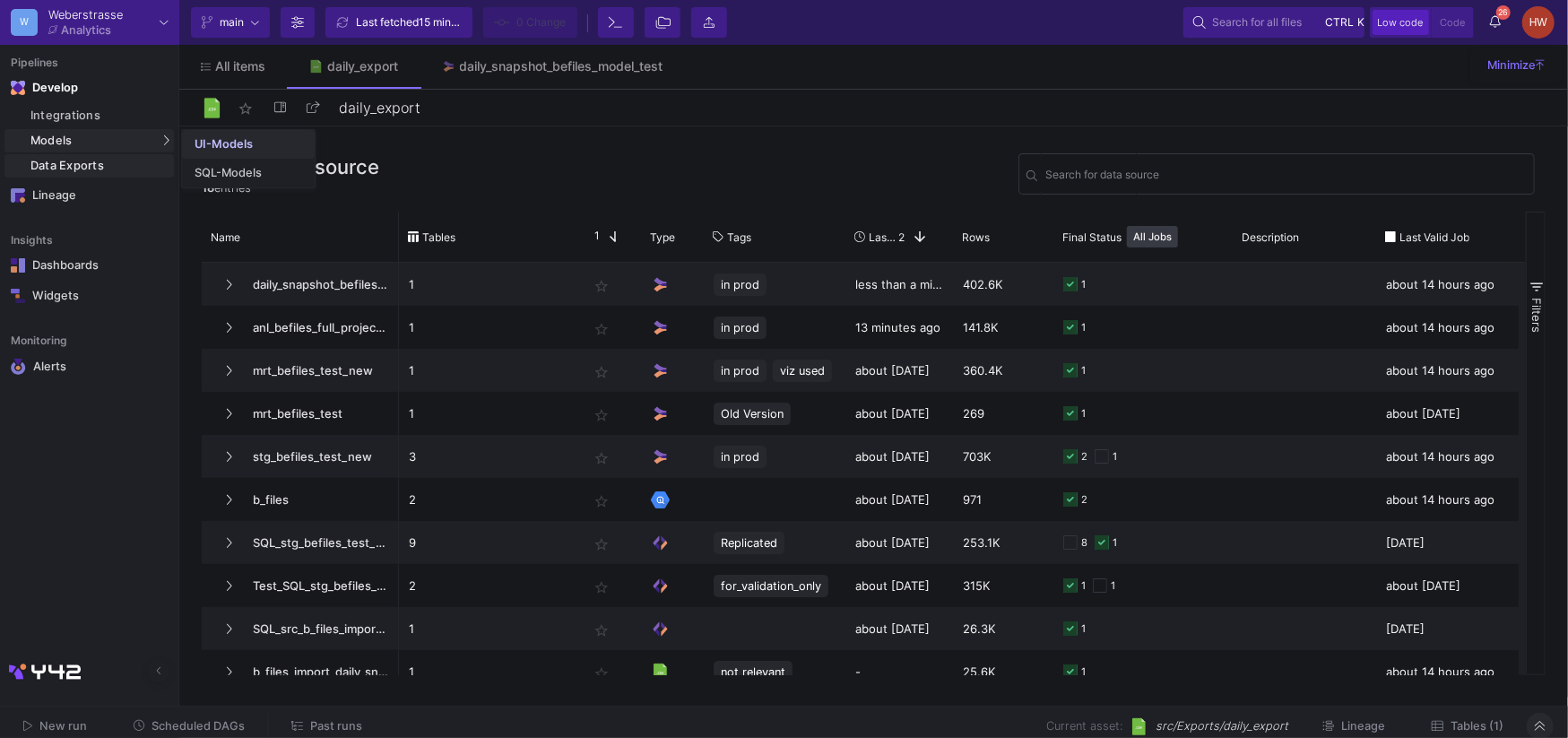
click at [247, 144] on div "UI-Models" at bounding box center [223, 144] width 59 height 14
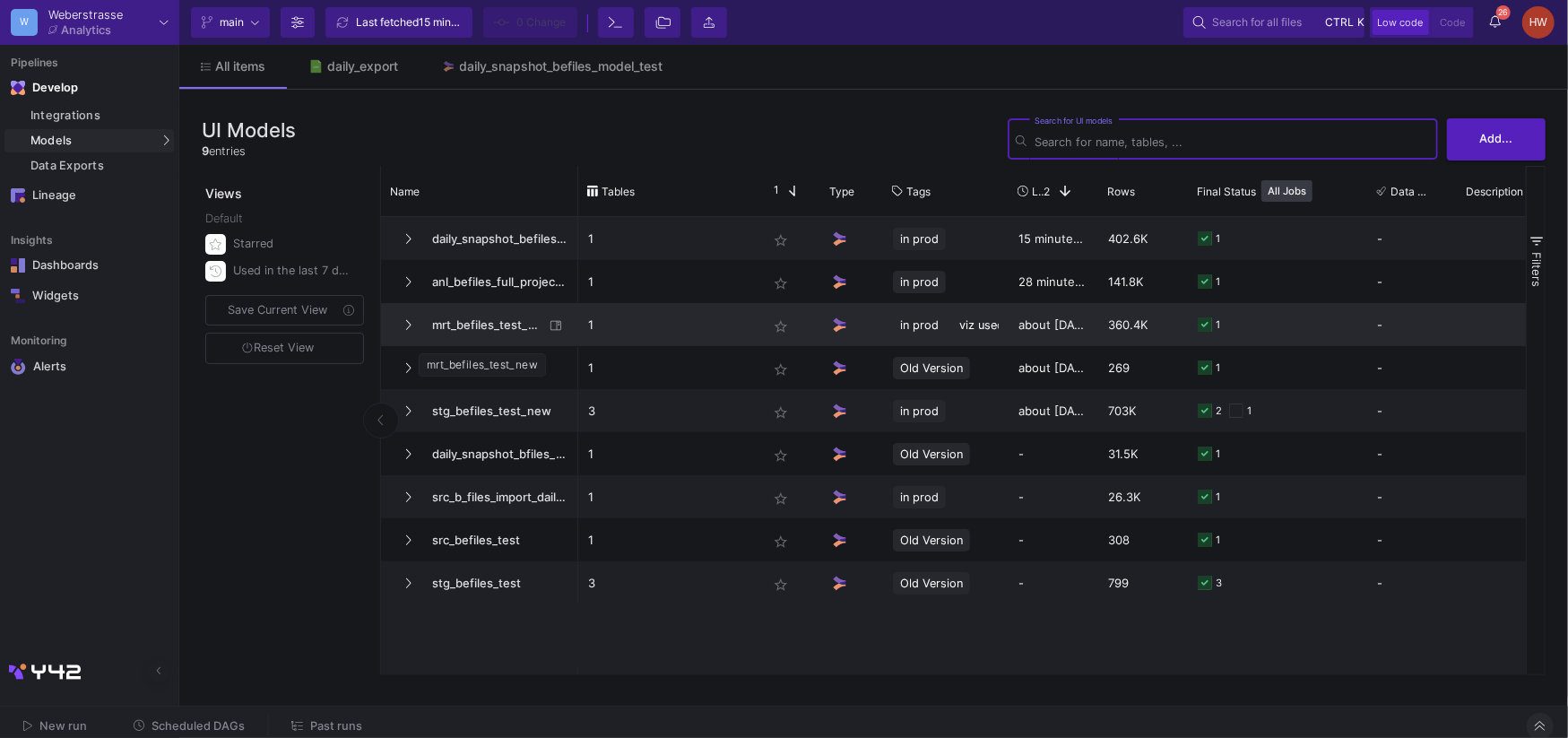
click at [483, 323] on span "mrt_befiles_test_new" at bounding box center [482, 324] width 123 height 42
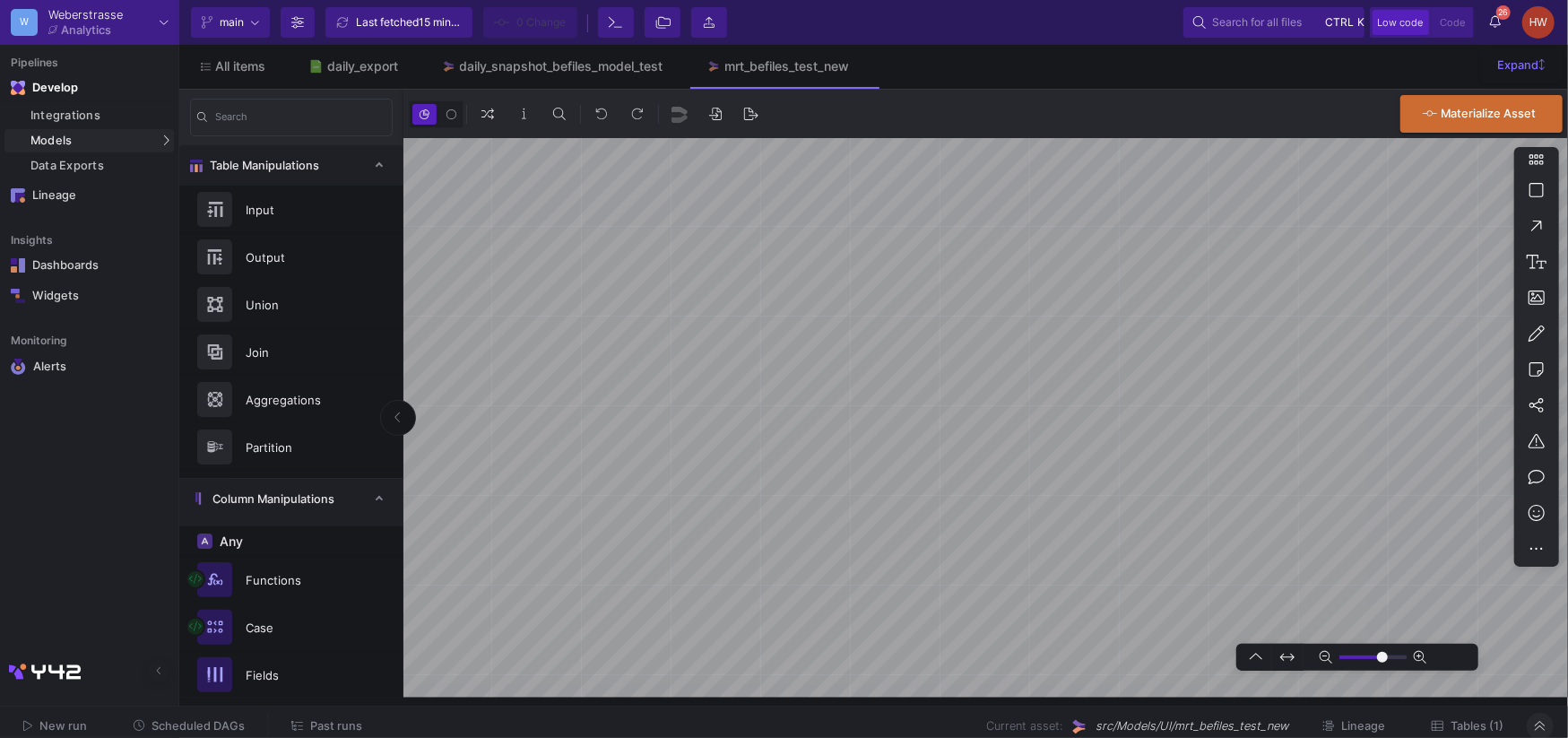
click at [1455, 720] on span "Tables (1)" at bounding box center [1476, 725] width 53 height 13
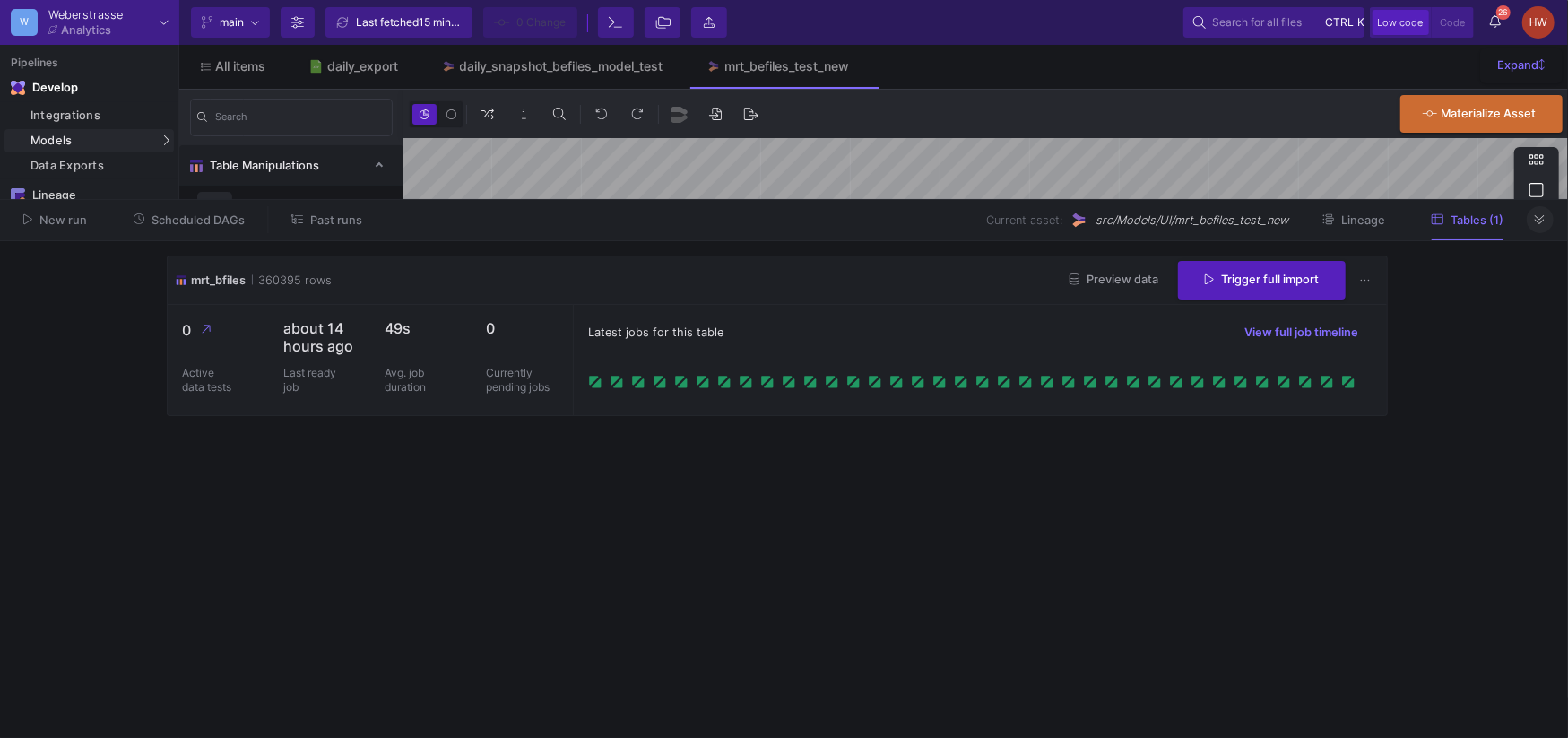
click at [1120, 276] on span "Preview data" at bounding box center [1113, 279] width 88 height 13
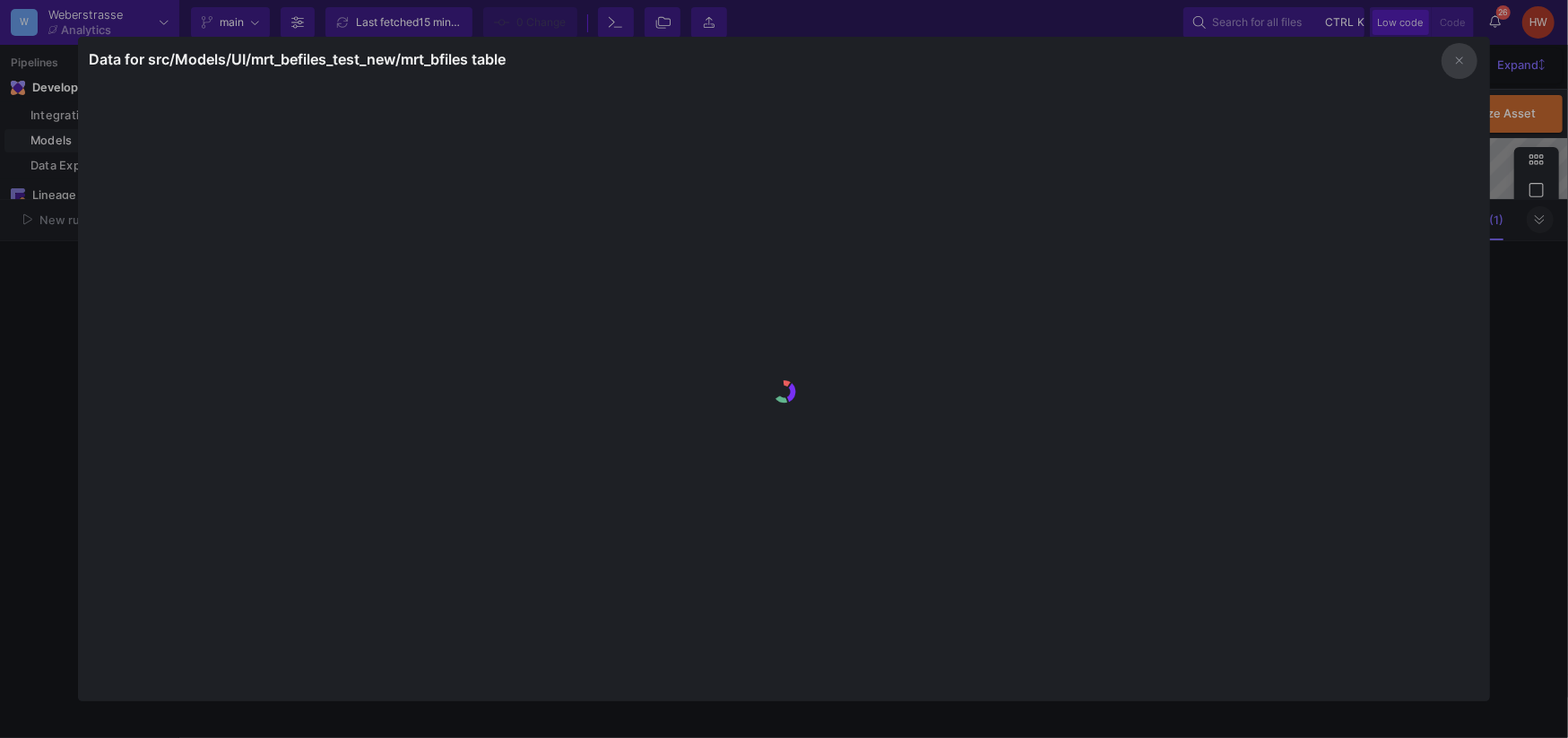
type input "-23"
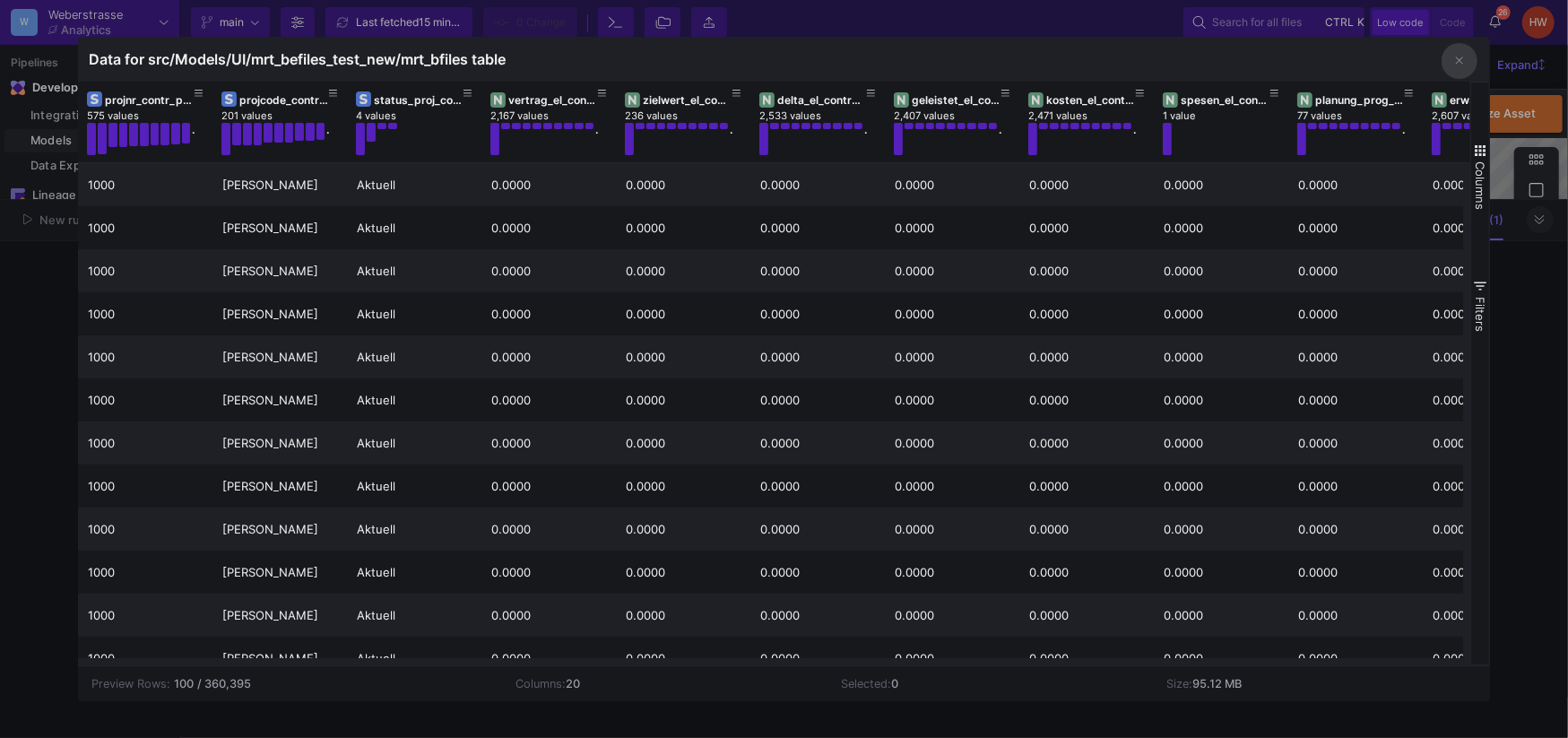
click at [1452, 64] on button "button" at bounding box center [1459, 60] width 36 height 36
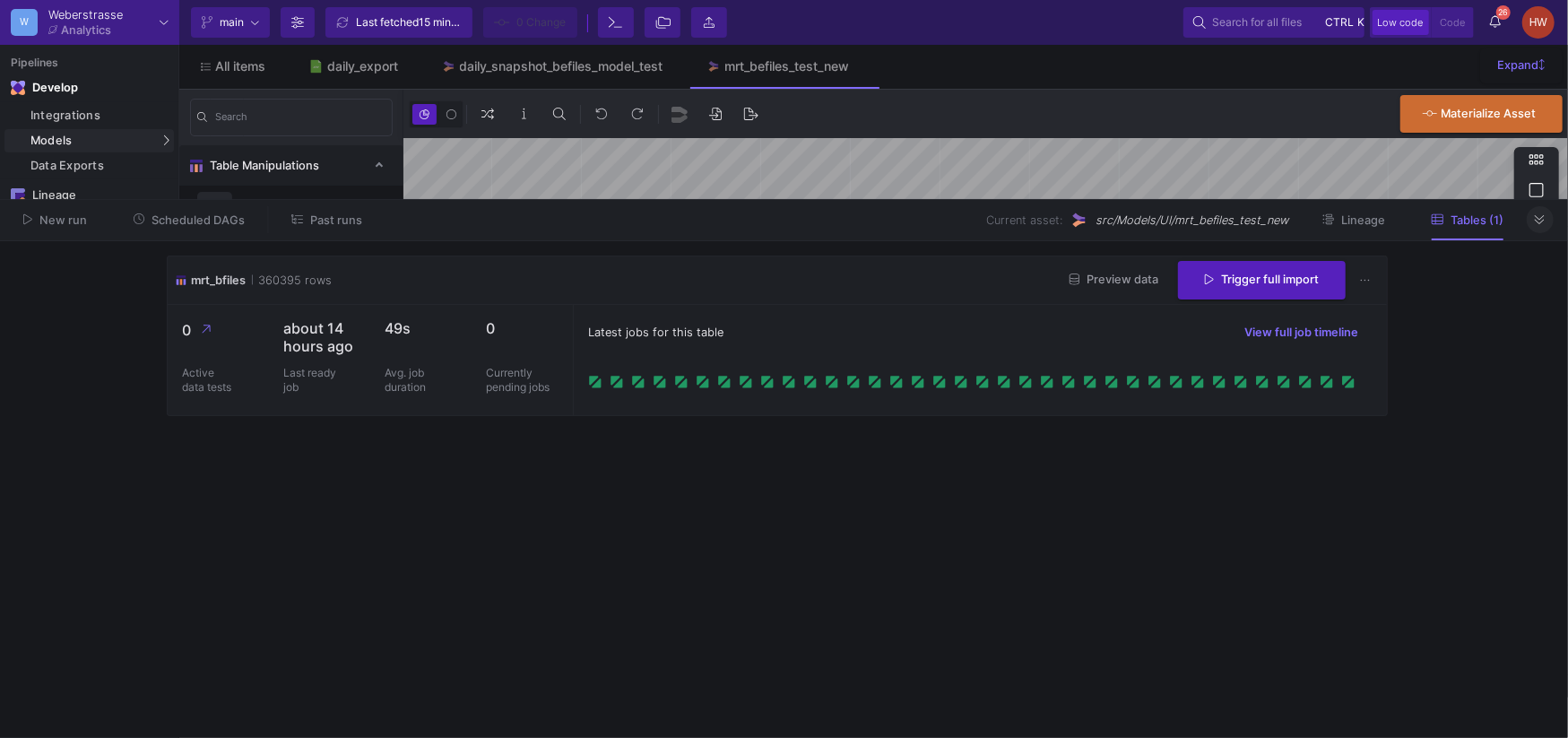
click at [1538, 224] on icon at bounding box center [1539, 219] width 10 height 12
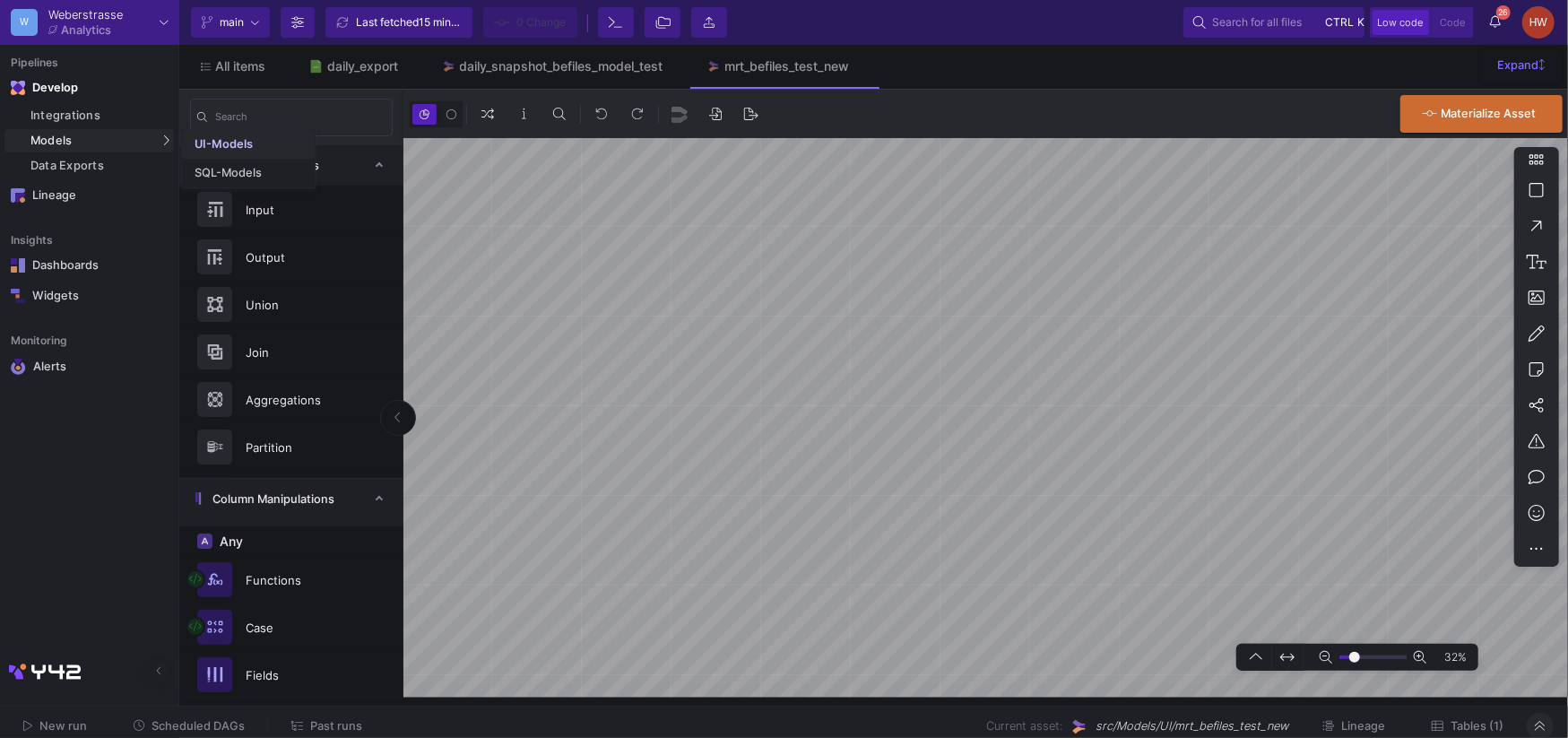
click at [207, 140] on div "UI-Models" at bounding box center [223, 144] width 59 height 14
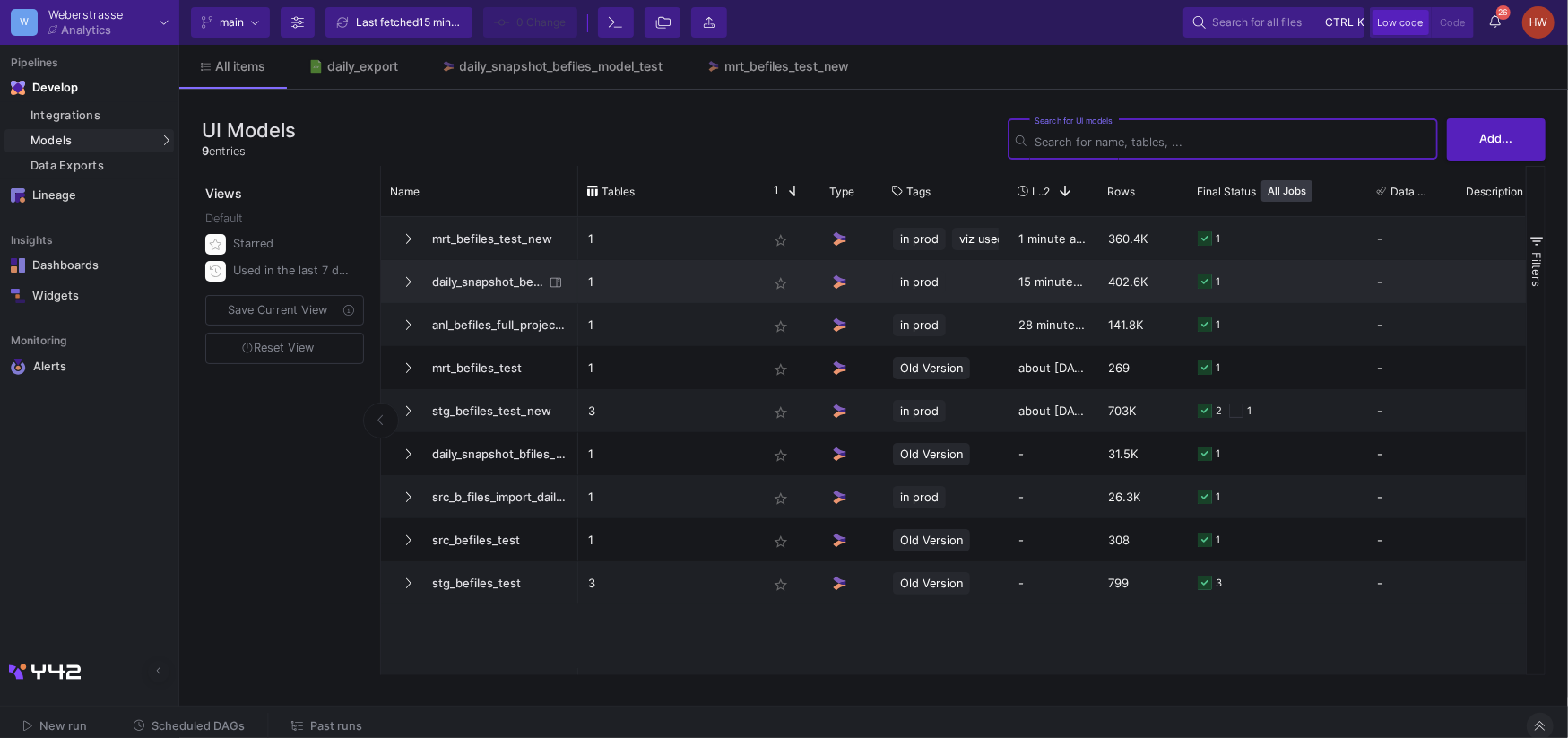
click at [1159, 286] on div "402.6K" at bounding box center [1142, 282] width 89 height 43
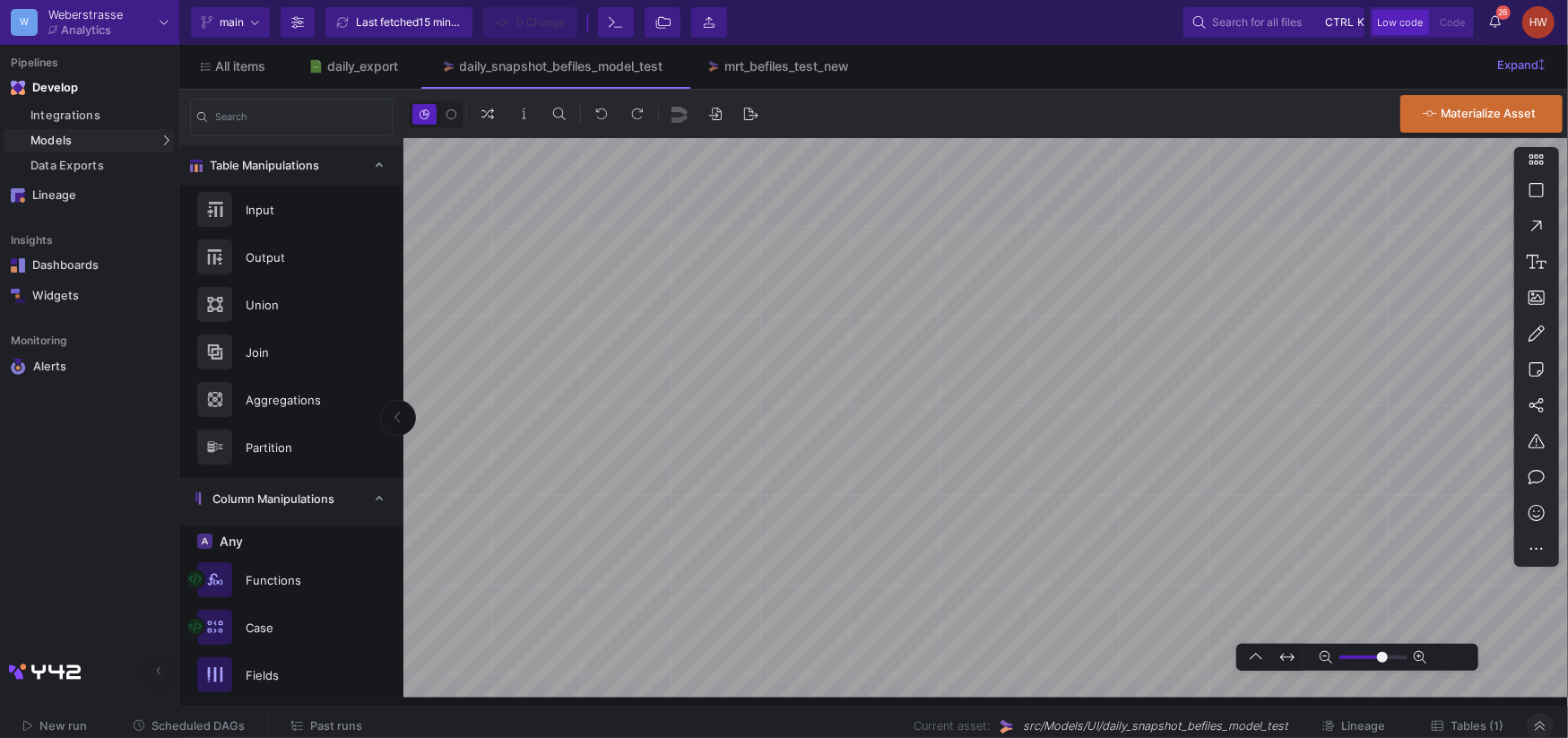
click at [1456, 727] on span "Tables (1)" at bounding box center [1476, 725] width 53 height 13
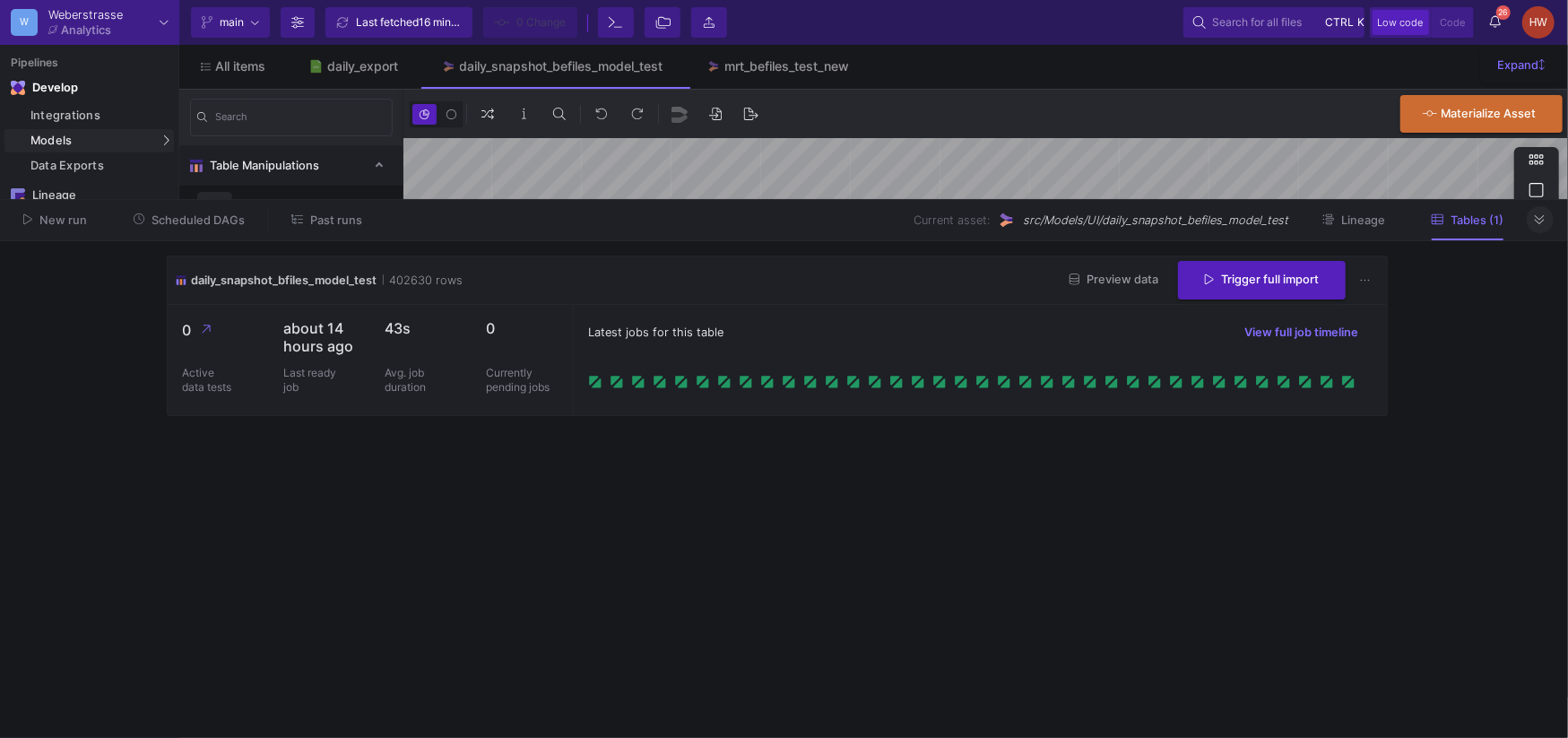
click at [1140, 281] on span "Preview data" at bounding box center [1113, 279] width 88 height 13
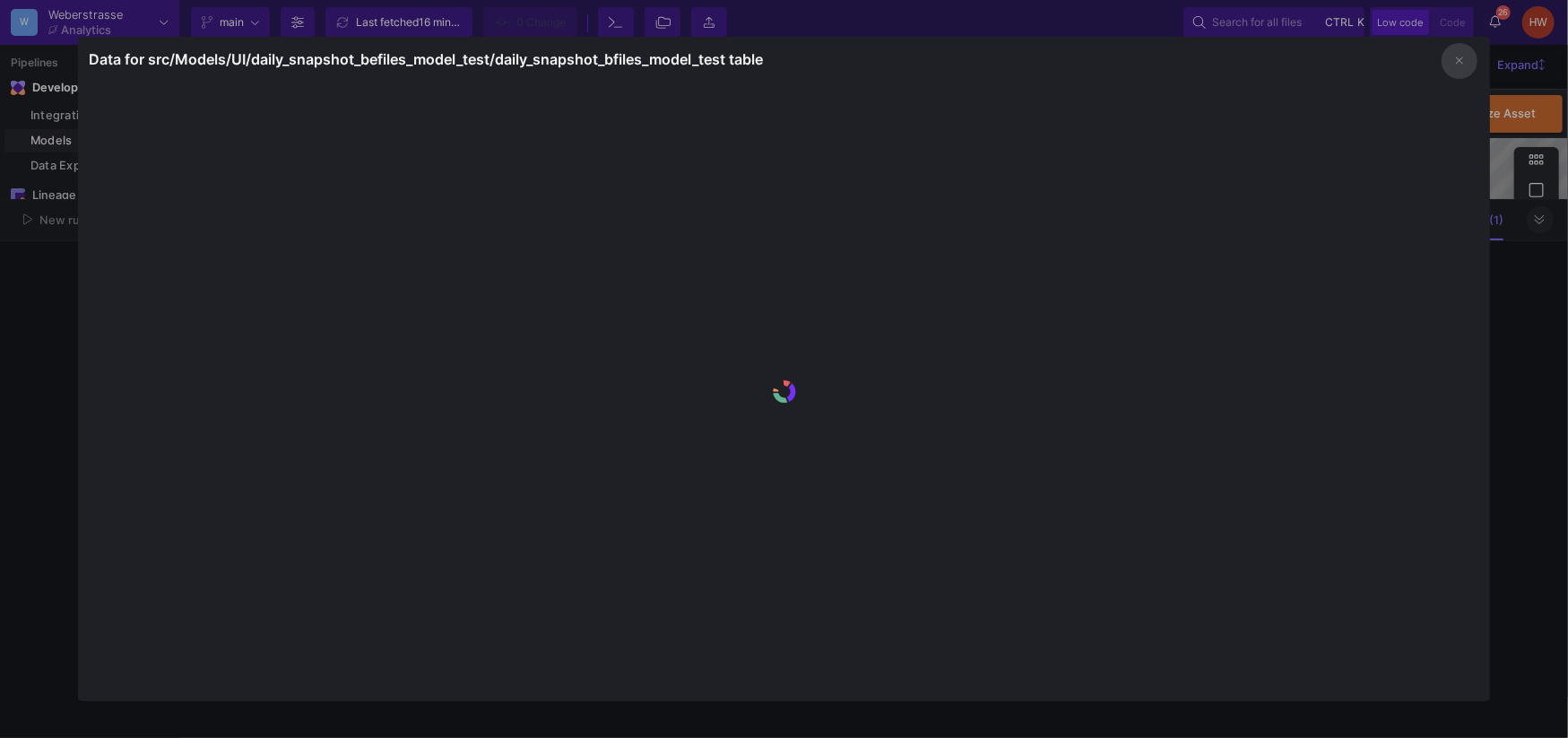
type input "-13"
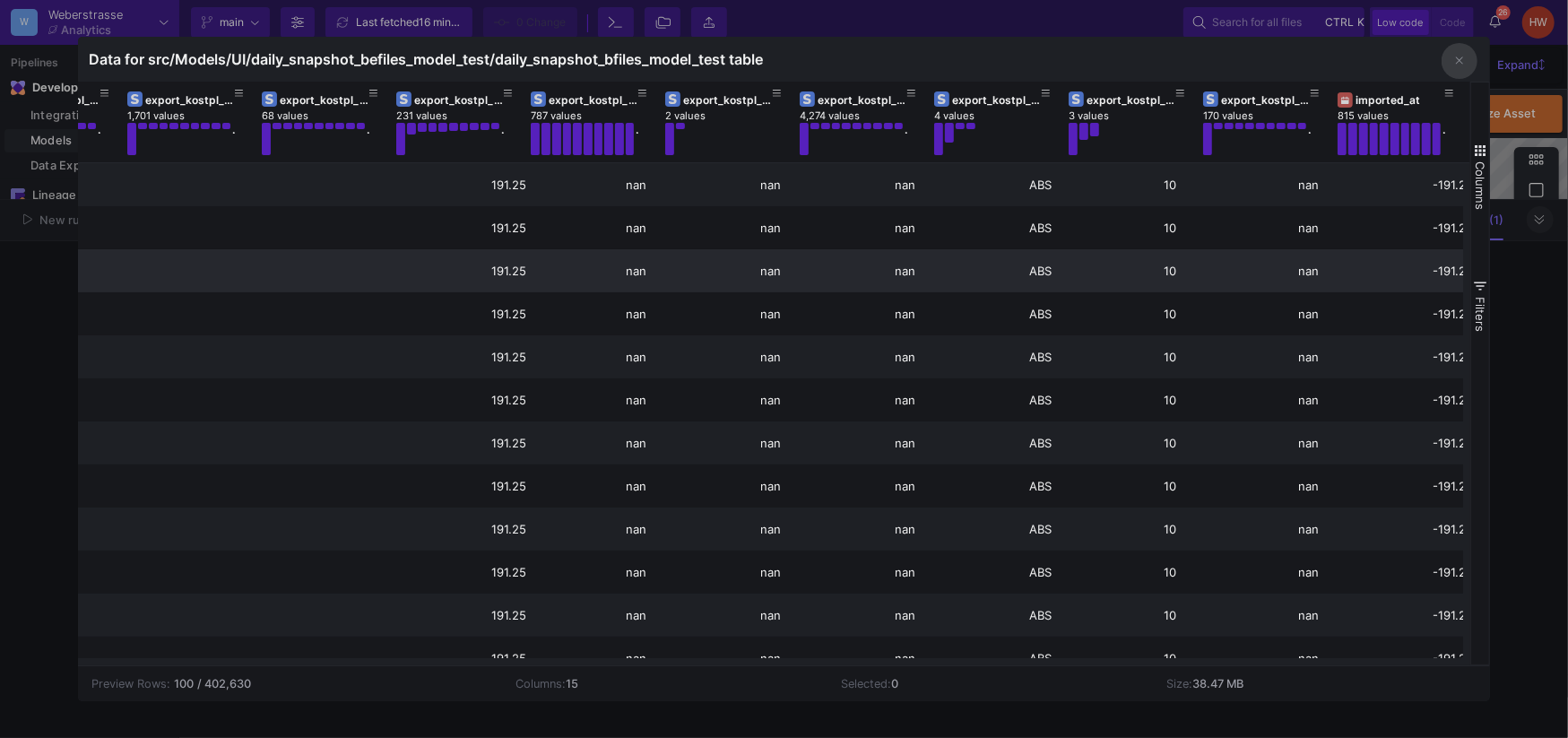
scroll to position [0, 632]
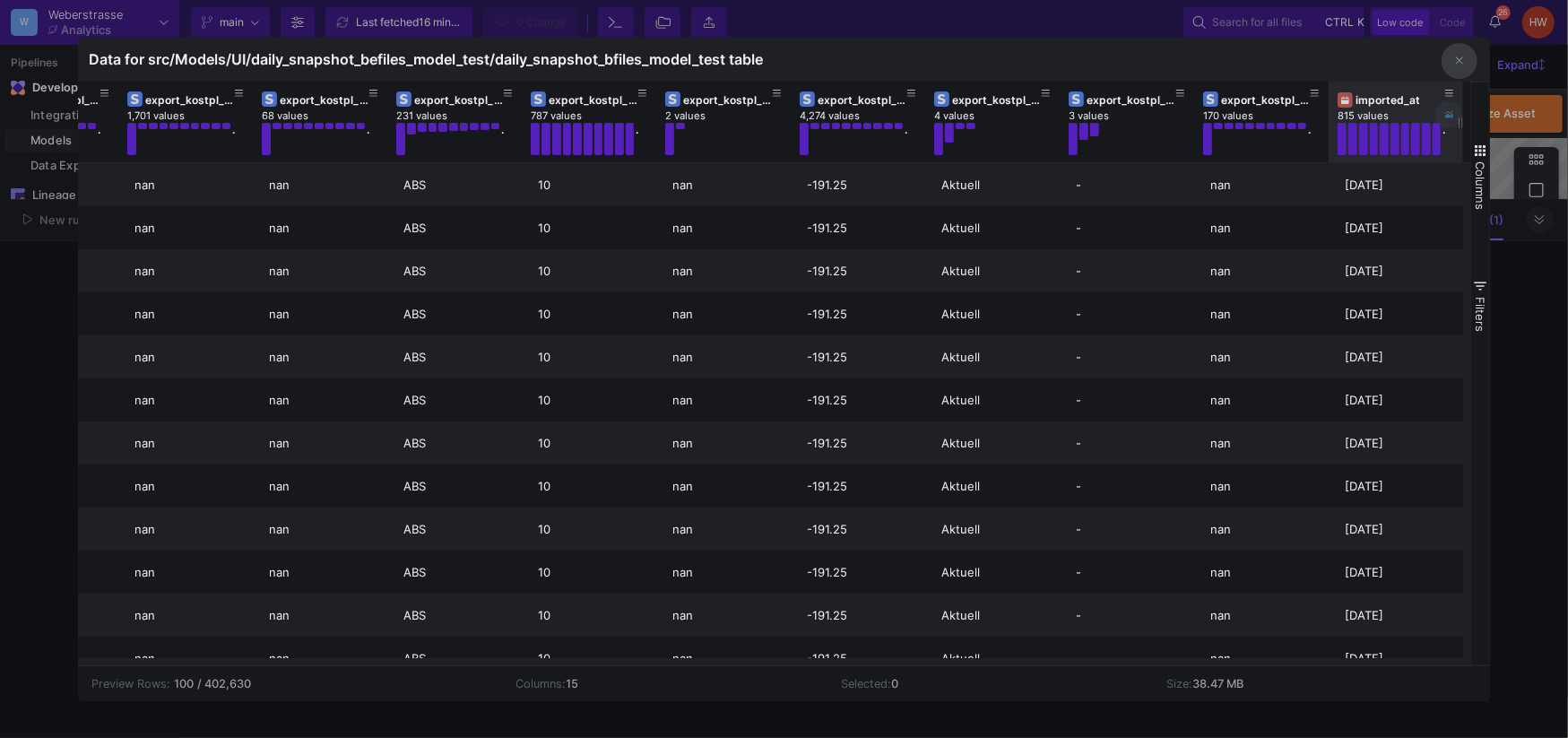
click at [1447, 115] on icon at bounding box center [1450, 115] width 9 height 7
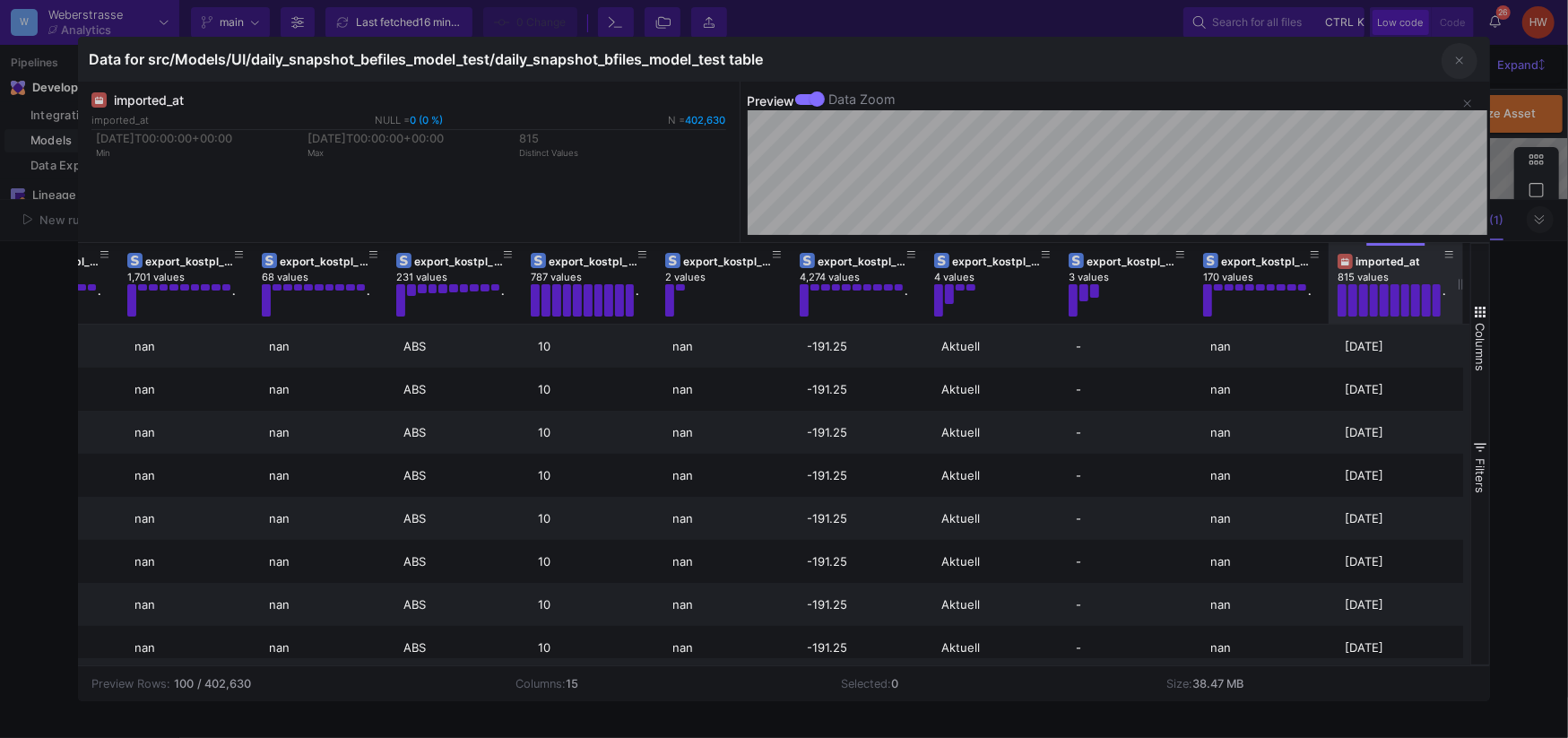
click at [1454, 64] on button "button" at bounding box center [1459, 60] width 36 height 36
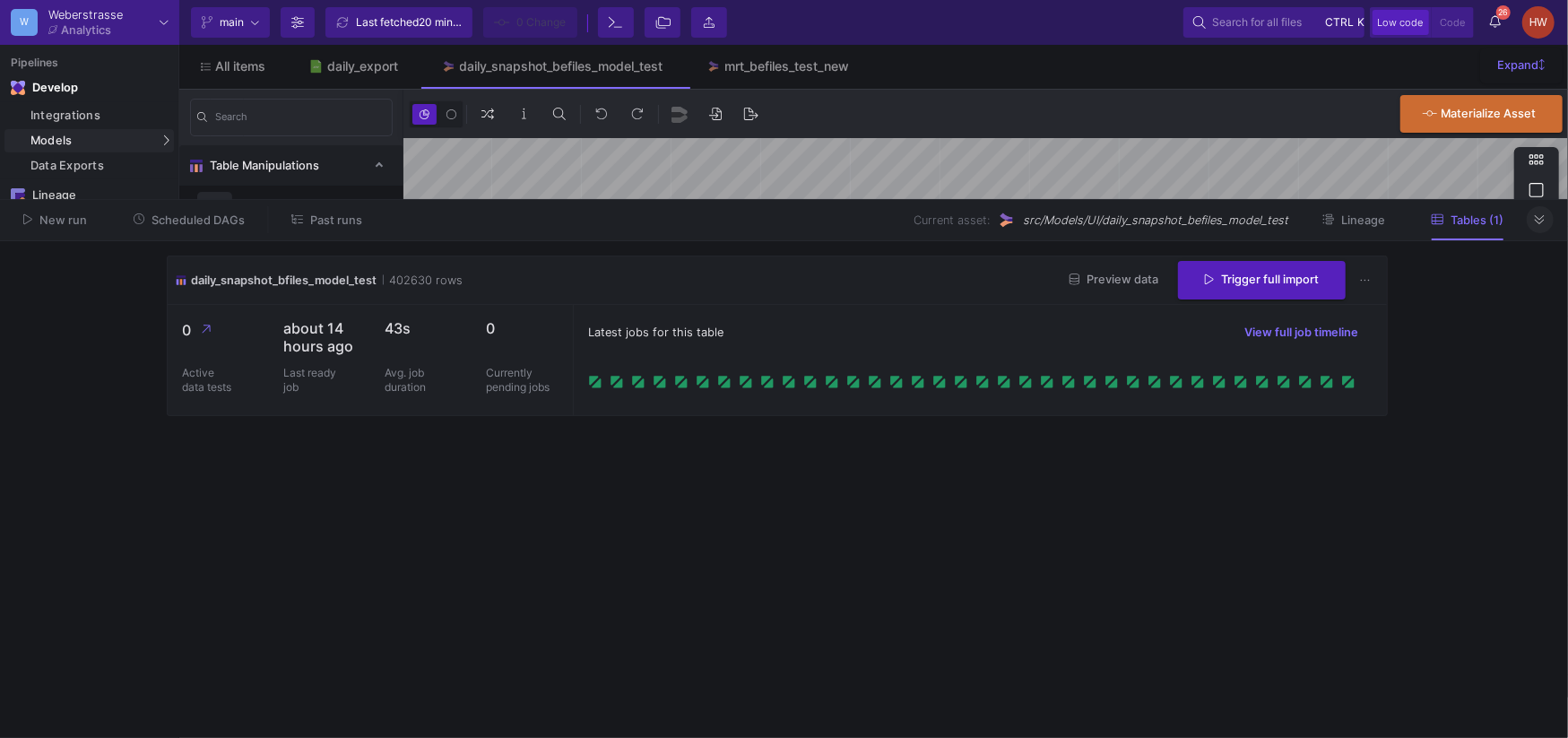
click at [1538, 28] on div "HW" at bounding box center [1538, 22] width 33 height 33
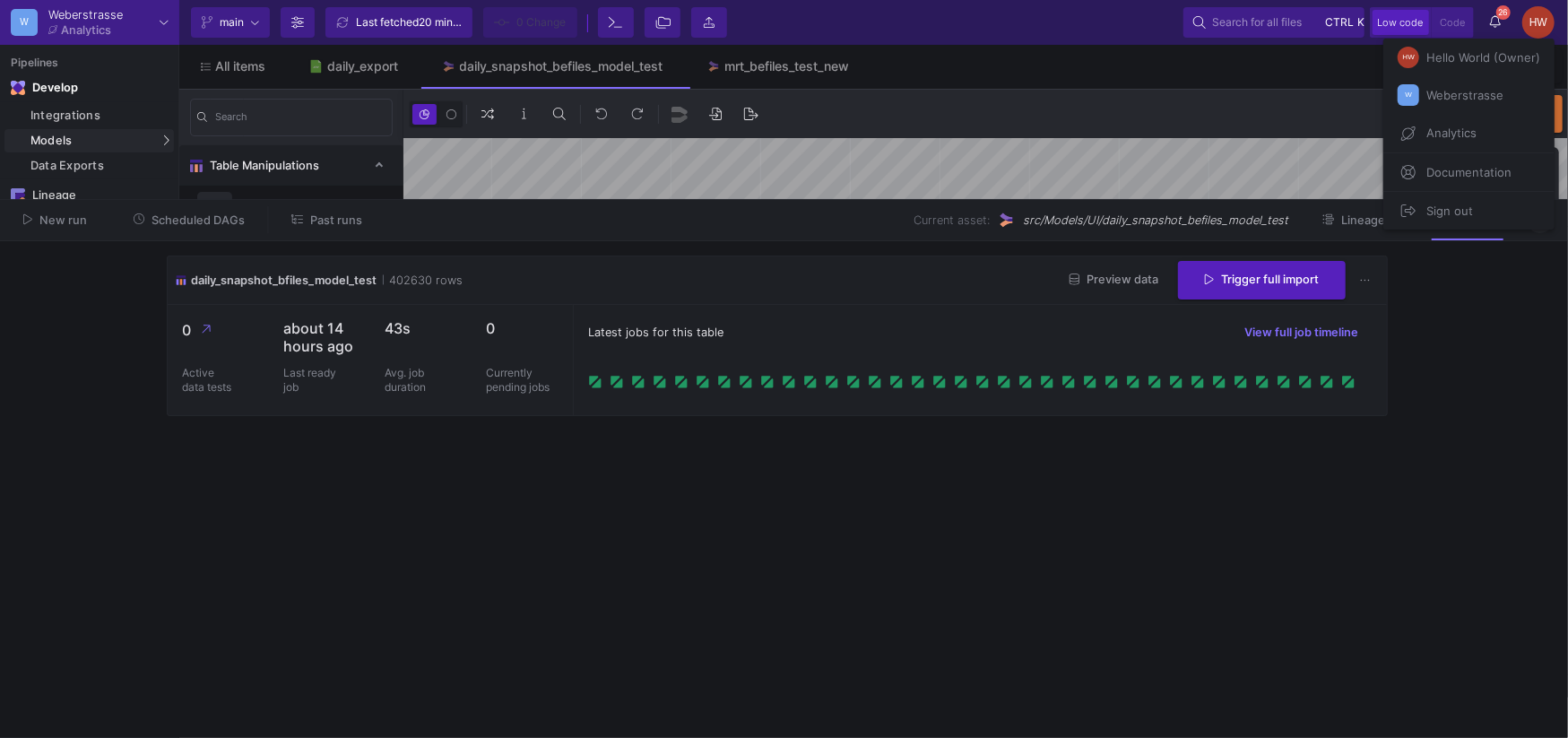
click at [1447, 208] on span "Sign out" at bounding box center [1446, 210] width 54 height 27
